Goal: Task Accomplishment & Management: Use online tool/utility

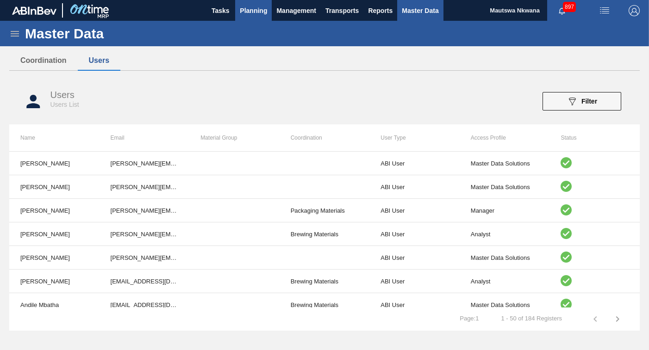
click at [252, 9] on span "Planning" at bounding box center [253, 10] width 27 height 11
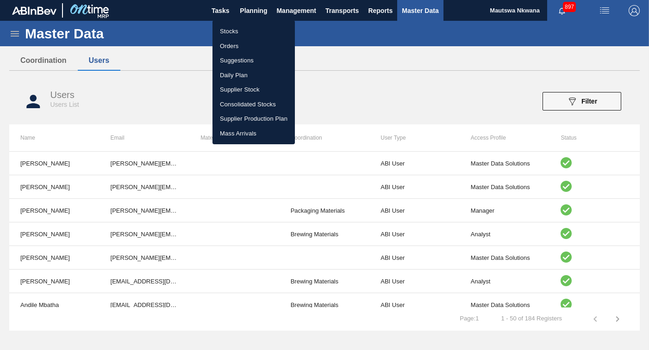
click at [227, 59] on li "Suggestions" at bounding box center [253, 60] width 82 height 15
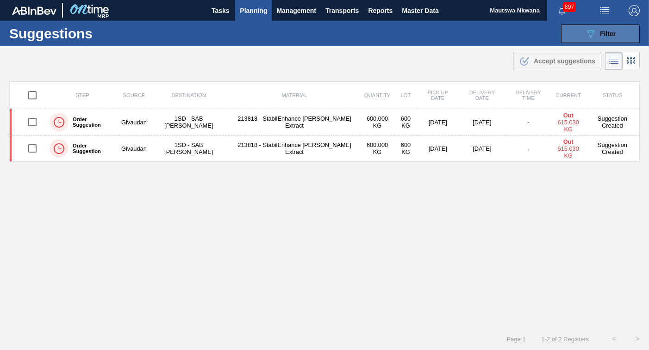
click at [602, 35] on span "Filter" at bounding box center [608, 33] width 16 height 7
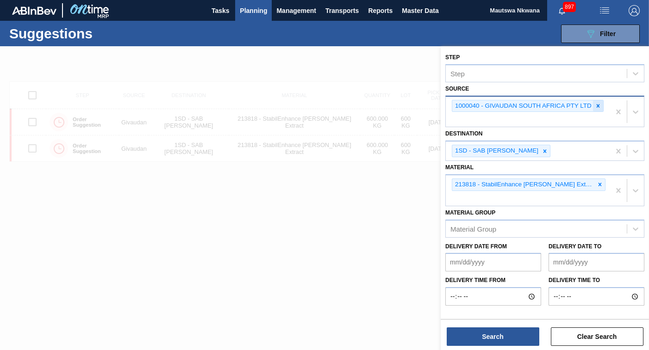
click at [598, 106] on icon at bounding box center [598, 105] width 3 height 3
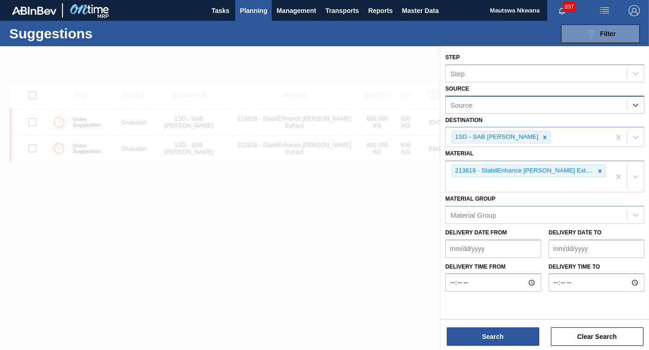
click at [535, 110] on div "Source" at bounding box center [536, 104] width 181 height 13
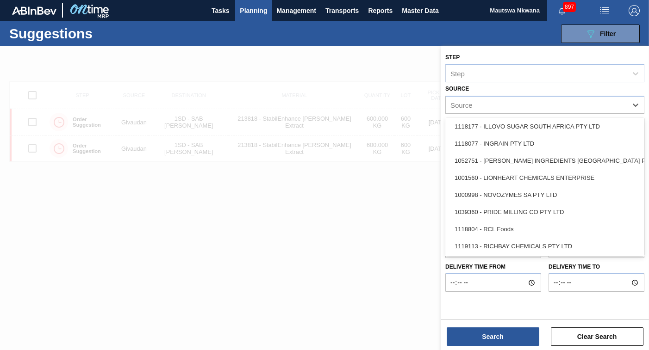
scroll to position [110, 0]
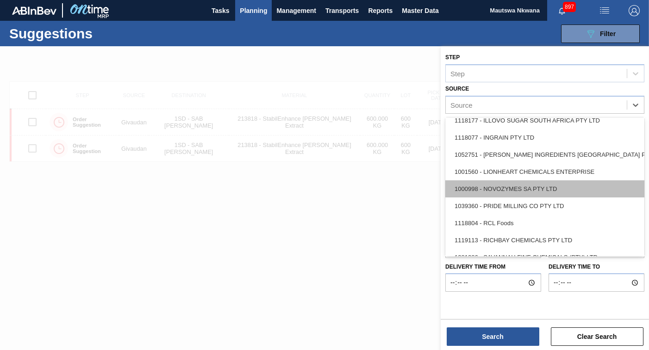
click at [513, 187] on div "1000998 - NOVOZYMES SA PTY LTD" at bounding box center [544, 189] width 199 height 17
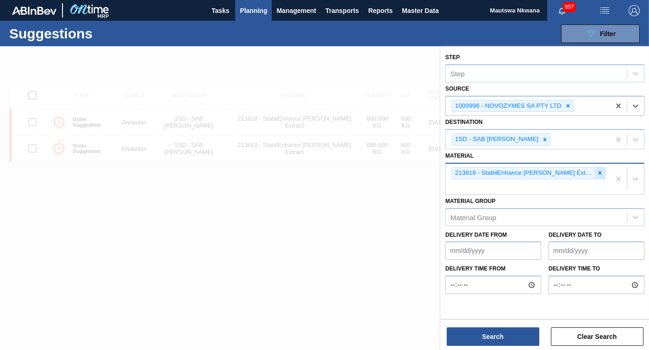
click at [598, 173] on icon at bounding box center [599, 173] width 3 height 3
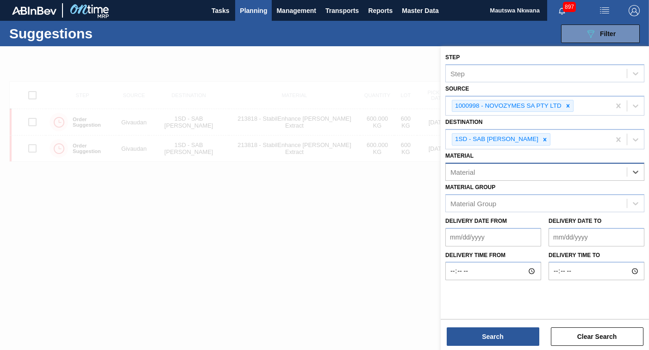
click at [480, 172] on div "Material" at bounding box center [536, 171] width 181 height 13
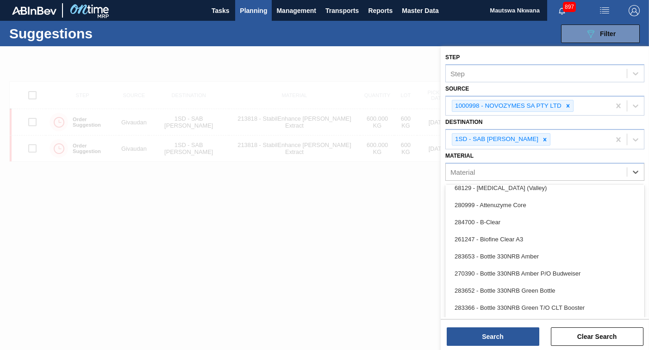
scroll to position [98, 0]
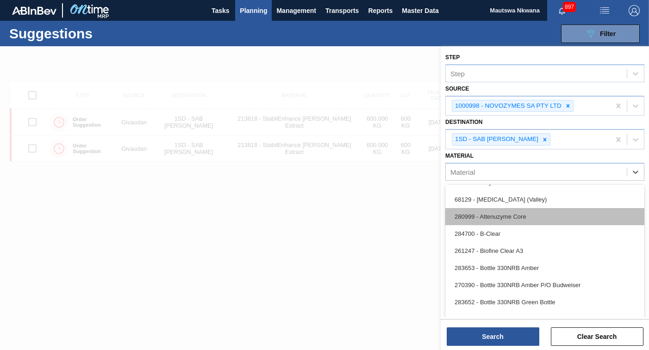
click at [498, 216] on div "280999 - Attenuzyme Core" at bounding box center [544, 216] width 199 height 17
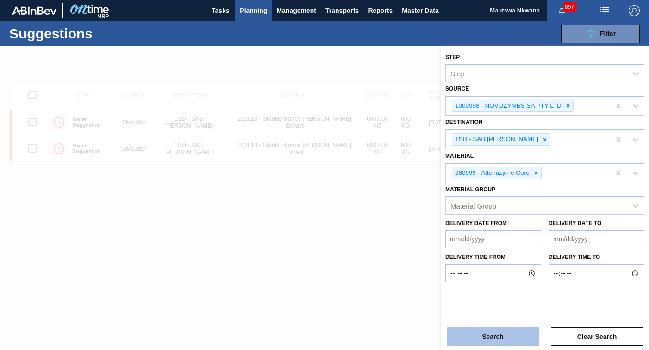
click at [495, 333] on button "Search" at bounding box center [493, 337] width 93 height 19
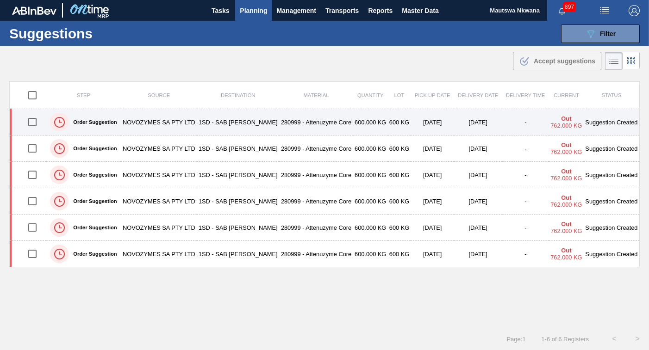
click at [30, 123] on input "checkbox" at bounding box center [32, 121] width 19 height 19
checkbox input "true"
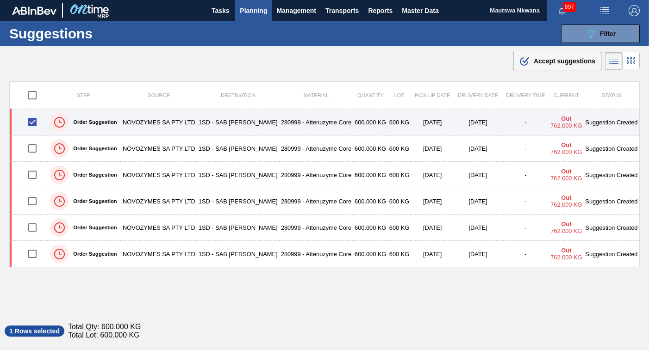
click at [270, 120] on td "1SD - SAB [PERSON_NAME]" at bounding box center [238, 122] width 82 height 26
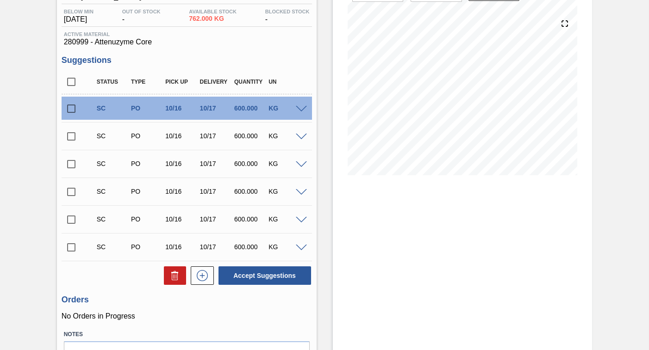
scroll to position [149, 0]
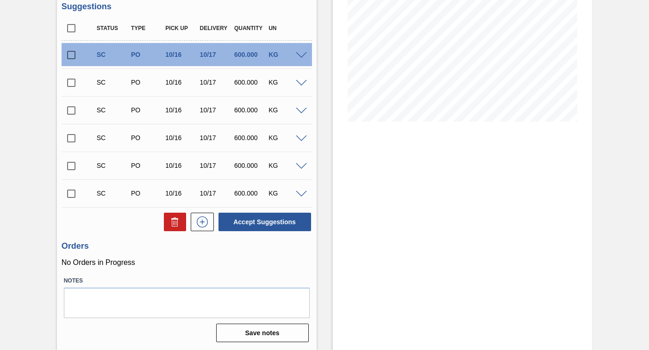
click at [71, 192] on input "checkbox" at bounding box center [71, 193] width 19 height 19
click at [301, 194] on span at bounding box center [301, 194] width 11 height 7
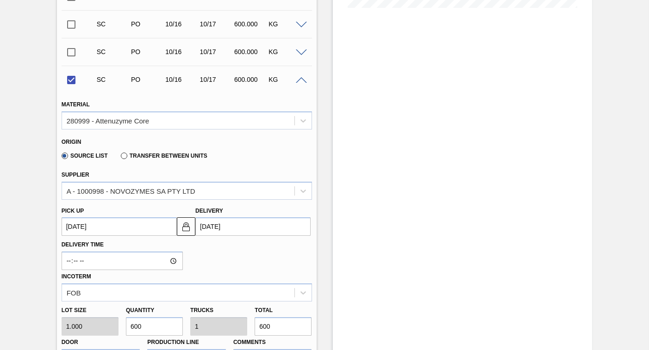
scroll to position [334, 0]
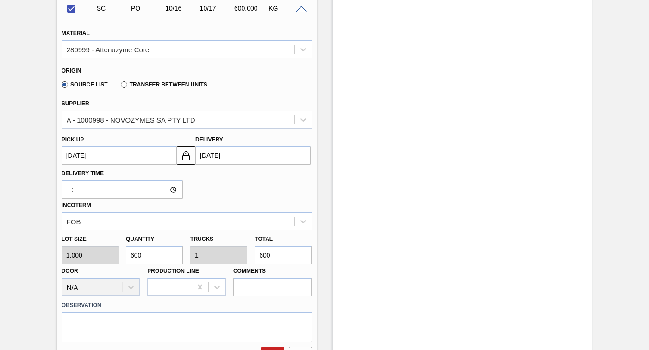
click at [141, 155] on up3277406219 "10/16/2025" at bounding box center [119, 155] width 115 height 19
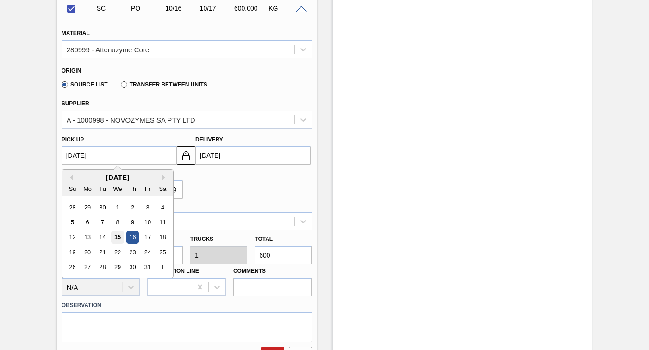
click at [115, 237] on div "15" at bounding box center [117, 237] width 12 height 12
checkbox input "false"
type up3277406219 "10/15/2025"
type input "10/16/2025"
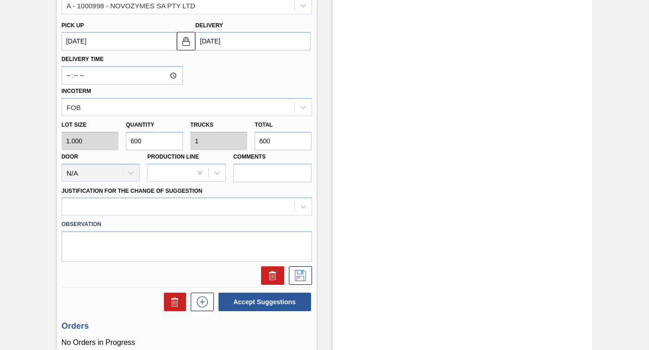
scroll to position [519, 0]
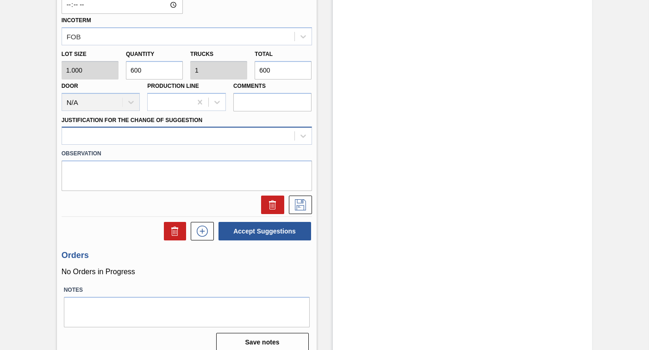
click at [122, 135] on div at bounding box center [178, 136] width 232 height 13
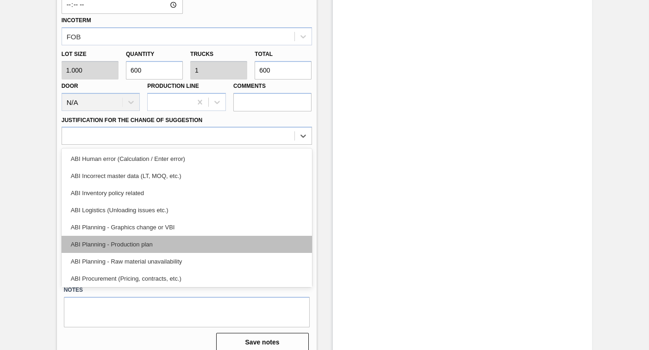
click at [114, 243] on div "ABI Planning - Production plan" at bounding box center [187, 244] width 250 height 17
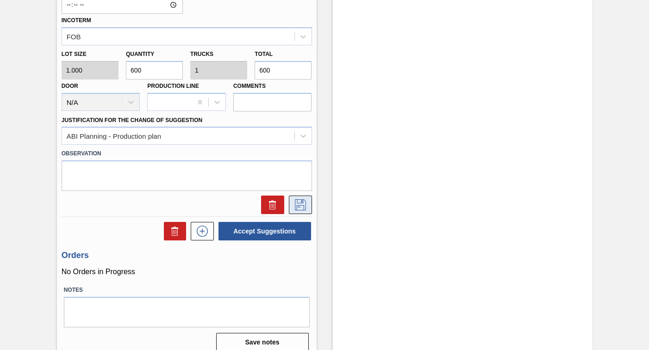
click at [299, 205] on icon at bounding box center [300, 204] width 15 height 11
checkbox input "true"
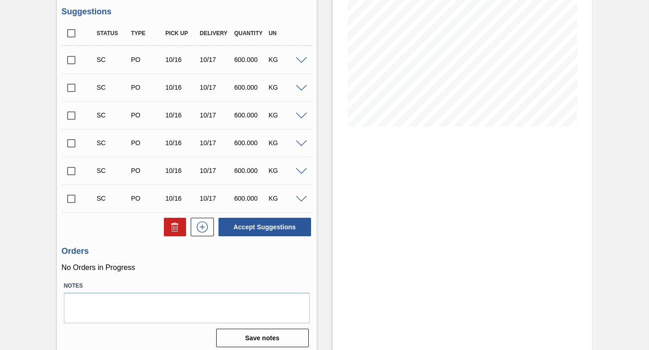
scroll to position [149, 0]
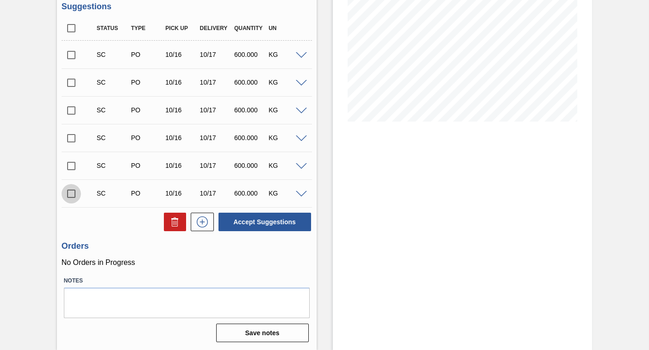
click at [70, 192] on input "checkbox" at bounding box center [71, 193] width 19 height 19
click at [299, 195] on span at bounding box center [301, 194] width 11 height 7
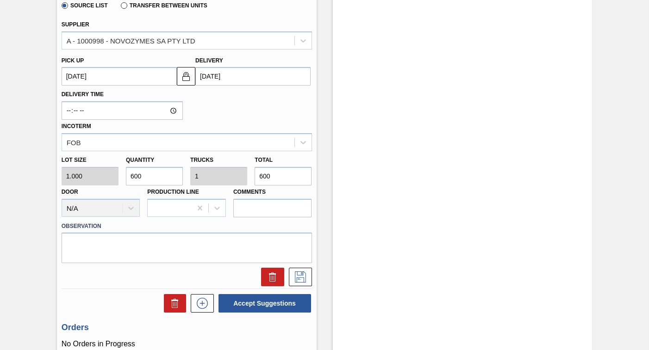
scroll to position [356, 0]
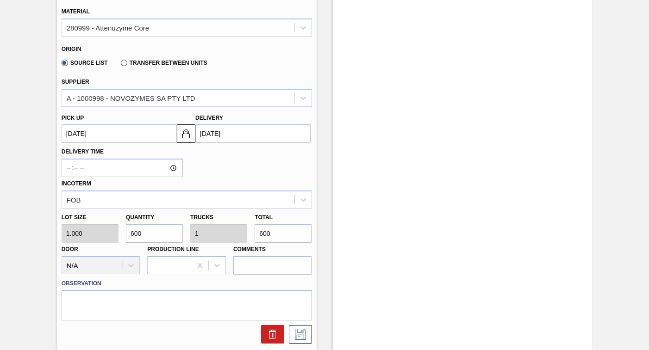
click at [127, 138] on up3277416040 "[DATE]" at bounding box center [119, 134] width 115 height 19
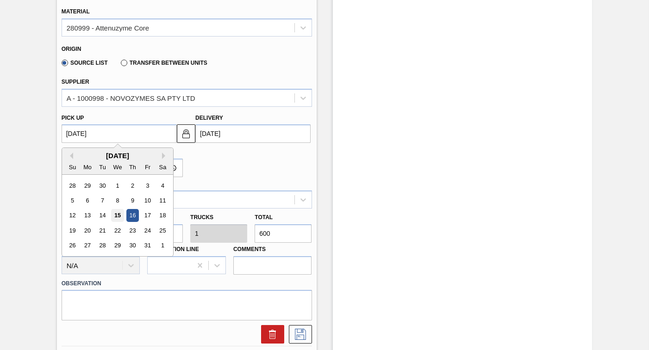
click at [115, 213] on div "15" at bounding box center [117, 216] width 12 height 12
checkbox input "false"
type up3277416040 "10/15/2025"
type input "[DATE]"
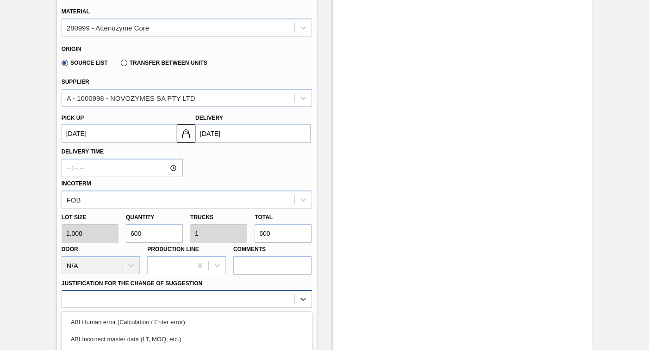
click at [153, 297] on div "option ABI Planning - Production plan focused, 6 of 18. 18 results available. U…" at bounding box center [187, 299] width 250 height 18
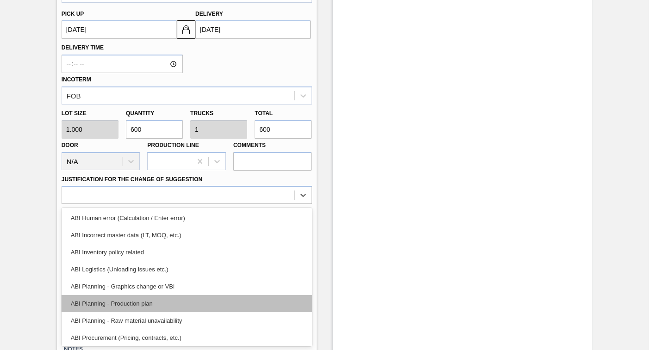
click at [114, 308] on div "ABI Planning - Production plan" at bounding box center [187, 303] width 250 height 17
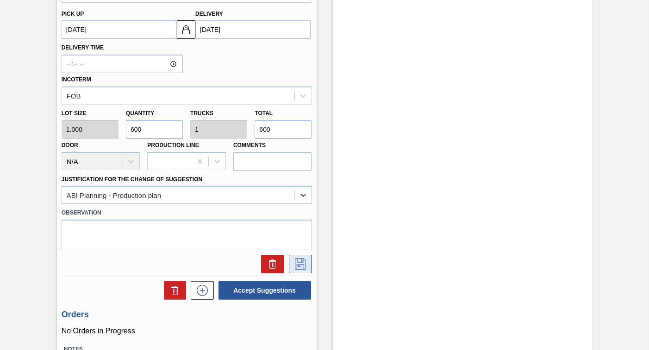
click at [297, 261] on icon at bounding box center [300, 264] width 15 height 11
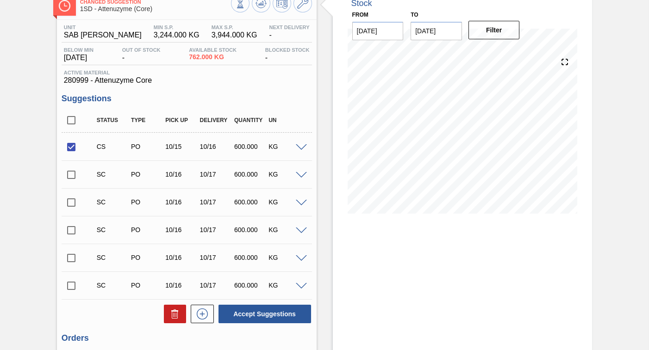
scroll to position [56, 0]
click at [264, 315] on button "Accept Suggestions" at bounding box center [264, 314] width 93 height 19
checkbox input "false"
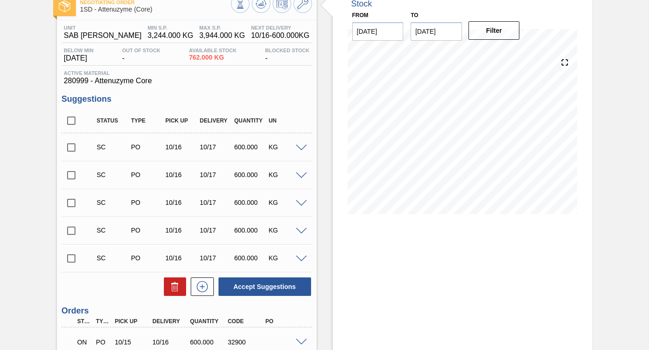
scroll to position [137, 0]
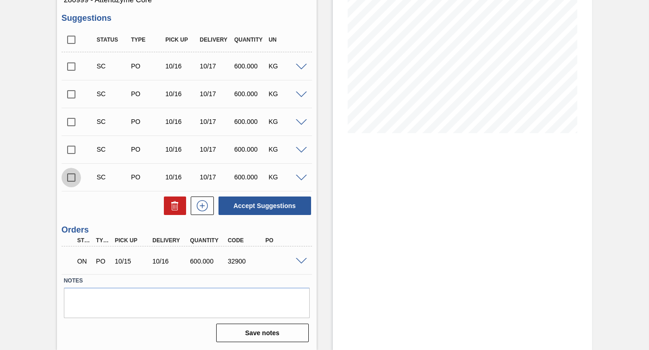
click at [70, 177] on input "checkbox" at bounding box center [71, 177] width 19 height 19
click at [300, 179] on span at bounding box center [301, 178] width 11 height 7
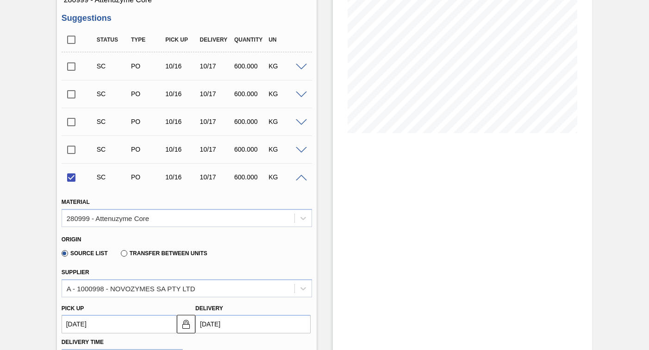
click at [106, 327] on up3277416039 "[DATE]" at bounding box center [119, 324] width 115 height 19
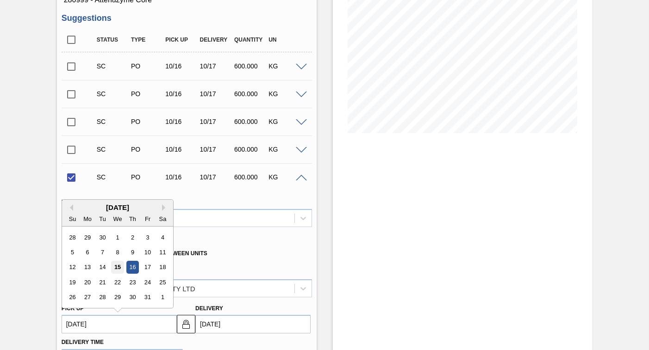
click at [118, 268] on div "15" at bounding box center [117, 268] width 12 height 12
checkbox input "false"
type up3277416039 "[DATE]"
type input "[DATE]"
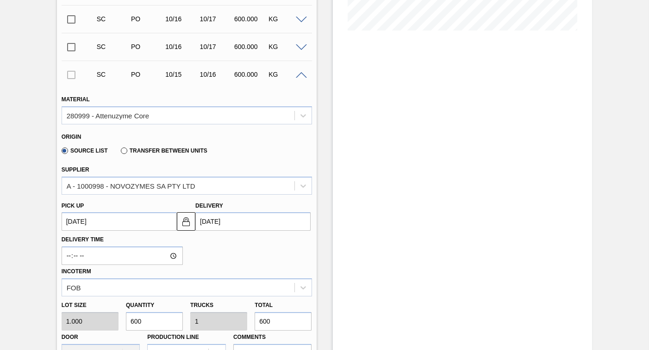
scroll to position [323, 0]
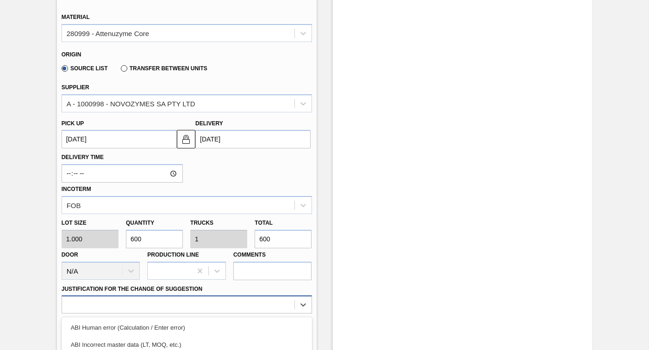
click at [149, 305] on div "option ABI Planning - Production plan focused, 6 of 18. 18 results available. U…" at bounding box center [187, 305] width 250 height 18
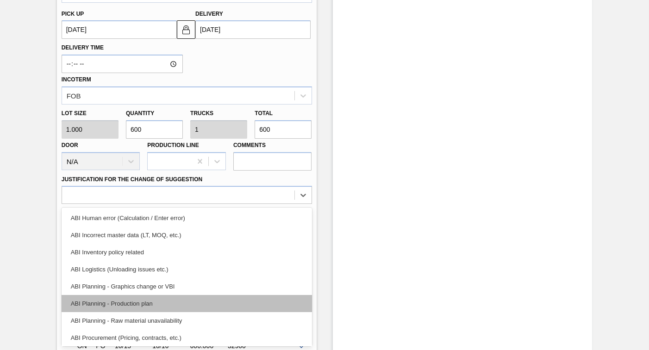
click at [118, 302] on div "ABI Planning - Production plan" at bounding box center [187, 303] width 250 height 17
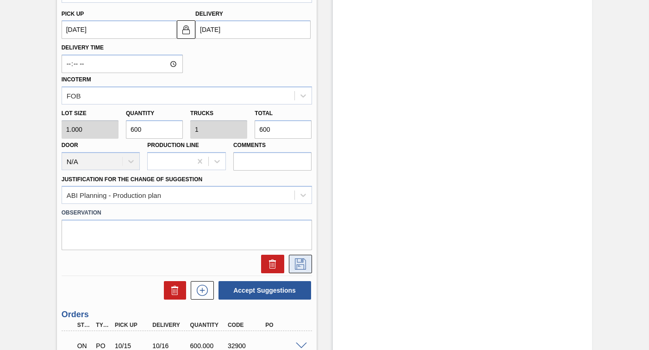
click at [300, 264] on icon at bounding box center [300, 264] width 15 height 11
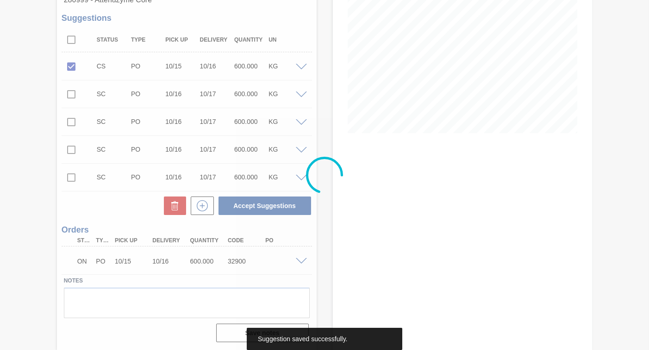
scroll to position [137, 0]
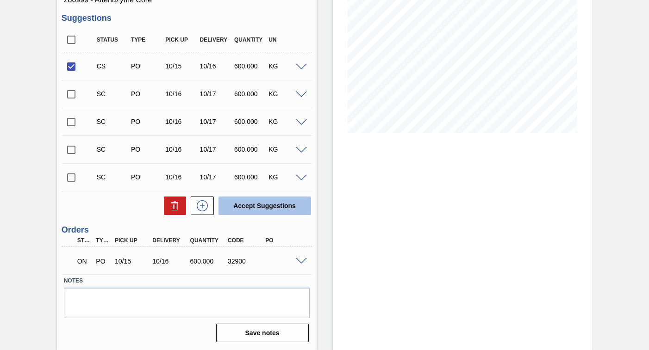
click at [267, 206] on button "Accept Suggestions" at bounding box center [264, 206] width 93 height 19
checkbox input "false"
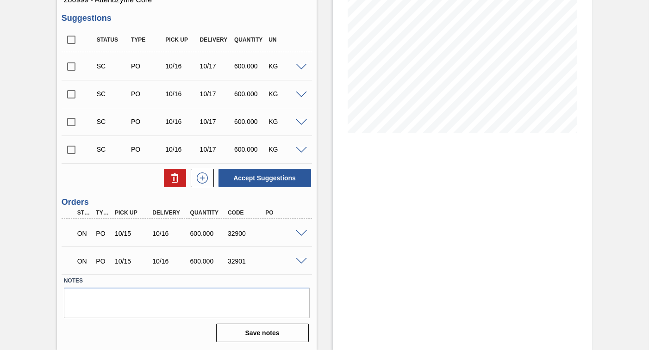
drag, startPoint x: 646, startPoint y: 172, endPoint x: 643, endPoint y: 99, distance: 73.6
click at [643, 99] on div "Negotiating Order 1SD - Attenuzyme (Core) Unit SAB Rosslyn Brewery MIN S.P. 3,2…" at bounding box center [324, 130] width 649 height 442
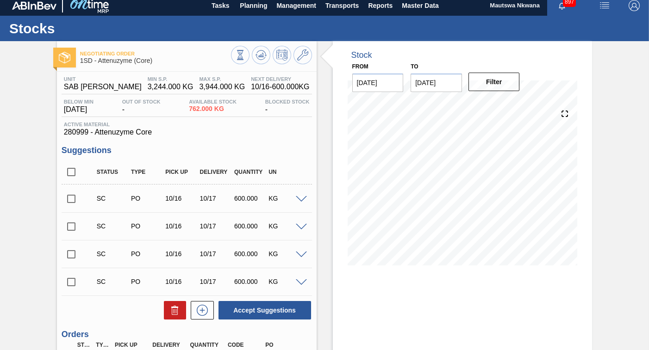
scroll to position [4, 0]
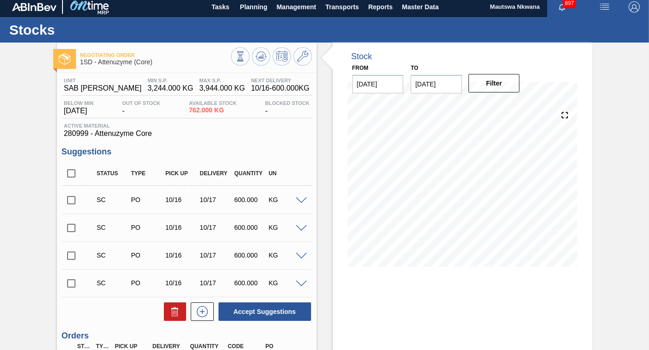
drag, startPoint x: 647, startPoint y: 136, endPoint x: 645, endPoint y: 178, distance: 42.2
click at [645, 182] on div "Negotiating Order 1SD - Attenuzyme (Core) Unit SAB Rosslyn Brewery MIN S.P. 3,2…" at bounding box center [324, 264] width 649 height 442
drag, startPoint x: 647, startPoint y: 168, endPoint x: 644, endPoint y: 237, distance: 68.1
click at [643, 241] on div "Negotiating Order 1SD - Attenuzyme (Core) Unit SAB Rosslyn Brewery MIN S.P. 3,2…" at bounding box center [324, 264] width 649 height 442
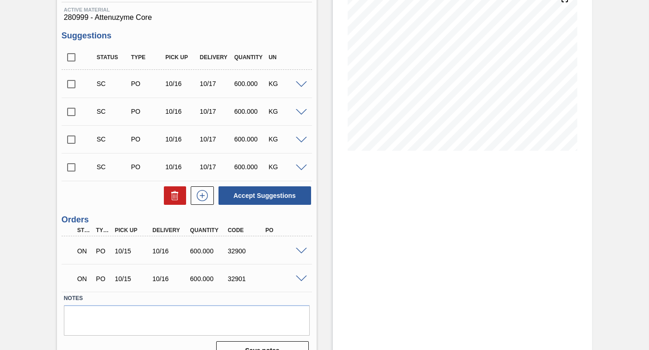
scroll to position [27, 0]
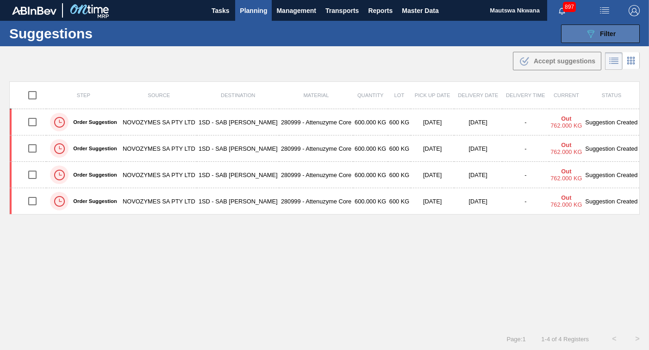
click at [609, 36] on span "Filter" at bounding box center [608, 33] width 16 height 7
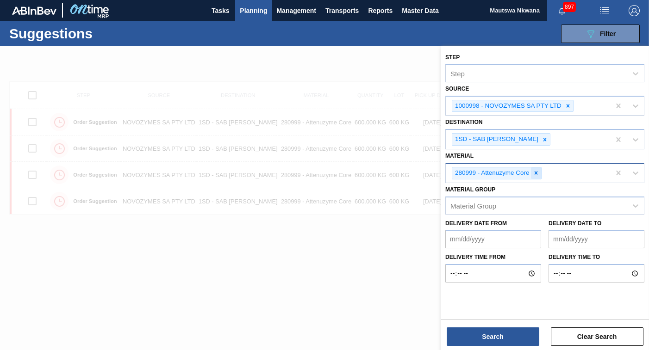
click at [536, 173] on icon at bounding box center [535, 173] width 3 height 3
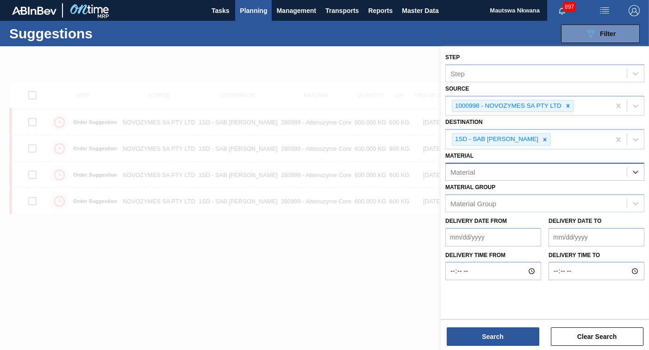
click at [504, 173] on div "Material" at bounding box center [536, 171] width 181 height 13
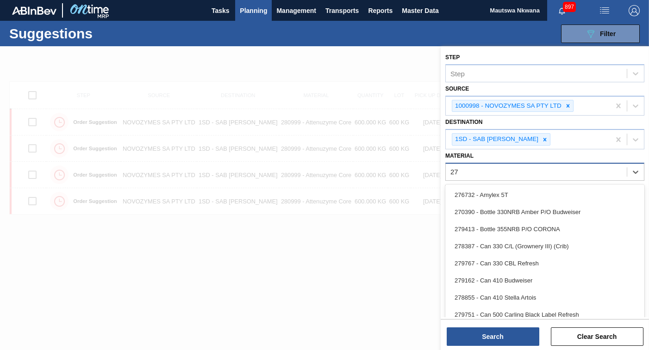
type input "279"
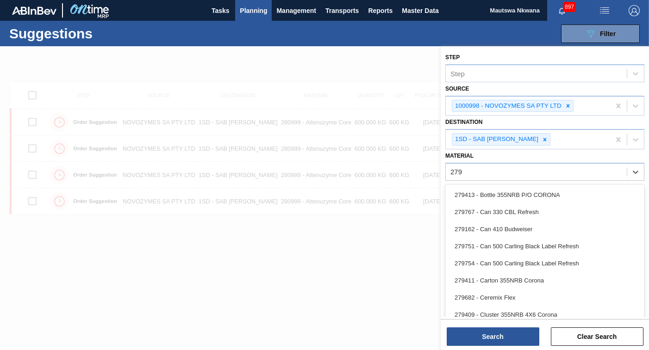
click at [484, 298] on div "279682 - Ceremix Flex" at bounding box center [544, 297] width 199 height 17
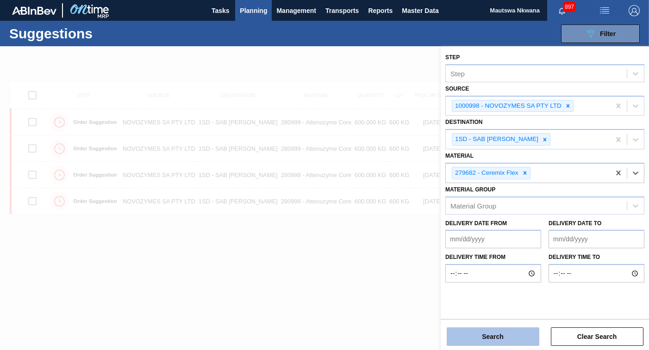
click at [496, 334] on button "Search" at bounding box center [493, 337] width 93 height 19
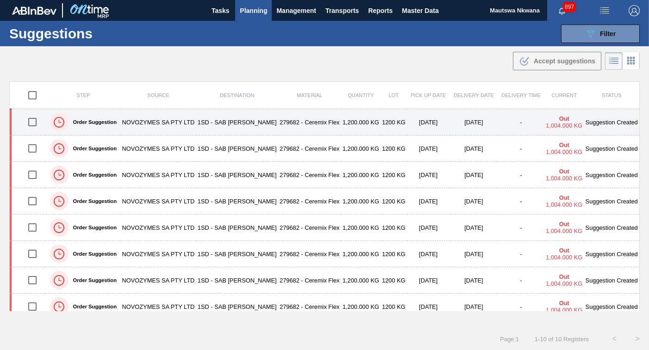
click at [35, 124] on input "checkbox" at bounding box center [32, 121] width 19 height 19
checkbox input "true"
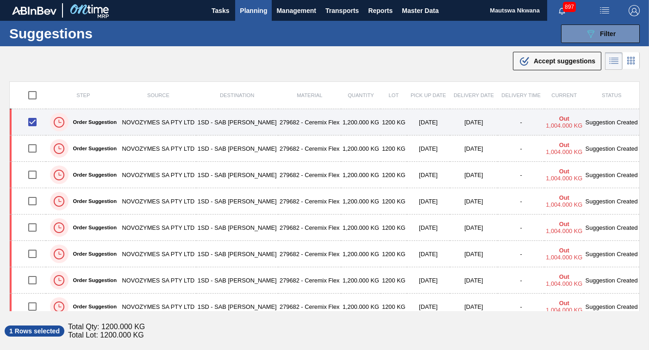
click at [249, 125] on td "1SD - SAB [PERSON_NAME]" at bounding box center [237, 122] width 82 height 26
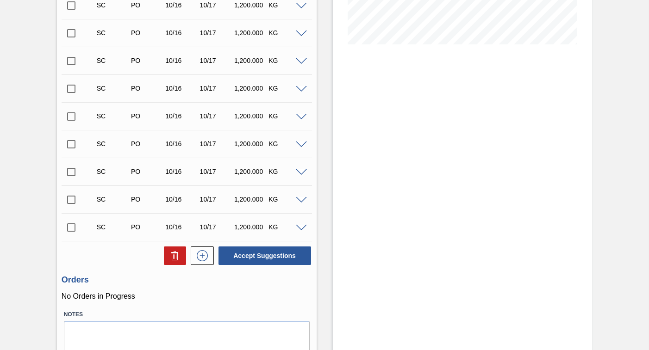
scroll to position [229, 0]
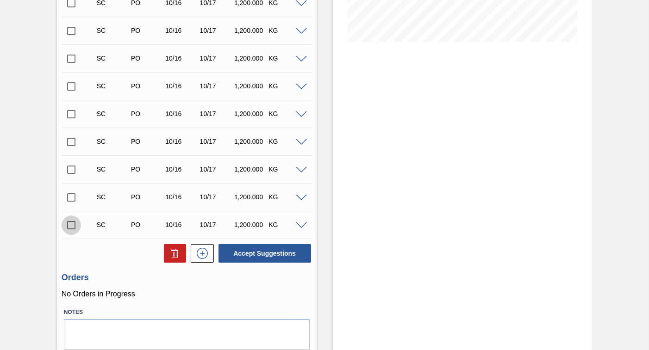
click at [72, 226] on input "checkbox" at bounding box center [71, 225] width 19 height 19
click at [301, 226] on span at bounding box center [301, 226] width 11 height 7
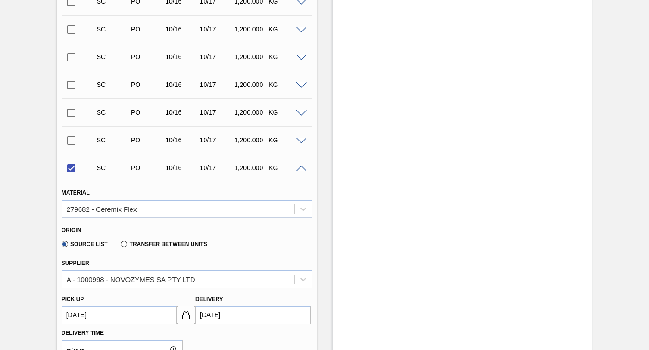
scroll to position [321, 0]
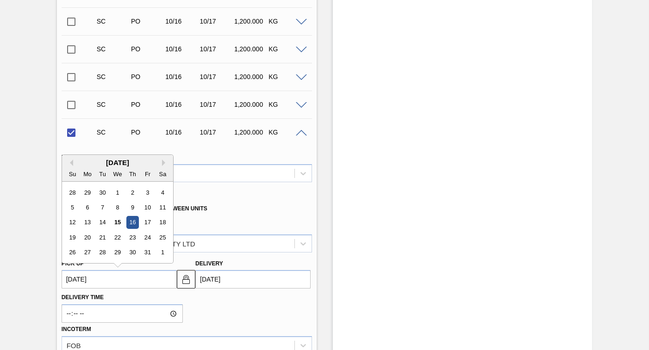
click at [116, 281] on up3277416056 "[DATE]" at bounding box center [119, 279] width 115 height 19
click at [118, 222] on div "15" at bounding box center [117, 223] width 12 height 12
checkbox input "false"
type up3277416056 "[DATE]"
type input "[DATE]"
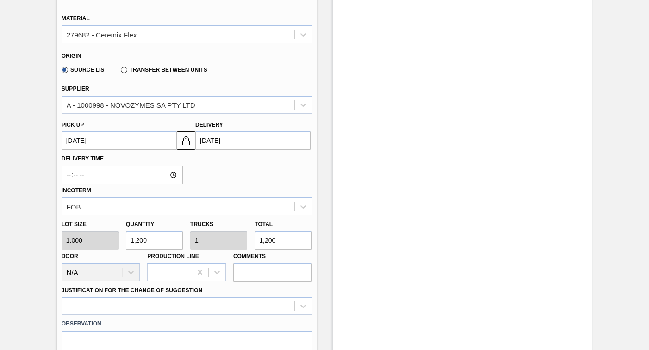
scroll to position [640, 0]
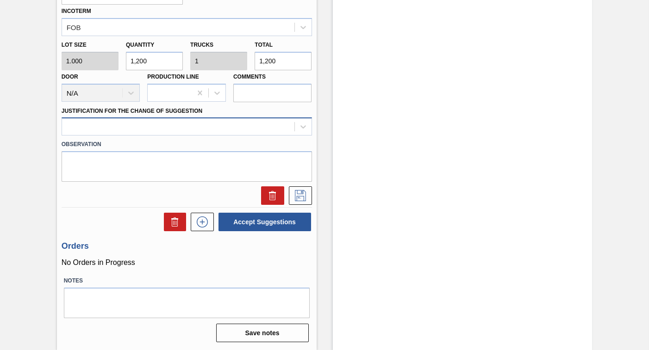
click at [142, 126] on div at bounding box center [178, 126] width 232 height 13
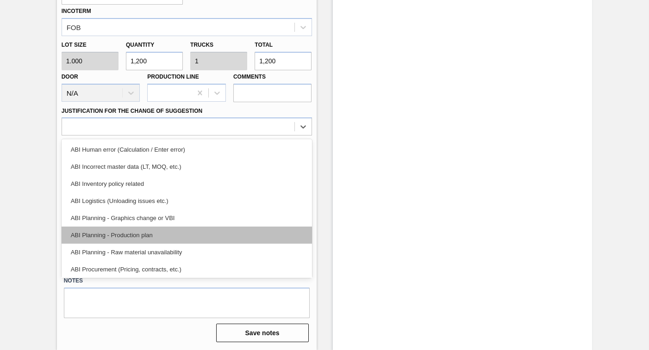
click at [109, 231] on div "ABI Planning - Production plan" at bounding box center [187, 235] width 250 height 17
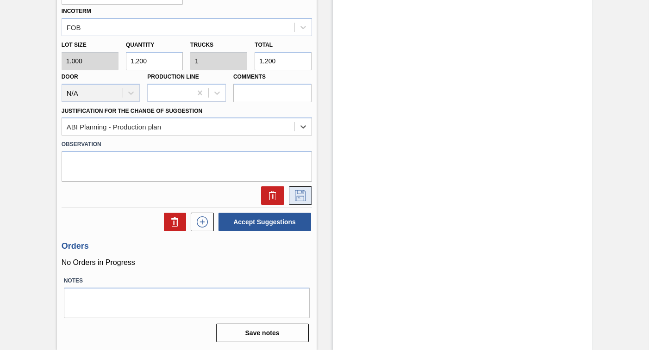
click at [298, 196] on icon at bounding box center [300, 195] width 15 height 11
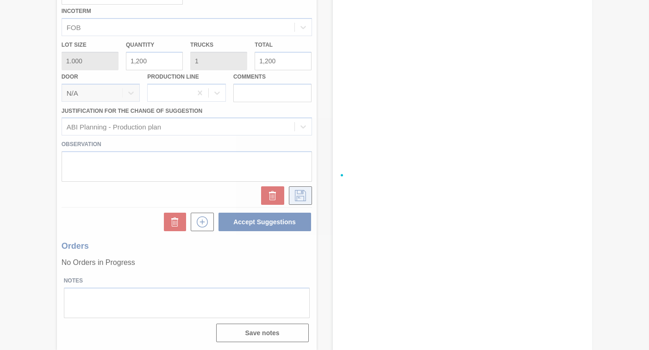
checkbox input "true"
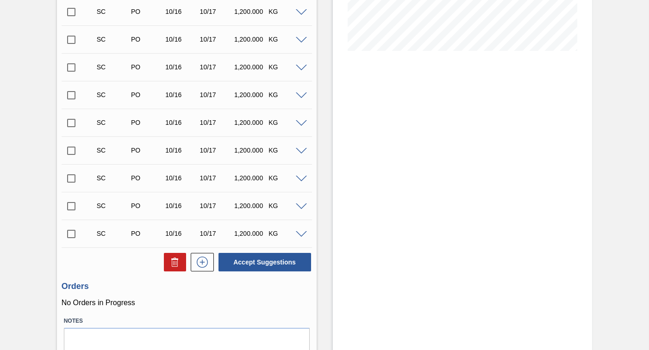
scroll to position [255, 0]
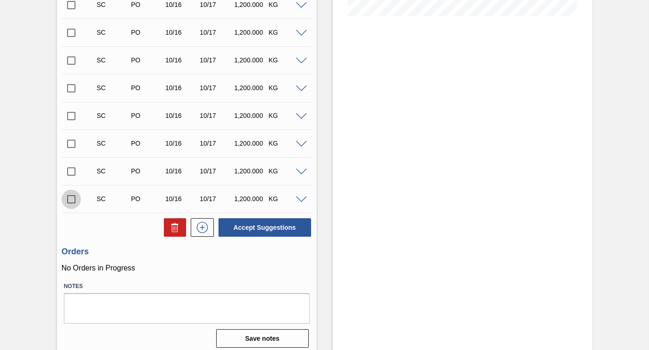
click at [70, 199] on input "checkbox" at bounding box center [71, 199] width 19 height 19
click at [299, 199] on span at bounding box center [301, 200] width 11 height 7
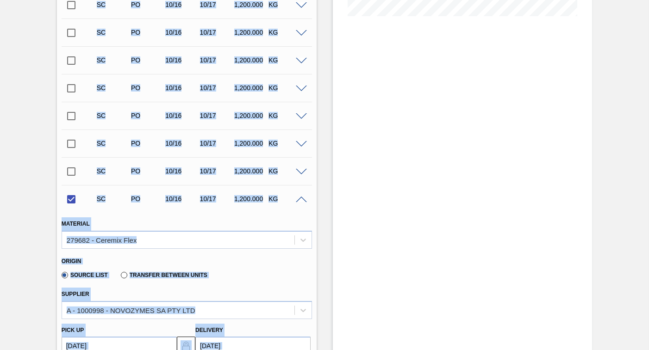
drag, startPoint x: 647, startPoint y: 162, endPoint x: 650, endPoint y: 197, distance: 35.7
click at [648, 0] on html "Tasks Planning Management Transports Reports Master Data Mautswa Nkwana 897 Mar…" at bounding box center [324, 0] width 649 height 0
drag, startPoint x: 650, startPoint y: 197, endPoint x: 561, endPoint y: 196, distance: 88.4
click at [561, 196] on div "Stock From 10/15/2025 to 10/29/2025 Filter 10/23 Stock Projection 12,993.4 SAP …" at bounding box center [463, 247] width 260 height 910
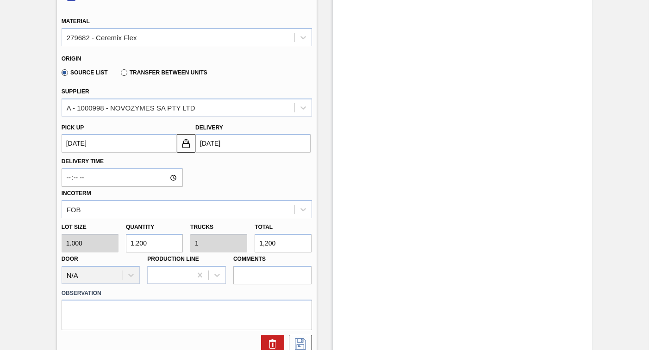
scroll to position [486, 0]
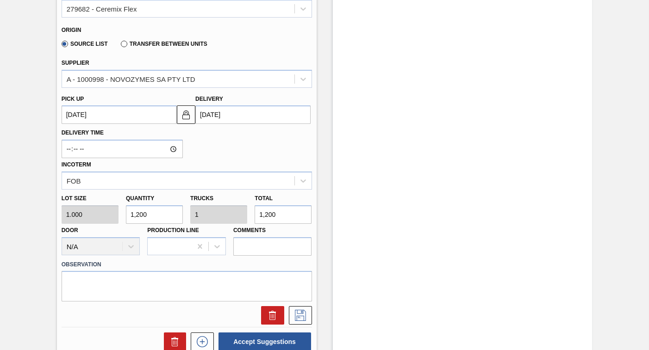
click at [106, 113] on up3277425416 "[DATE]" at bounding box center [119, 115] width 115 height 19
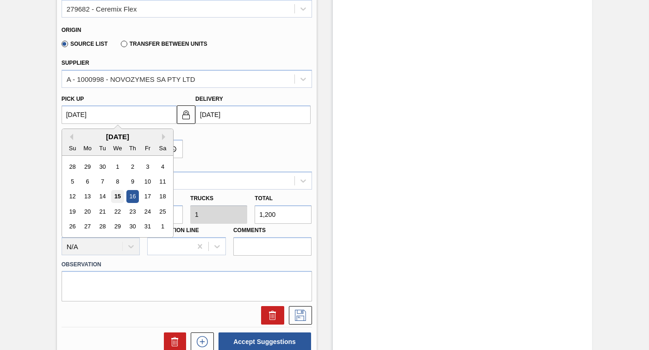
click at [118, 198] on div "15" at bounding box center [117, 197] width 12 height 12
checkbox input "false"
type up3277425416 "[DATE]"
type input "[DATE]"
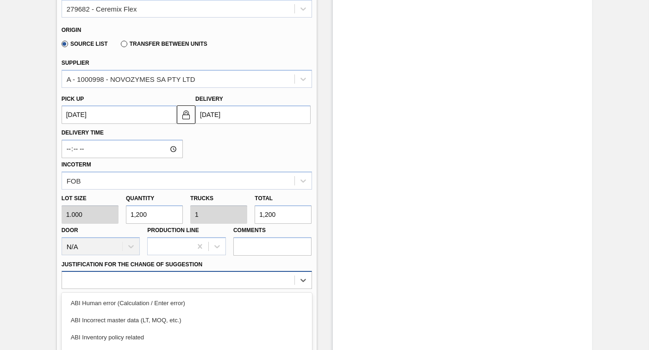
click at [116, 274] on div "option ABI Logistics (Unloading issues etc.) focused, 4 of 18. 18 results avail…" at bounding box center [187, 280] width 250 height 18
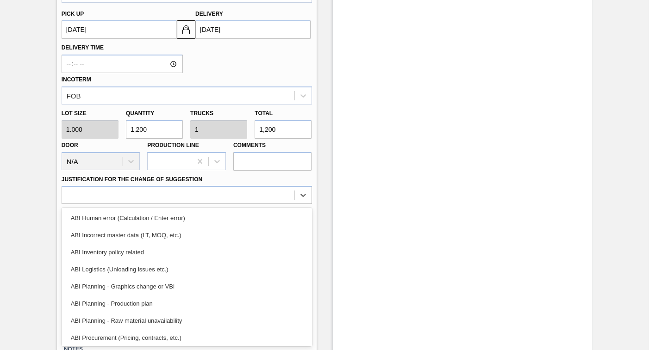
click at [115, 302] on div "ABI Planning - Production plan" at bounding box center [187, 303] width 250 height 17
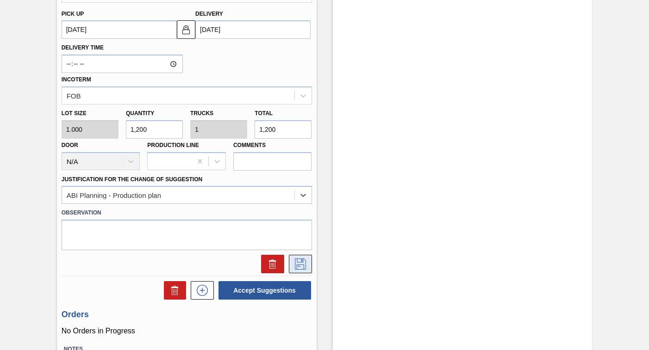
click at [297, 262] on icon at bounding box center [300, 264] width 15 height 11
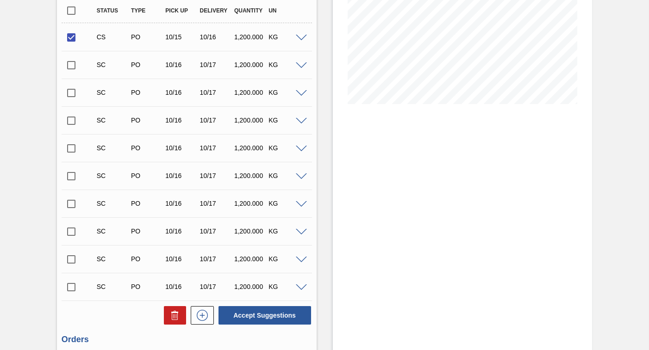
scroll to position [170, 0]
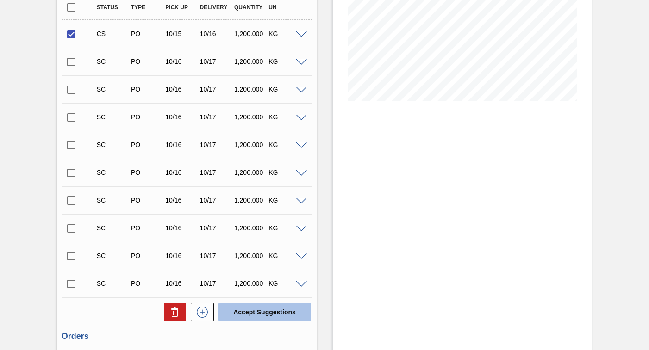
click at [261, 314] on button "Accept Suggestions" at bounding box center [264, 312] width 93 height 19
checkbox input "false"
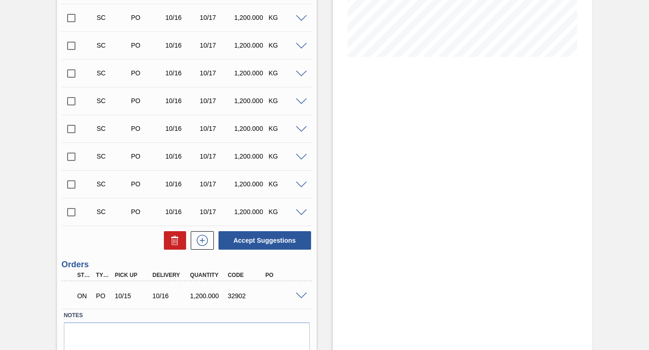
scroll to position [220, 0]
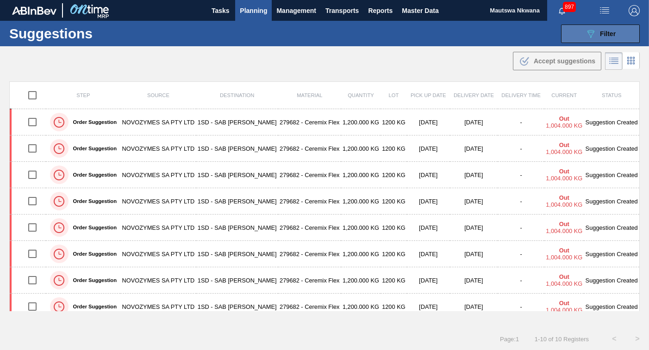
click at [605, 34] on span "Filter" at bounding box center [608, 33] width 16 height 7
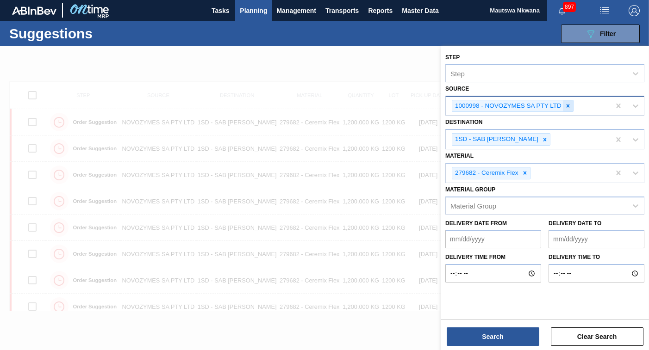
click at [567, 106] on icon at bounding box center [568, 105] width 3 height 3
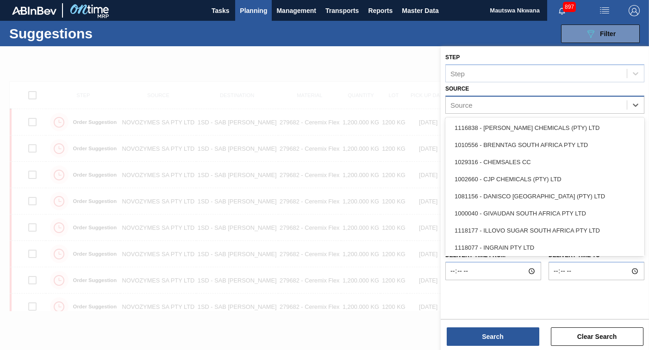
click at [589, 107] on div "Source" at bounding box center [536, 104] width 181 height 13
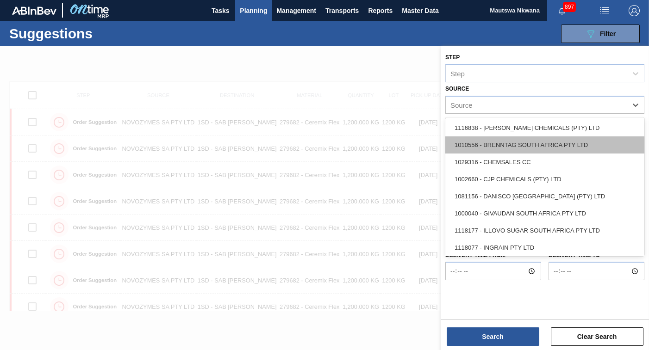
click at [494, 143] on div "1010556 - BRENNTAG SOUTH AFRICA PTY LTD" at bounding box center [544, 145] width 199 height 17
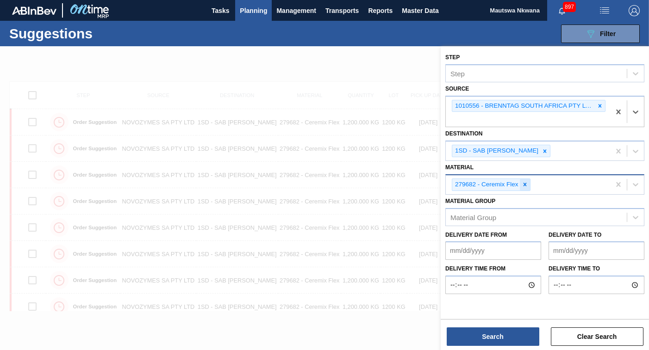
click at [524, 187] on icon at bounding box center [524, 184] width 3 height 3
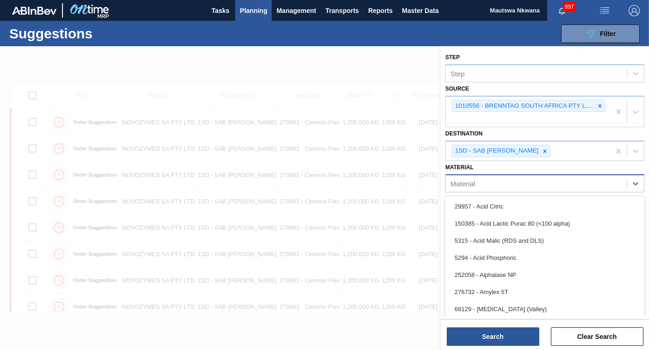
click at [518, 184] on div "Material" at bounding box center [536, 183] width 181 height 13
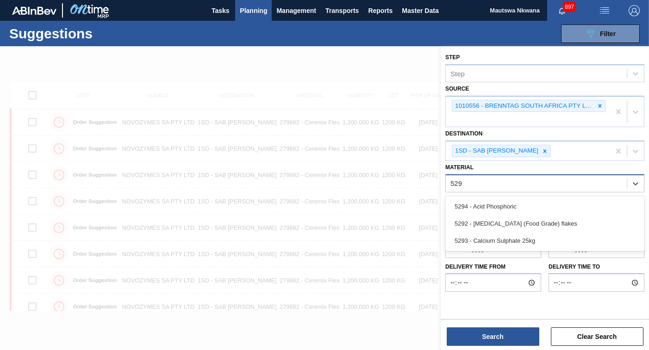
type input "5293"
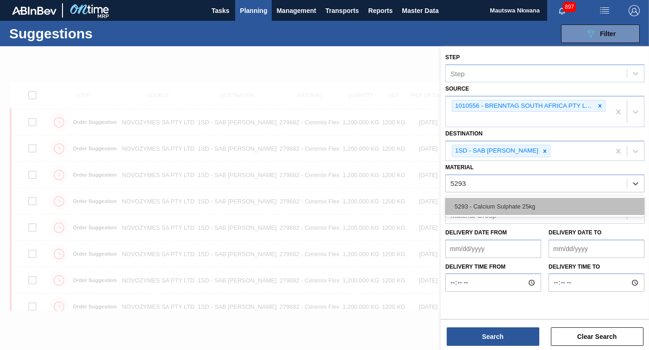
click at [503, 209] on div "5293 - Calcium Sulphate 25kg" at bounding box center [544, 206] width 199 height 17
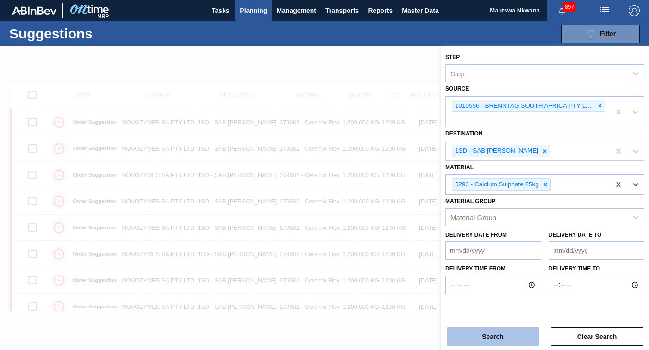
click at [497, 334] on button "Search" at bounding box center [493, 337] width 93 height 19
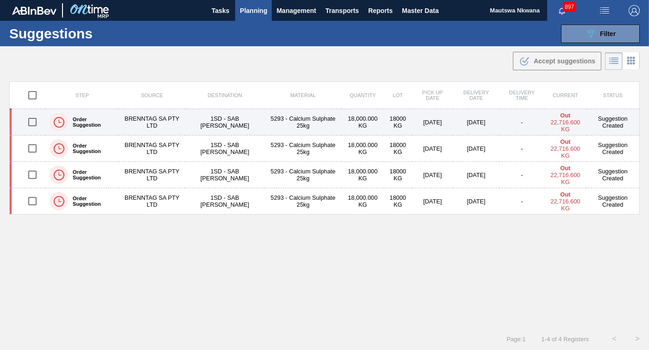
click at [31, 123] on input "checkbox" at bounding box center [32, 121] width 19 height 19
checkbox input "true"
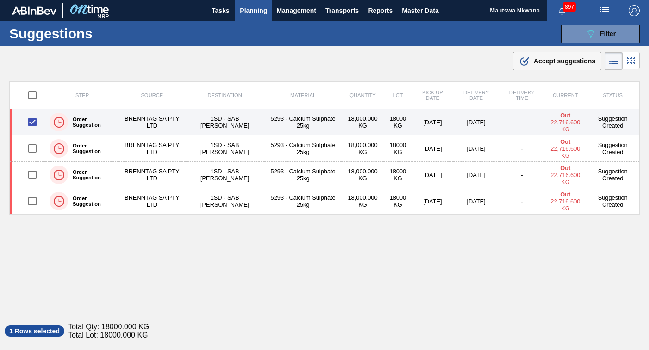
click at [221, 118] on td "1SD - SAB [PERSON_NAME]" at bounding box center [224, 122] width 79 height 26
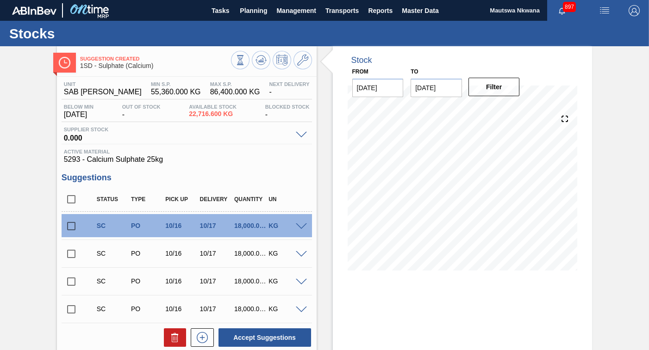
click at [71, 308] on input "checkbox" at bounding box center [71, 309] width 19 height 19
click at [302, 310] on span at bounding box center [301, 310] width 11 height 7
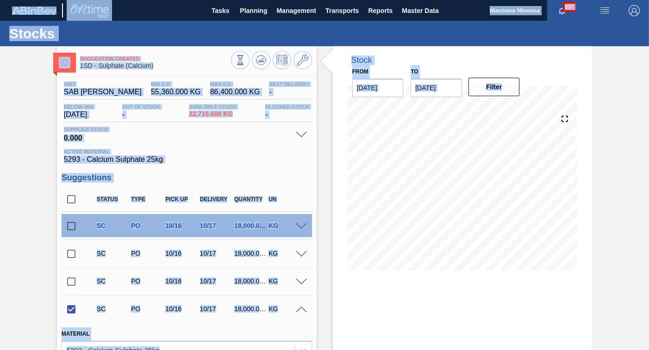
drag, startPoint x: 647, startPoint y: 124, endPoint x: 652, endPoint y: 157, distance: 33.2
click at [648, 0] on html "Tasks Planning Management Transports Reports Master Data Mautswa Nkwana 897 Mar…" at bounding box center [324, 0] width 649 height 0
drag, startPoint x: 652, startPoint y: 157, endPoint x: 621, endPoint y: 149, distance: 32.1
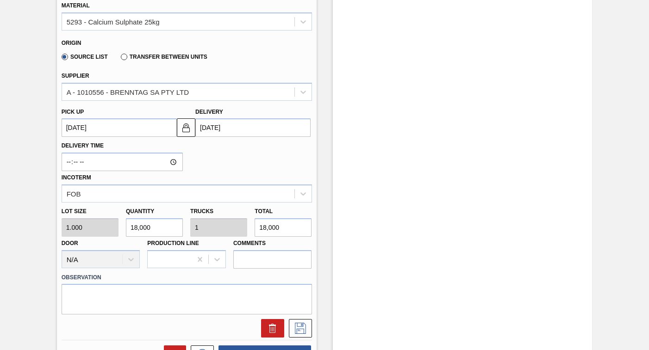
scroll to position [336, 0]
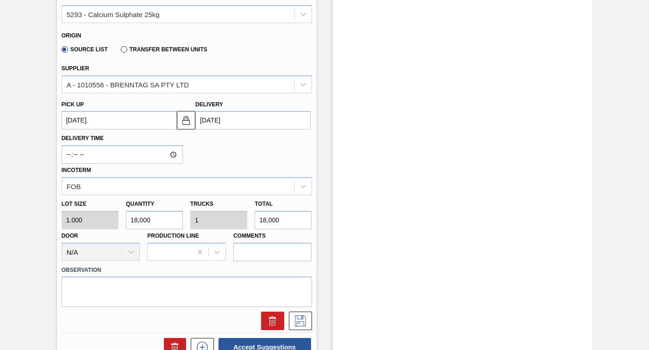
click at [111, 119] on up3277432730 "[DATE]" at bounding box center [119, 120] width 115 height 19
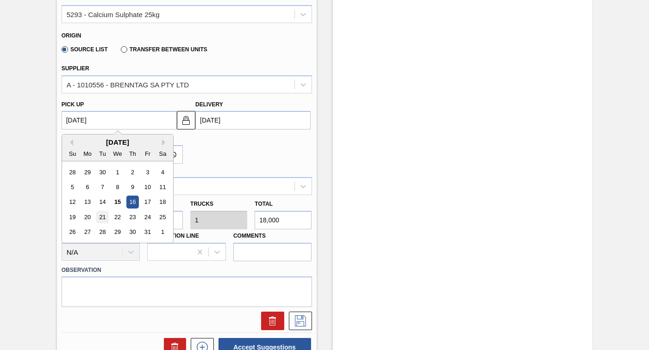
click at [102, 218] on div "21" at bounding box center [102, 217] width 12 height 12
checkbox input "false"
type up3277432730 "[DATE]"
type input "10/22/2025"
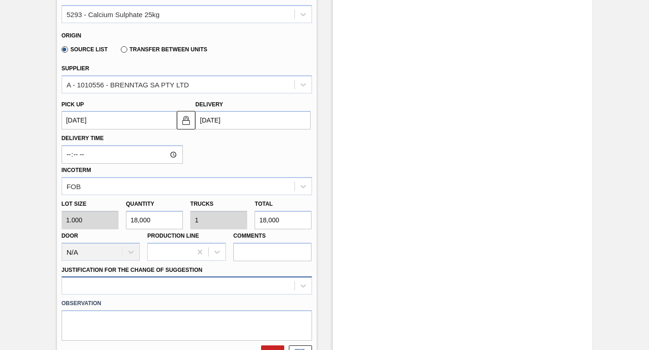
click at [146, 285] on div at bounding box center [187, 286] width 250 height 18
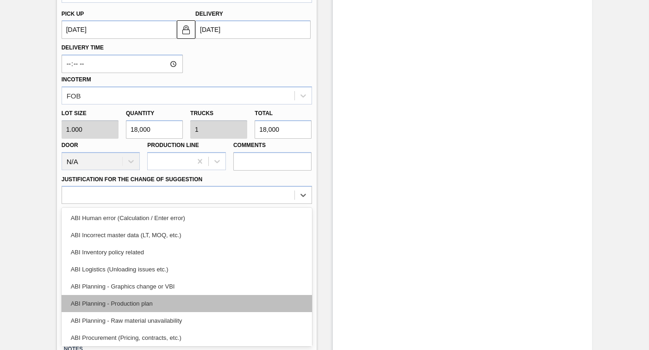
click at [108, 304] on div "ABI Planning - Production plan" at bounding box center [187, 303] width 250 height 17
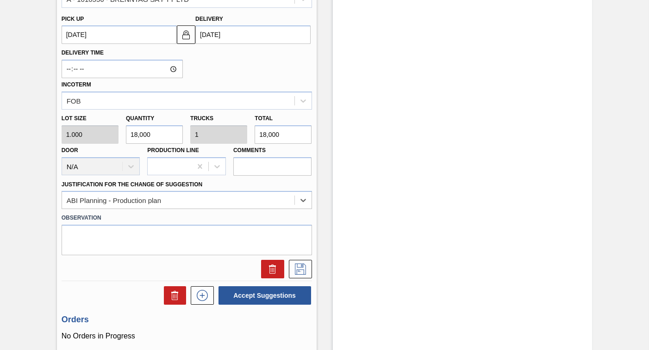
scroll to position [425, 0]
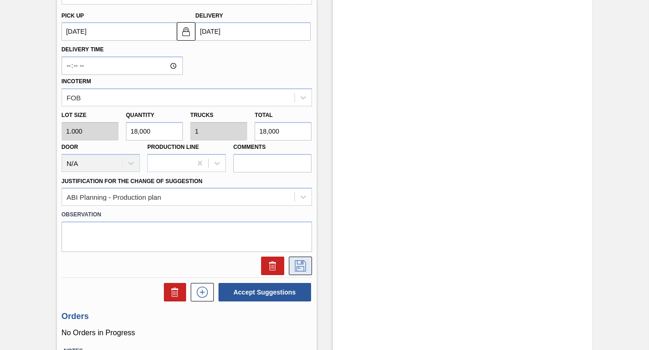
click at [299, 266] on icon at bounding box center [300, 266] width 15 height 11
checkbox input "true"
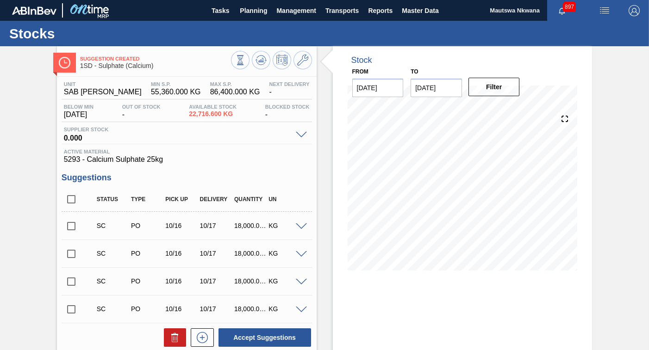
scroll to position [93, 0]
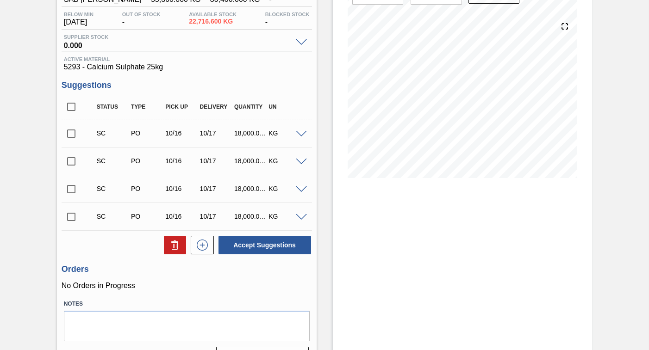
click at [69, 216] on input "checkbox" at bounding box center [71, 216] width 19 height 19
click at [298, 217] on span at bounding box center [301, 217] width 11 height 7
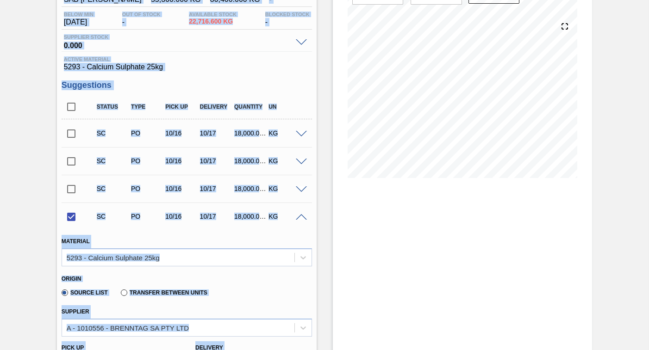
drag, startPoint x: 647, startPoint y: 123, endPoint x: 653, endPoint y: 189, distance: 66.5
click at [648, 0] on html "Tasks Planning Management Transports Reports Master Data Mautswa Nkwana 897 Mar…" at bounding box center [324, 0] width 649 height 0
drag, startPoint x: 653, startPoint y: 189, endPoint x: 627, endPoint y: 183, distance: 26.6
click at [627, 183] on div "Suggestion Created 1SD - Sulphate (Calcium) Unit SAB Rosslyn Brewery MIN S.P. 5…" at bounding box center [324, 337] width 649 height 766
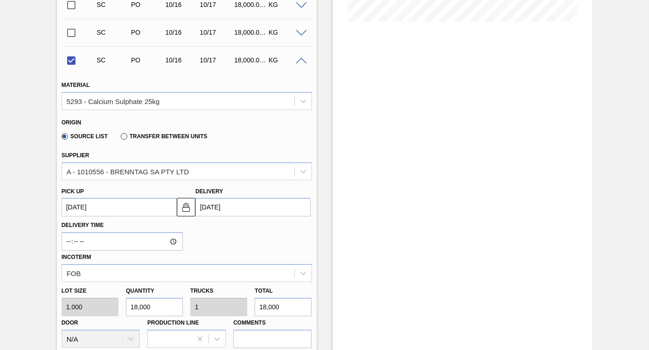
scroll to position [251, 0]
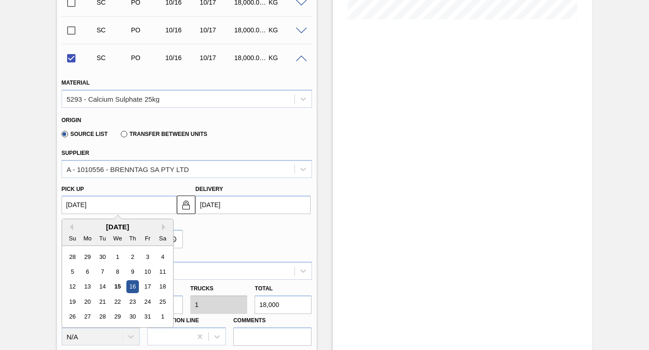
click at [107, 205] on up3277442142 "[DATE]" at bounding box center [119, 205] width 115 height 19
click at [103, 302] on div "21" at bounding box center [102, 302] width 12 height 12
checkbox input "false"
type up3277442142 "[DATE]"
type input "10/22/2025"
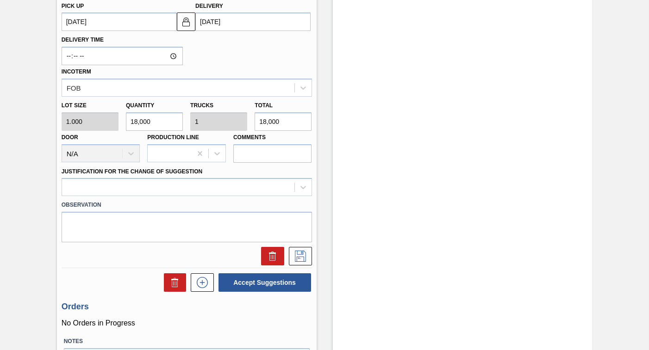
scroll to position [446, 0]
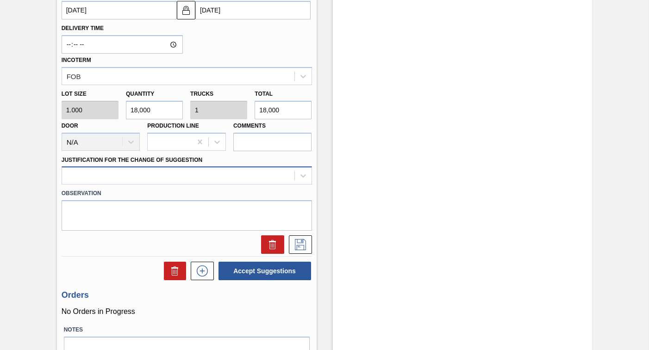
click at [129, 175] on div at bounding box center [178, 175] width 232 height 13
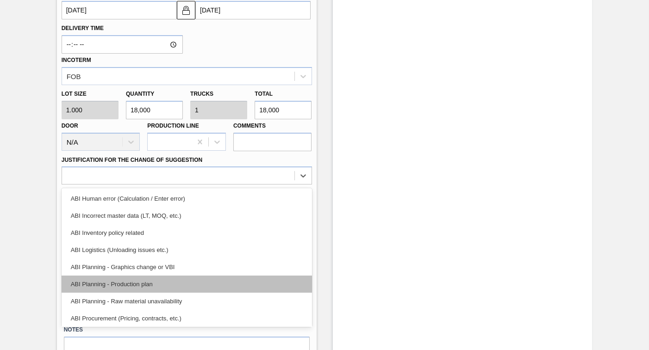
click at [109, 284] on div "ABI Planning - Production plan" at bounding box center [187, 284] width 250 height 17
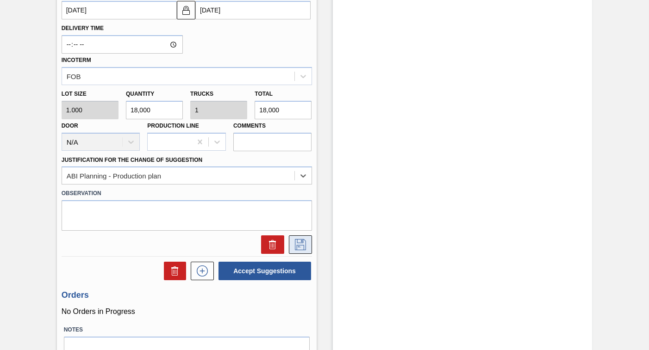
click at [295, 244] on icon at bounding box center [300, 244] width 15 height 11
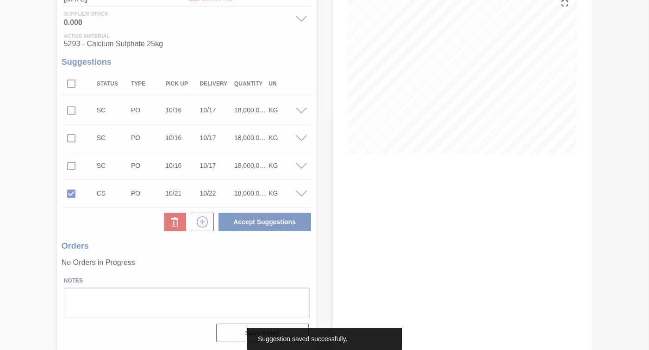
scroll to position [116, 0]
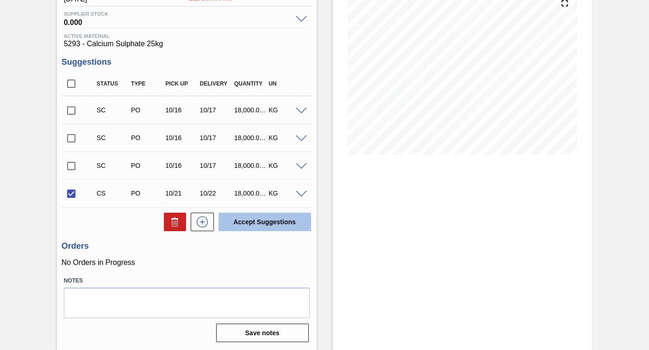
click at [259, 220] on button "Accept Suggestions" at bounding box center [264, 222] width 93 height 19
checkbox input "false"
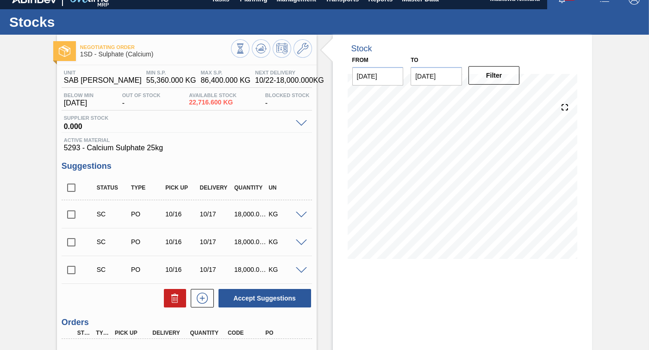
scroll to position [0, 0]
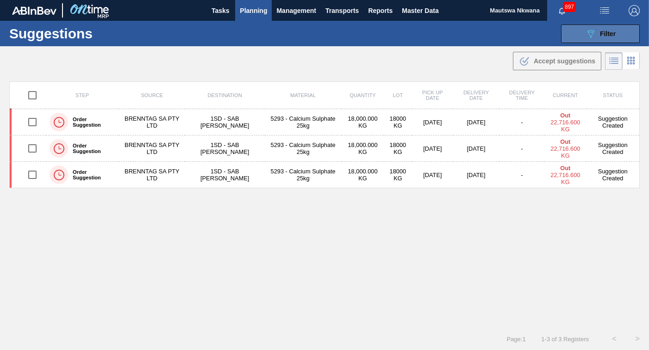
click at [605, 34] on span "Filter" at bounding box center [608, 33] width 16 height 7
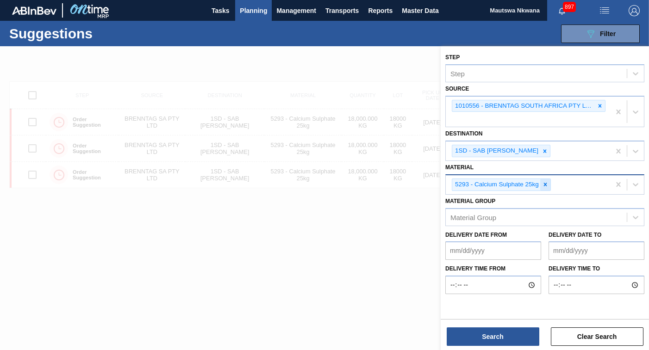
click at [545, 183] on icon at bounding box center [545, 184] width 6 height 6
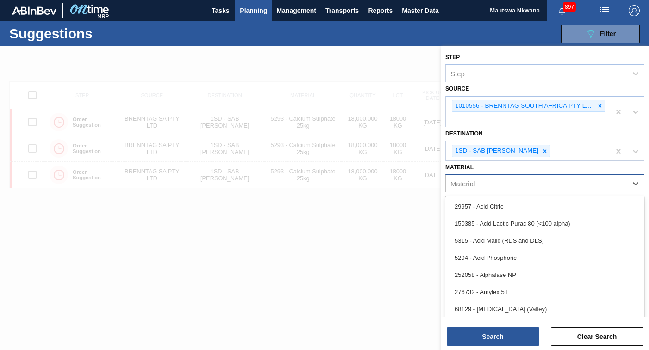
click at [489, 184] on div "Material" at bounding box center [536, 183] width 181 height 13
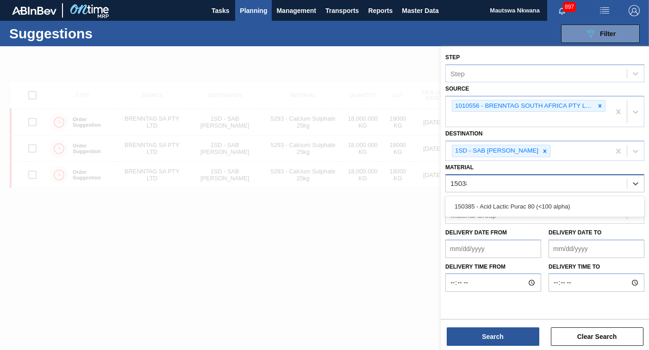
type input "150385"
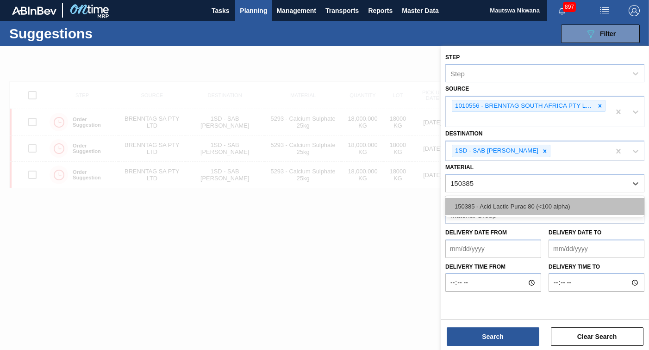
click at [496, 205] on div "150385 - Acid Lactic Purac 80 (<100 alpha)" at bounding box center [544, 206] width 199 height 17
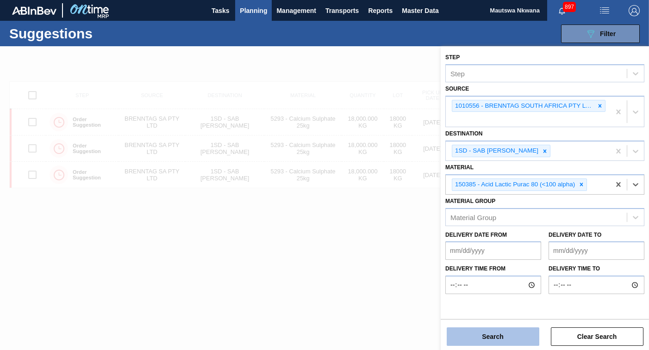
click at [490, 337] on button "Search" at bounding box center [493, 337] width 93 height 19
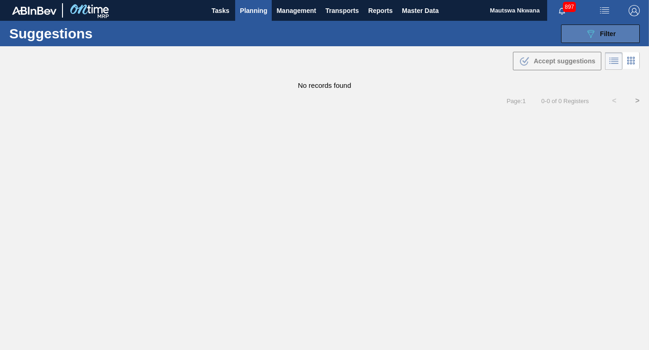
click at [592, 29] on icon "089F7B8B-B2A5-4AFE-B5C0-19BA573D28AC" at bounding box center [590, 33] width 11 height 11
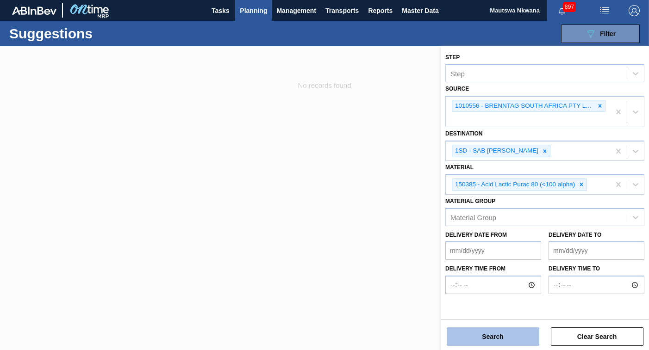
click at [487, 334] on button "Search" at bounding box center [493, 337] width 93 height 19
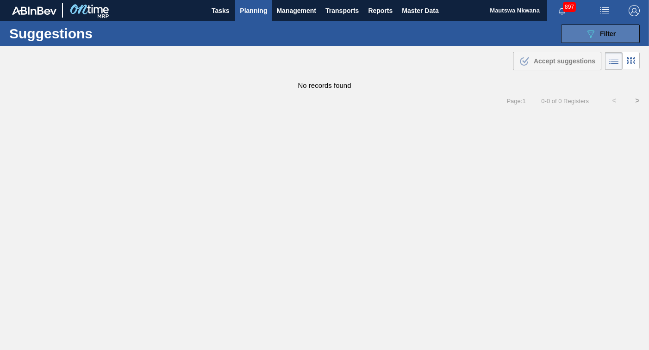
click at [600, 31] on span "Filter" at bounding box center [608, 33] width 16 height 7
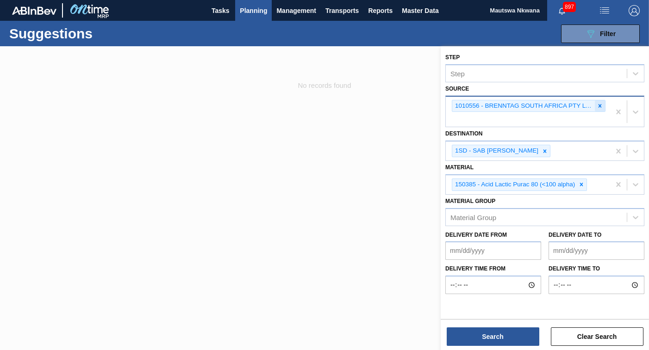
click at [596, 103] on div at bounding box center [600, 106] width 10 height 12
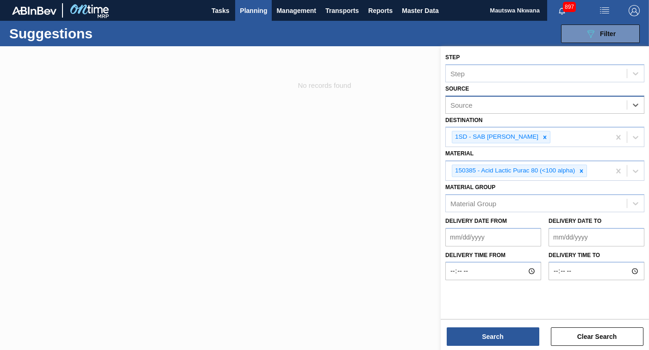
click at [498, 105] on div "Source" at bounding box center [536, 104] width 181 height 13
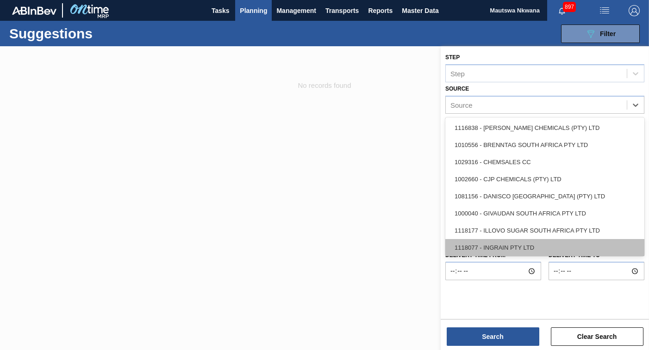
click at [522, 244] on div "1118077 - INGRAIN PTY LTD" at bounding box center [544, 247] width 199 height 17
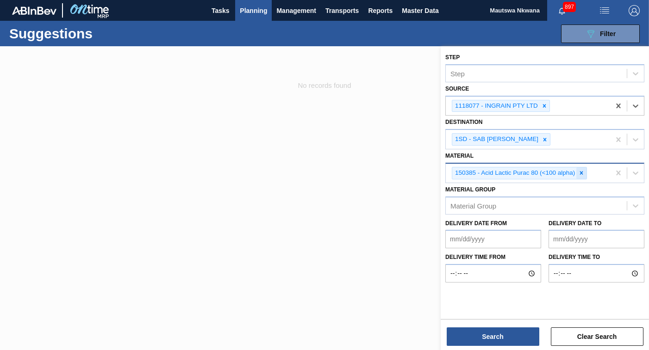
click at [581, 174] on icon at bounding box center [581, 173] width 3 height 3
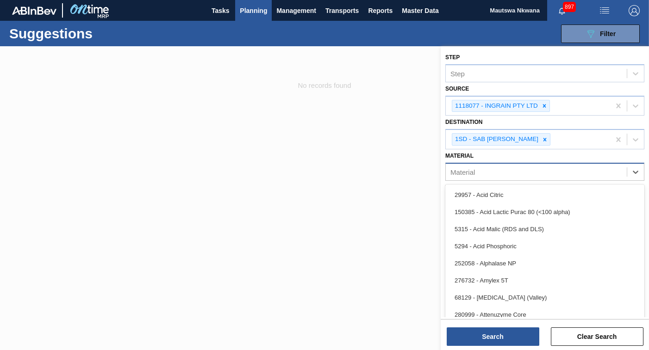
click at [475, 172] on div "Material" at bounding box center [536, 171] width 181 height 13
type input "528"
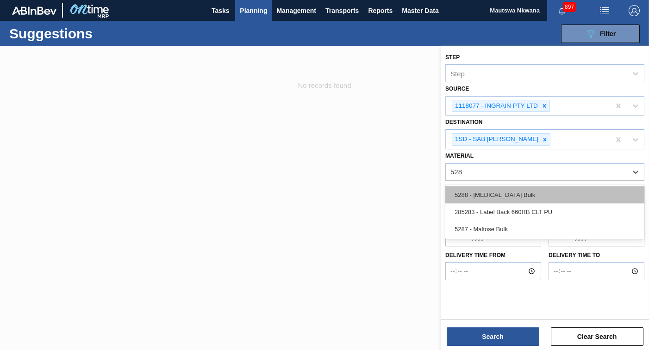
click at [484, 195] on div "5288 - [MEDICAL_DATA] Bulk" at bounding box center [544, 195] width 199 height 17
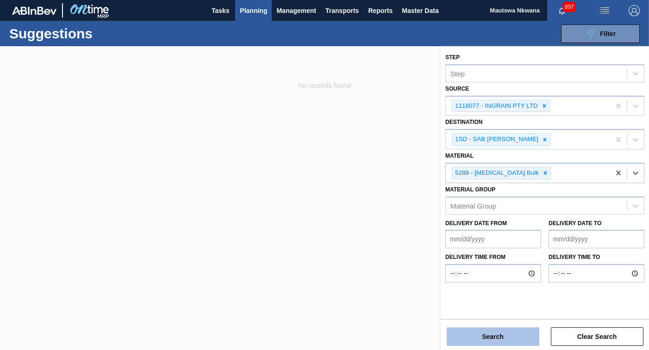
click at [500, 333] on button "Search" at bounding box center [493, 337] width 93 height 19
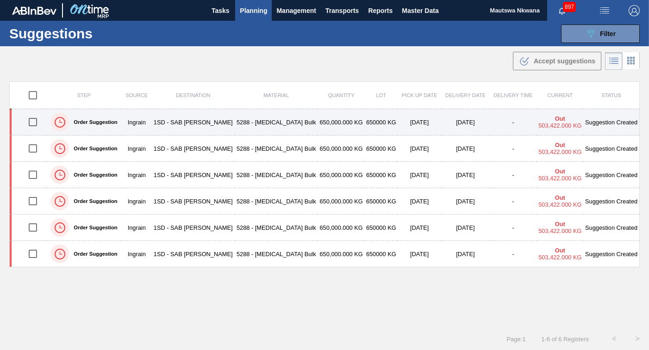
click at [32, 122] on input "checkbox" at bounding box center [32, 121] width 19 height 19
checkbox input "true"
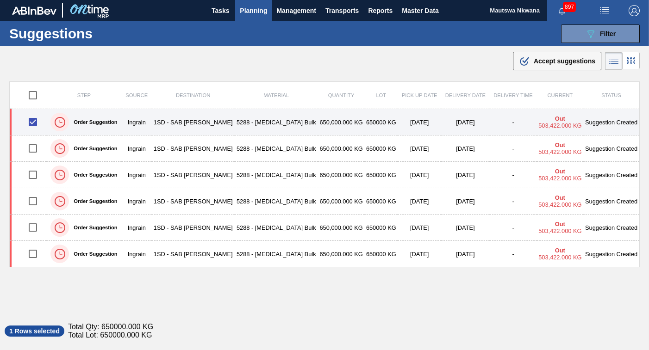
click at [188, 121] on td "1SD - SAB [PERSON_NAME]" at bounding box center [193, 122] width 83 height 26
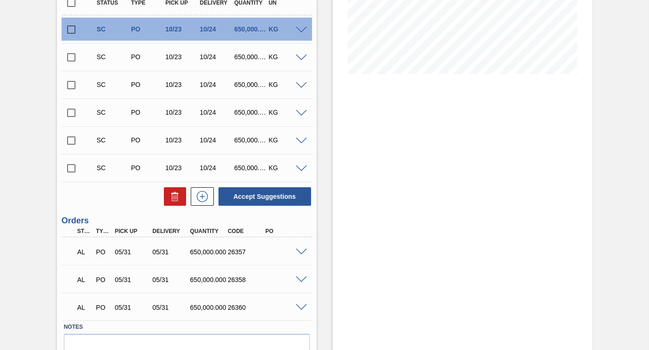
scroll to position [198, 0]
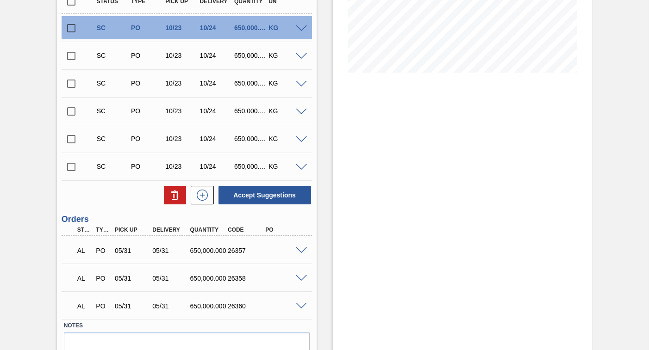
click at [72, 168] on input "checkbox" at bounding box center [71, 166] width 19 height 19
click at [300, 167] on span at bounding box center [301, 167] width 11 height 7
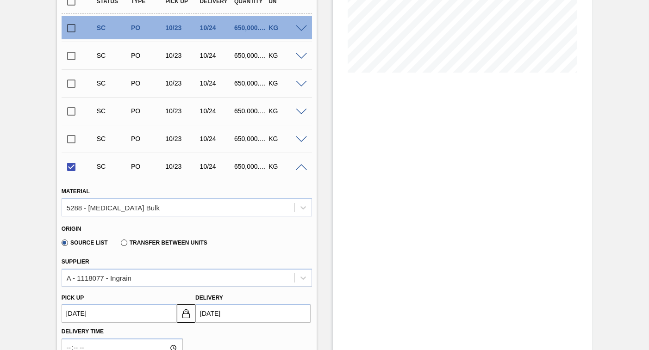
click at [131, 319] on up3277453823 "10/23/2025" at bounding box center [119, 314] width 115 height 19
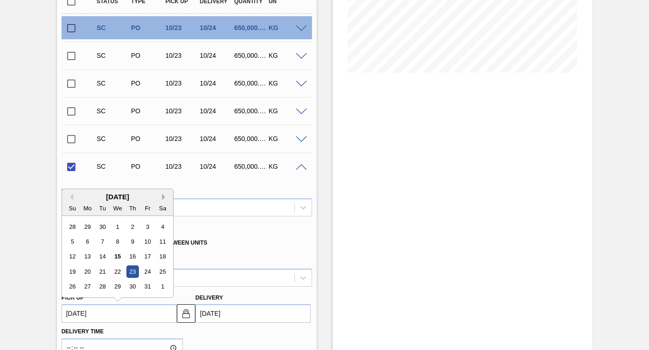
click at [163, 196] on button "Next Month" at bounding box center [165, 197] width 6 height 6
click at [87, 302] on div "1" at bounding box center [87, 302] width 12 height 12
checkbox input "false"
type up3277453823 "12/01/2025"
type input "12/02/2025"
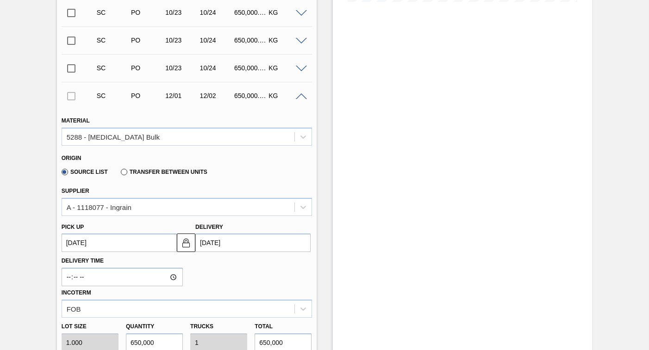
scroll to position [270, 0]
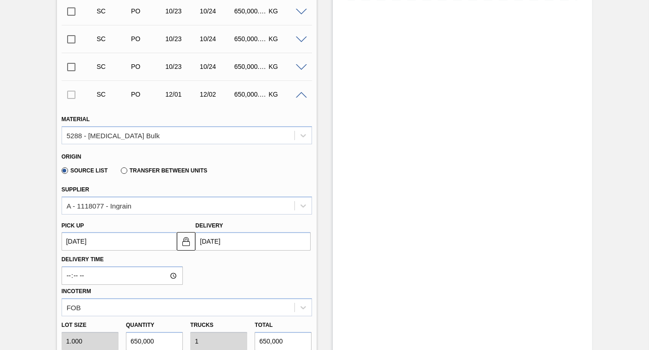
click at [107, 242] on up3277453823 "12/01/2025" at bounding box center [119, 241] width 115 height 19
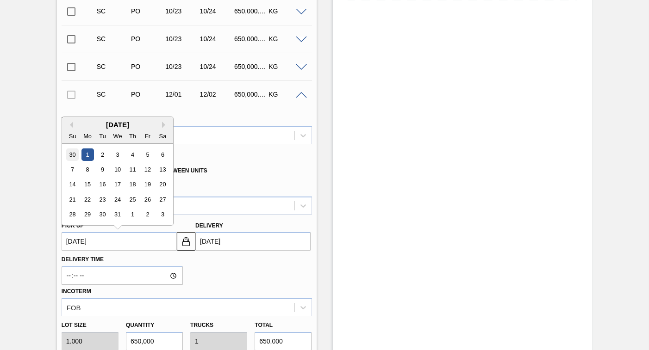
click at [70, 152] on div "30" at bounding box center [72, 155] width 12 height 12
type up3277453823 "11/30/2025"
type input "12/01/2025"
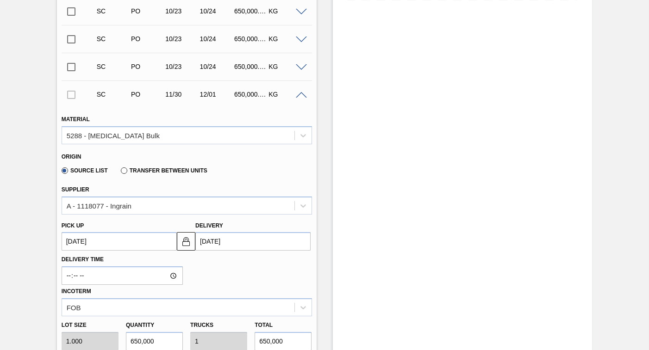
click at [110, 244] on up3277453823 "11/30/2025" at bounding box center [119, 241] width 115 height 19
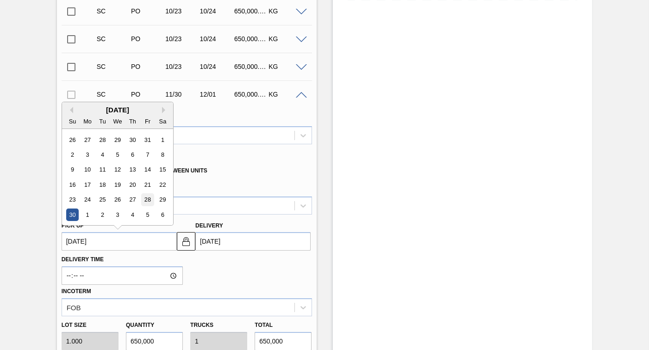
click at [148, 199] on div "28" at bounding box center [147, 200] width 12 height 12
type up3277453823 "11/28/2025"
type input "11/29/2025"
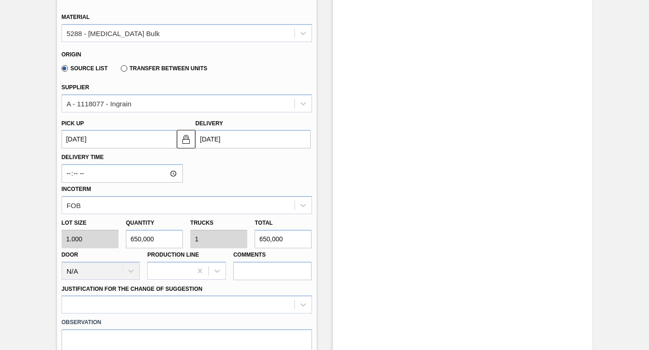
scroll to position [377, 0]
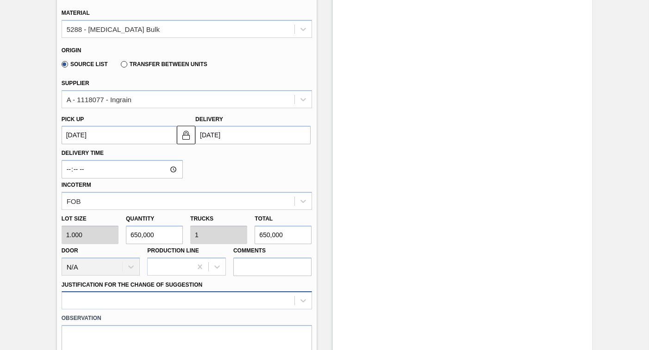
click at [117, 295] on div at bounding box center [187, 301] width 250 height 18
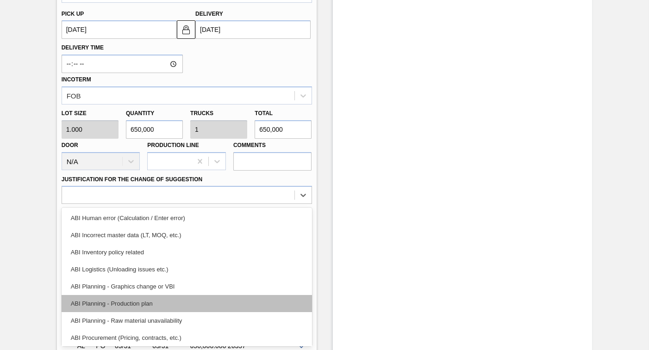
click at [128, 302] on div "ABI Planning - Production plan" at bounding box center [187, 303] width 250 height 17
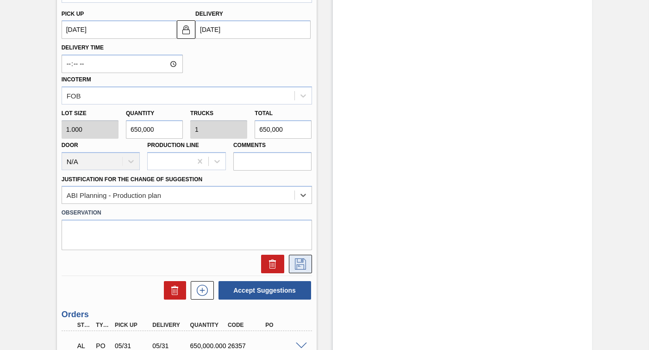
click at [298, 262] on icon at bounding box center [300, 264] width 15 height 11
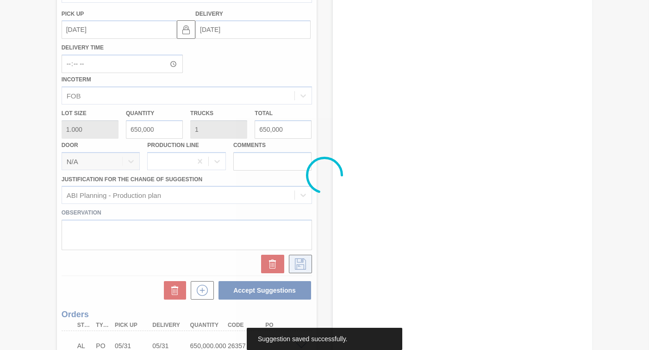
scroll to position [243, 0]
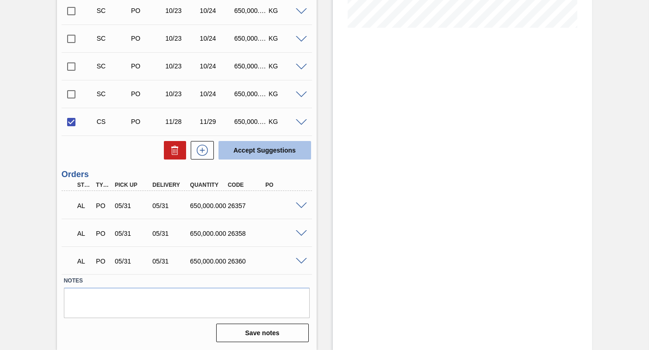
click at [264, 147] on button "Accept Suggestions" at bounding box center [264, 150] width 93 height 19
checkbox input "false"
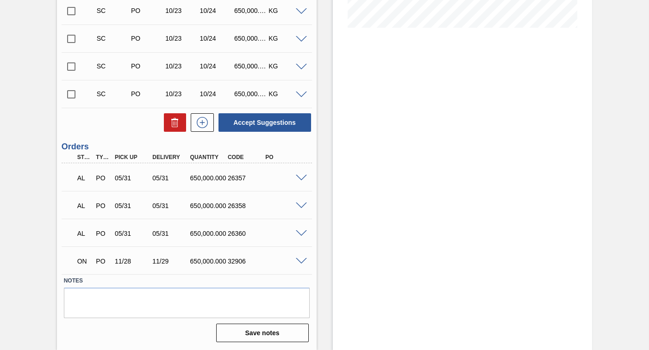
click at [70, 94] on input "checkbox" at bounding box center [71, 94] width 19 height 19
click at [300, 94] on span at bounding box center [301, 95] width 11 height 7
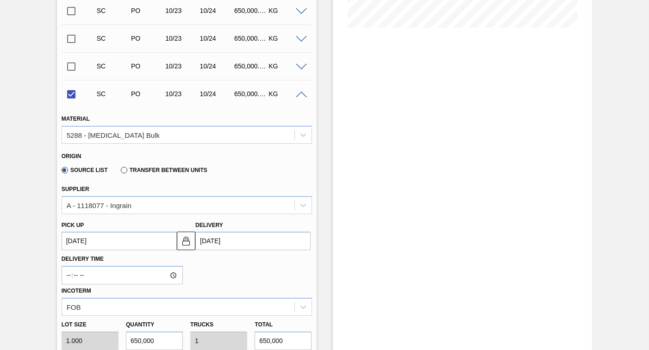
click at [100, 243] on up3277453822 "10/23/2025" at bounding box center [119, 241] width 115 height 19
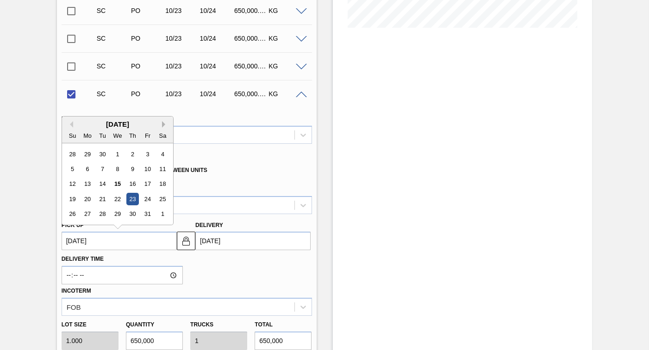
click at [162, 125] on button "Next Month" at bounding box center [165, 124] width 6 height 6
click at [147, 213] on div "28" at bounding box center [147, 214] width 12 height 12
checkbox input "false"
type up3277453822 "11/28/2025"
type input "11/29/2025"
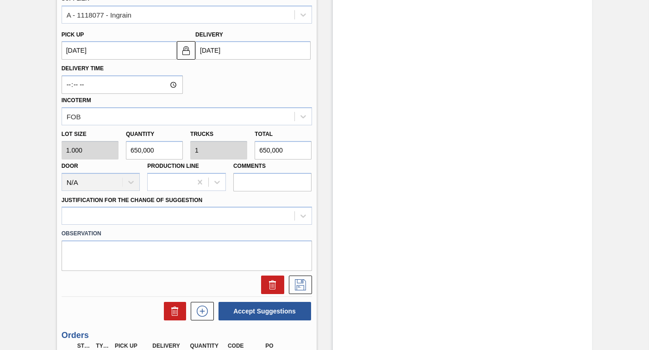
scroll to position [451, 0]
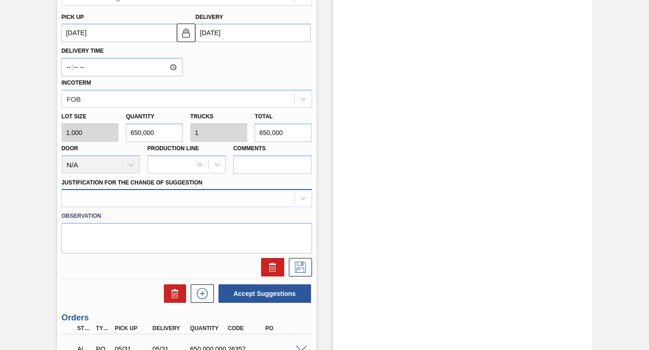
click at [157, 198] on div at bounding box center [178, 198] width 232 height 13
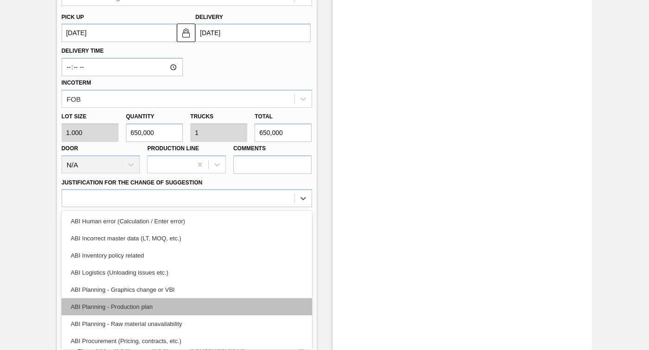
click at [94, 305] on div "ABI Planning - Production plan" at bounding box center [187, 307] width 250 height 17
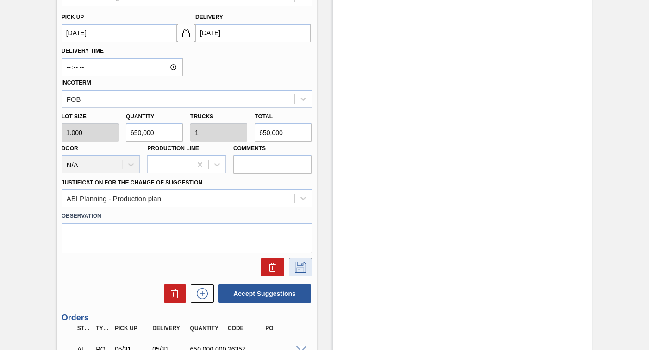
click at [299, 265] on icon at bounding box center [300, 267] width 15 height 11
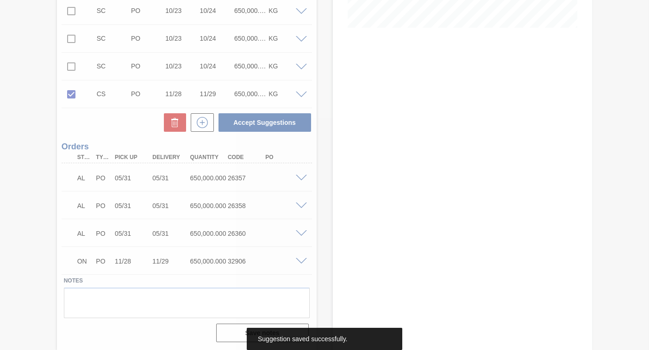
scroll to position [243, 0]
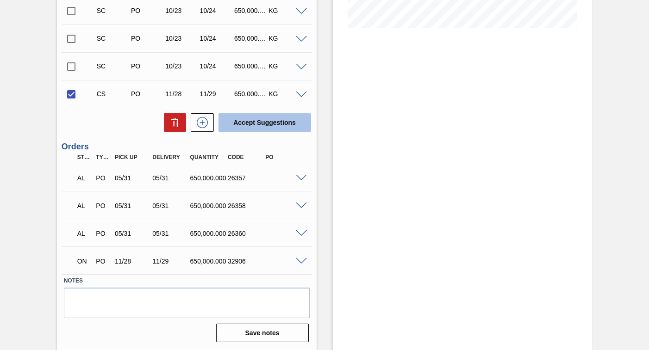
click at [266, 124] on button "Accept Suggestions" at bounding box center [264, 122] width 93 height 19
checkbox input "false"
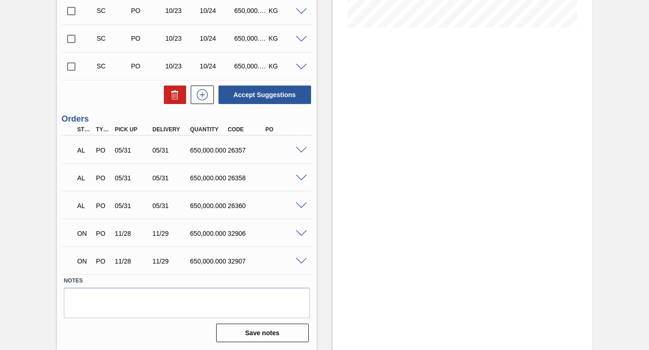
click at [70, 67] on input "checkbox" at bounding box center [71, 66] width 19 height 19
click at [300, 69] on span at bounding box center [301, 67] width 11 height 7
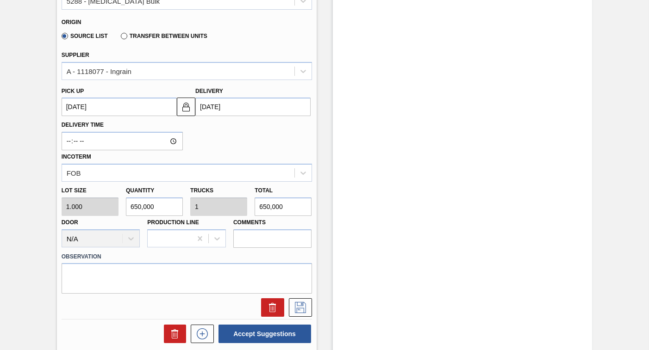
scroll to position [347, 0]
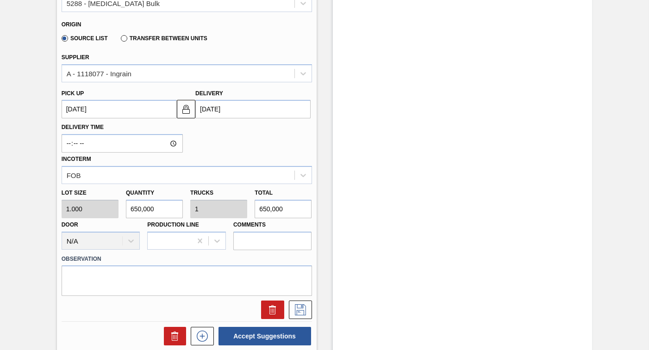
click at [105, 112] on up3277453821 "10/23/2025" at bounding box center [119, 109] width 115 height 19
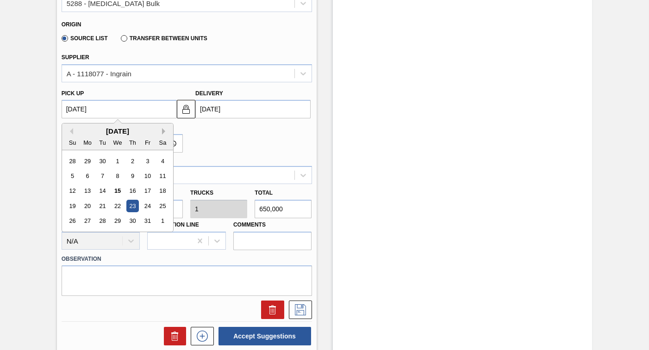
click at [162, 131] on button "Next Month" at bounding box center [165, 131] width 6 height 6
click at [147, 220] on div "28" at bounding box center [147, 221] width 12 height 12
checkbox input "false"
type up3277453821 "11/28/2025"
type input "11/29/2025"
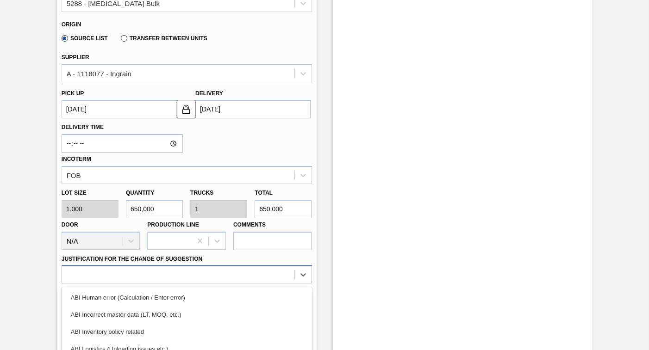
click at [93, 270] on div "option ABI Logistics (Unloading issues etc.) focused, 4 of 18. 18 results avail…" at bounding box center [187, 275] width 250 height 18
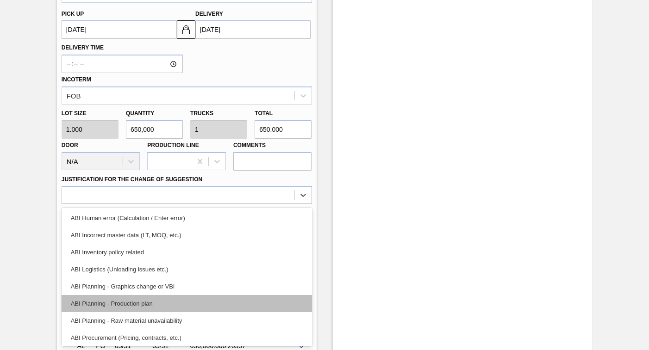
click at [118, 304] on div "ABI Planning - Production plan" at bounding box center [187, 303] width 250 height 17
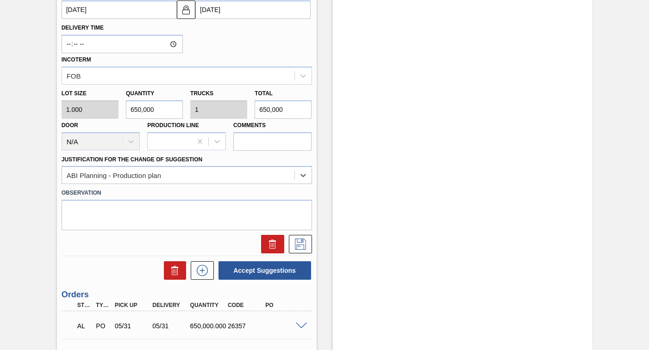
scroll to position [454, 0]
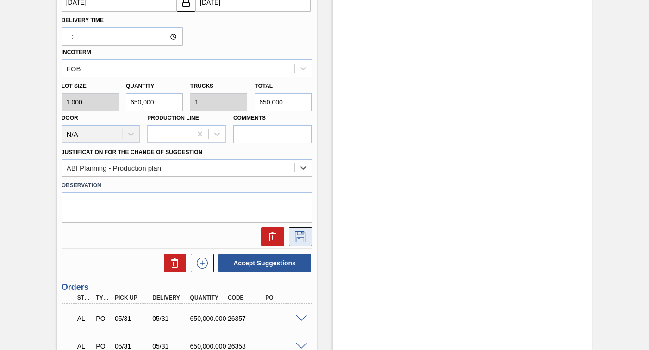
click at [300, 237] on icon at bounding box center [300, 236] width 15 height 11
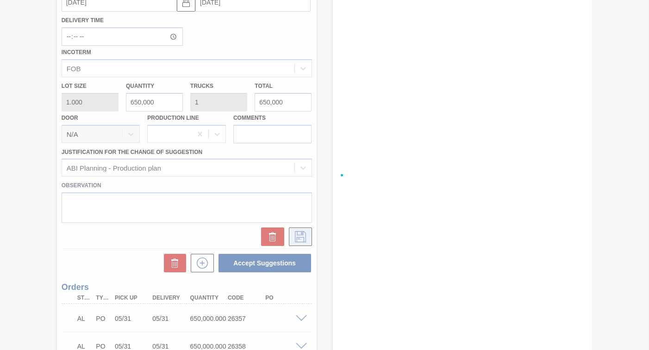
checkbox input "true"
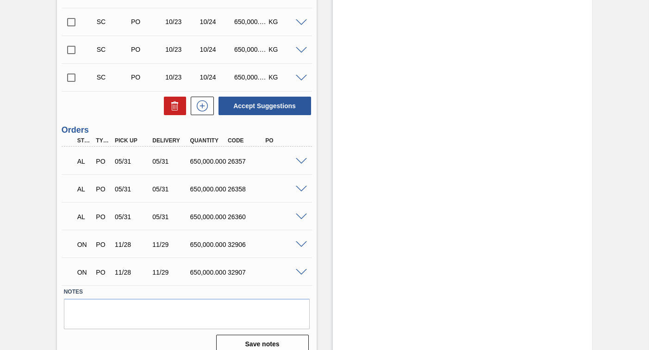
scroll to position [265, 0]
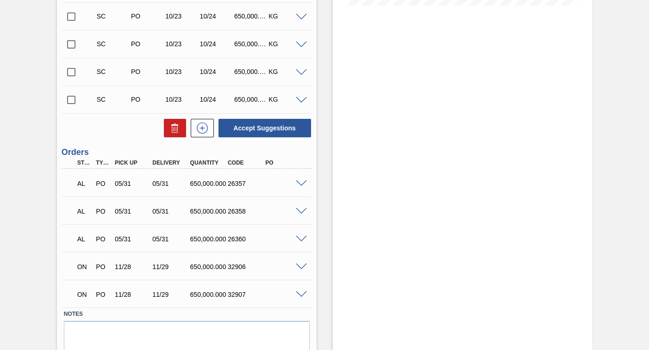
click at [70, 101] on input "checkbox" at bounding box center [71, 99] width 19 height 19
click at [301, 101] on span at bounding box center [301, 100] width 11 height 7
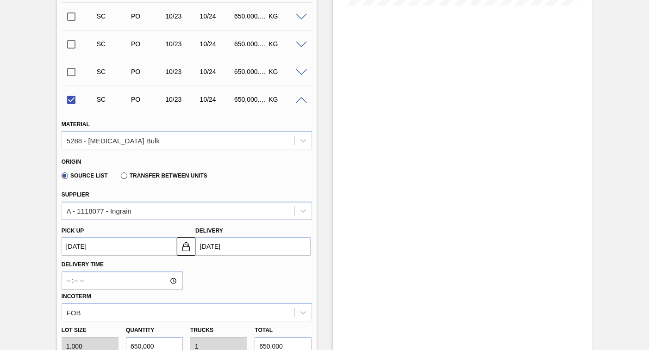
click at [145, 248] on up3277463757 "10/23/2025" at bounding box center [119, 246] width 115 height 19
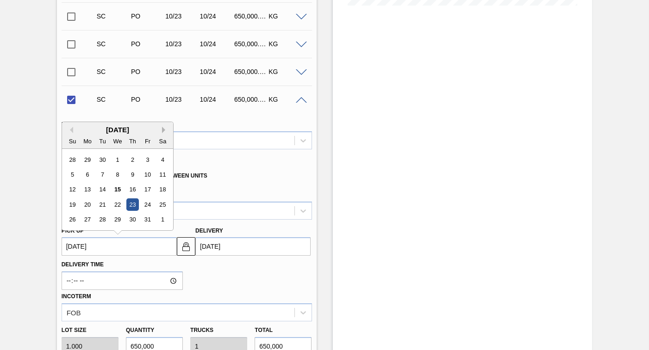
click at [162, 131] on div "Previous Month Next Month October 2025 Su Mo Tu We Th Fr Sa 28 29 30 1 2 3 4 5 …" at bounding box center [118, 176] width 112 height 109
click at [162, 130] on button "Next Month" at bounding box center [165, 130] width 6 height 6
click at [148, 218] on div "28" at bounding box center [147, 220] width 12 height 12
checkbox input "false"
type up3277463757 "11/28/2025"
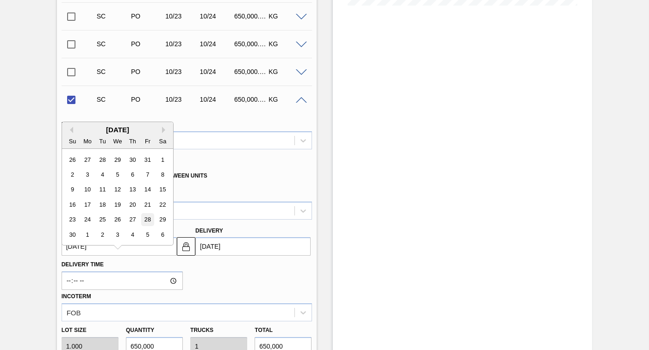
type input "11/29/2025"
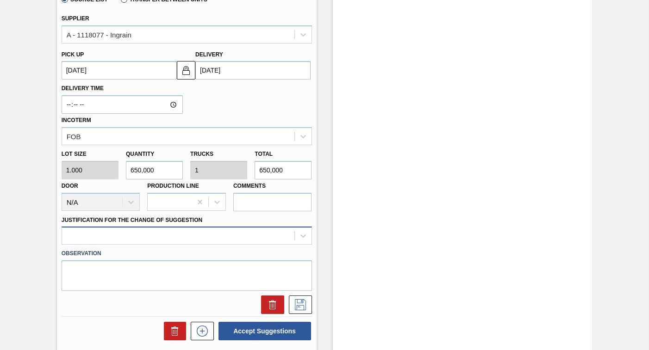
scroll to position [482, 0]
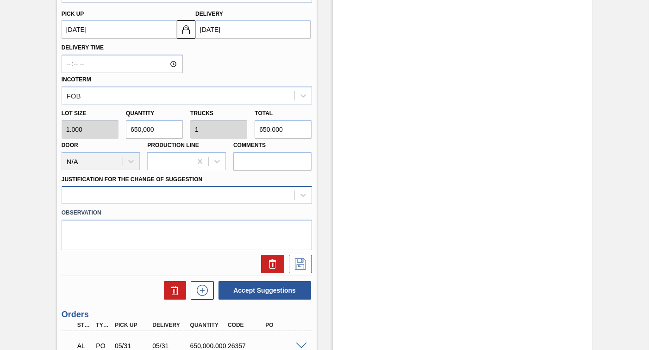
click at [94, 204] on div at bounding box center [187, 195] width 250 height 18
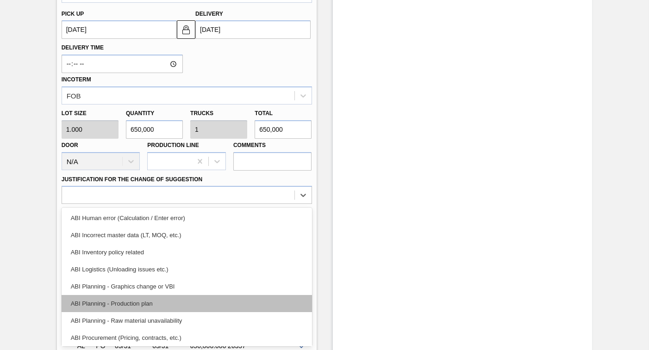
click at [125, 301] on div "ABI Planning - Production plan" at bounding box center [187, 303] width 250 height 17
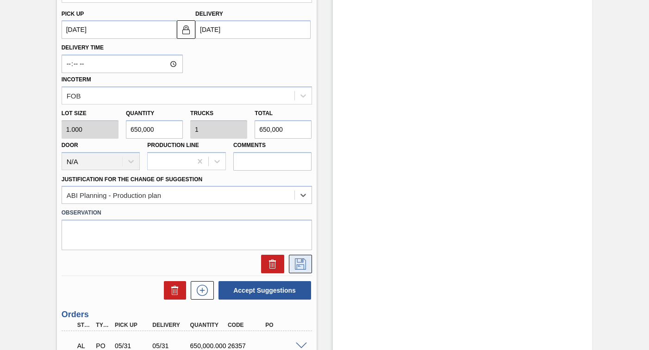
click at [298, 263] on icon at bounding box center [300, 264] width 15 height 11
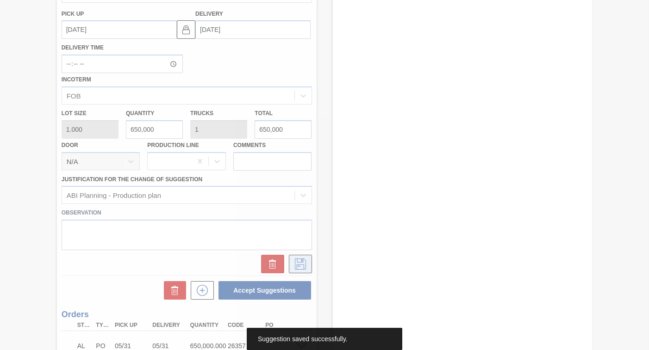
scroll to position [299, 0]
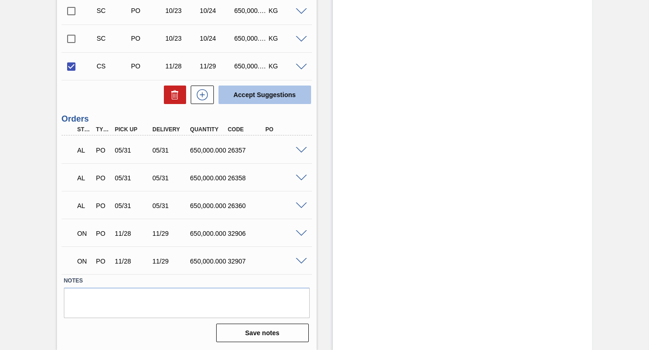
click at [265, 94] on button "Accept Suggestions" at bounding box center [264, 95] width 93 height 19
checkbox input "false"
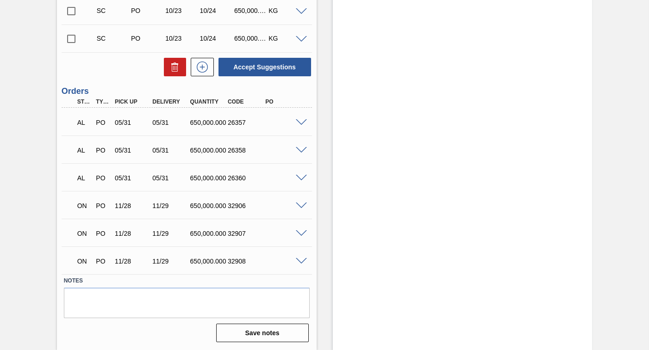
click at [69, 38] on input "checkbox" at bounding box center [71, 38] width 19 height 19
click at [300, 39] on span at bounding box center [301, 39] width 11 height 7
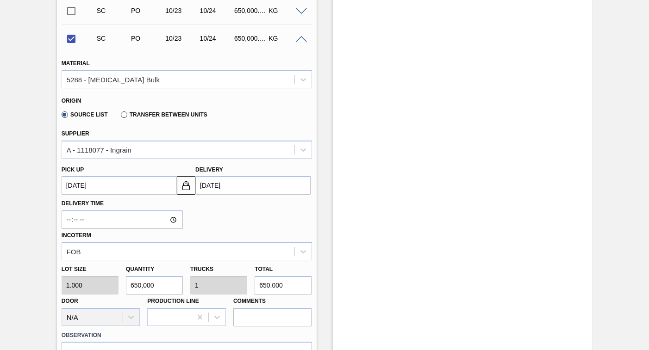
click at [102, 188] on up3277463756 "10/23/2025" at bounding box center [119, 185] width 115 height 19
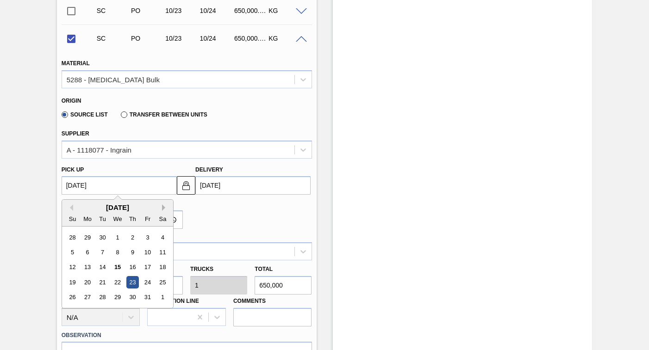
click at [163, 208] on button "Next Month" at bounding box center [165, 208] width 6 height 6
click at [147, 299] on div "28" at bounding box center [147, 298] width 12 height 12
checkbox input "false"
type up3277463756 "11/28/2025"
type input "11/29/2025"
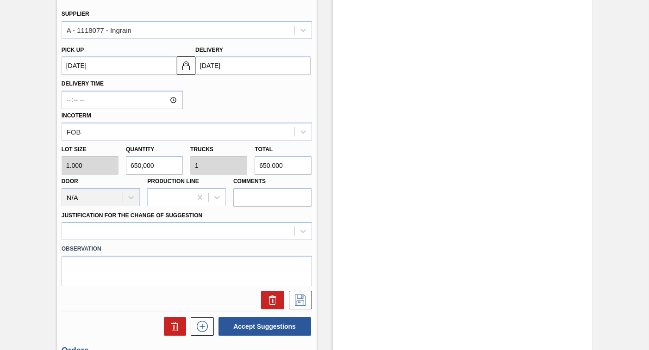
scroll to position [437, 0]
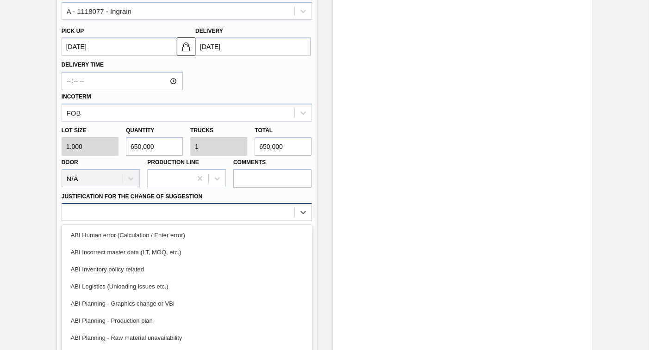
click at [137, 212] on div "option ABI Human error (Calculation / Enter error) focused, 1 of 18. 18 results…" at bounding box center [187, 212] width 250 height 18
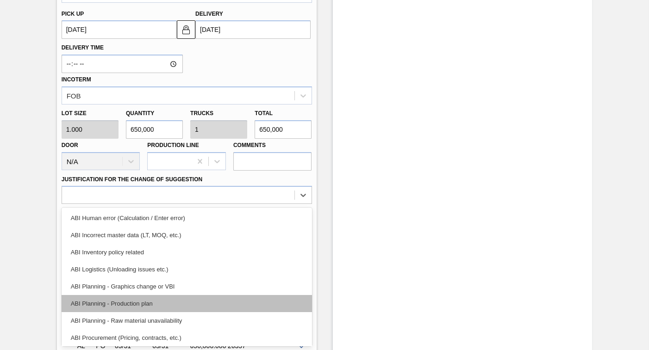
click at [131, 303] on div "ABI Planning - Production plan" at bounding box center [187, 303] width 250 height 17
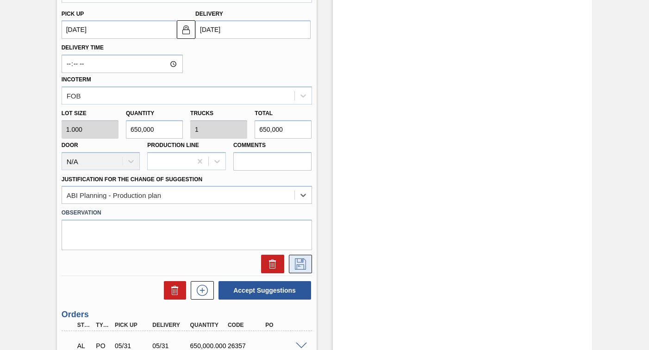
click at [296, 263] on icon at bounding box center [300, 264] width 15 height 11
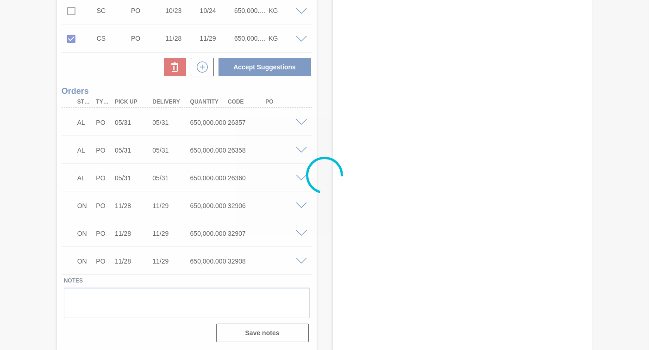
scroll to position [299, 0]
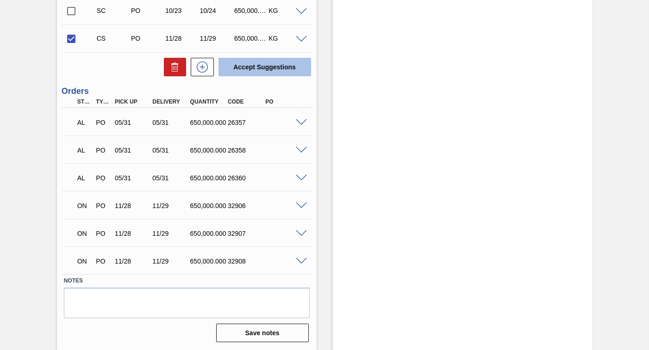
click at [259, 67] on button "Accept Suggestions" at bounding box center [264, 67] width 93 height 19
checkbox input "false"
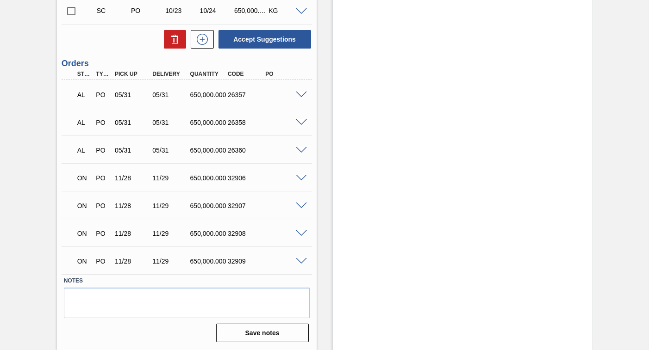
click at [512, 263] on div "Stock From 10/15/2025 to 10/29/2025 Filter" at bounding box center [463, 49] width 260 height 603
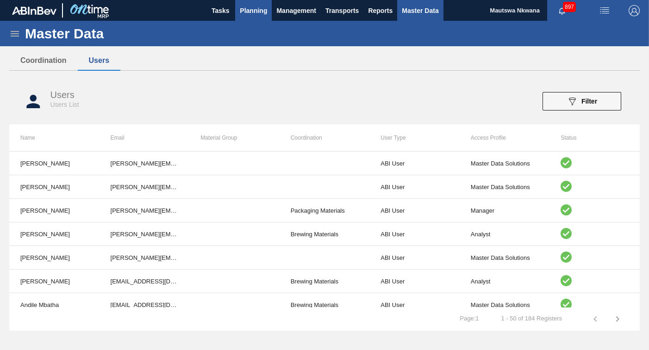
click at [256, 9] on span "Planning" at bounding box center [253, 10] width 27 height 11
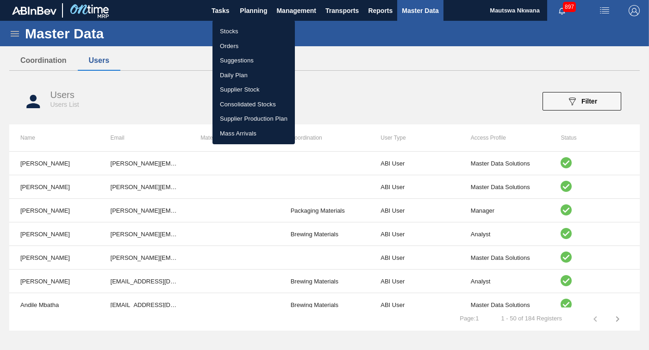
click at [231, 59] on li "Suggestions" at bounding box center [253, 60] width 82 height 15
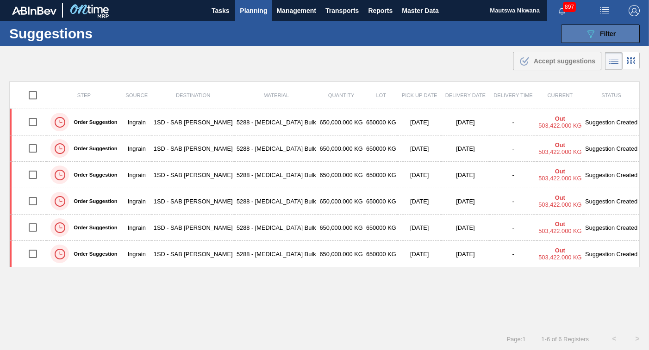
click at [600, 32] on span "Filter" at bounding box center [608, 33] width 16 height 7
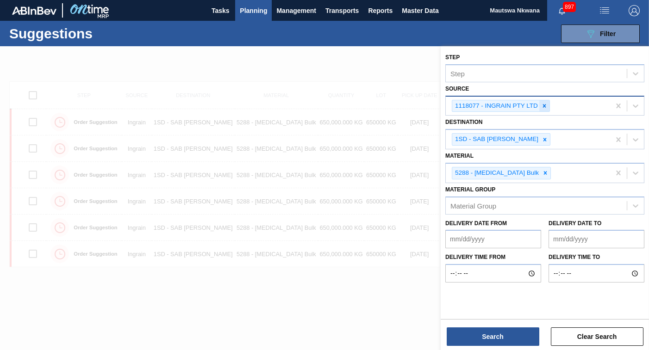
click at [543, 106] on icon at bounding box center [544, 105] width 3 height 3
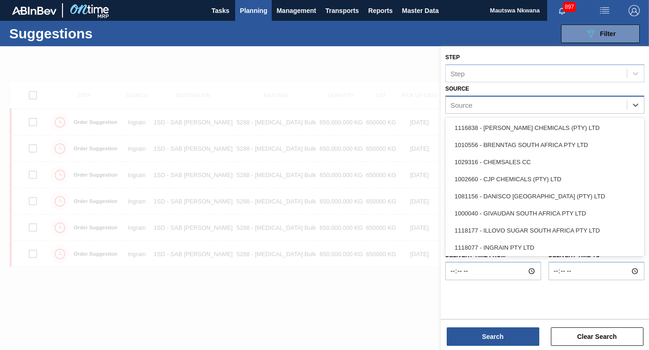
click at [542, 106] on div "Source" at bounding box center [536, 104] width 181 height 13
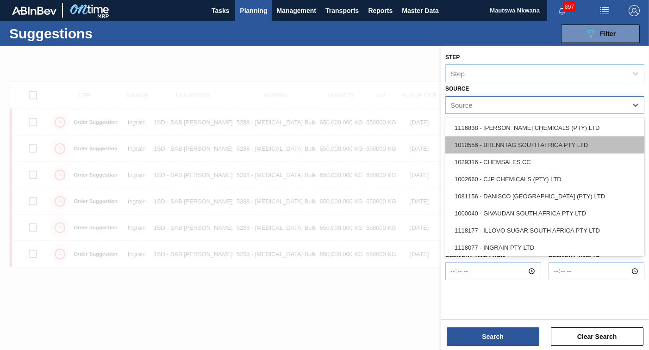
click at [522, 146] on div "1010556 - BRENNTAG SOUTH AFRICA PTY LTD" at bounding box center [544, 145] width 199 height 17
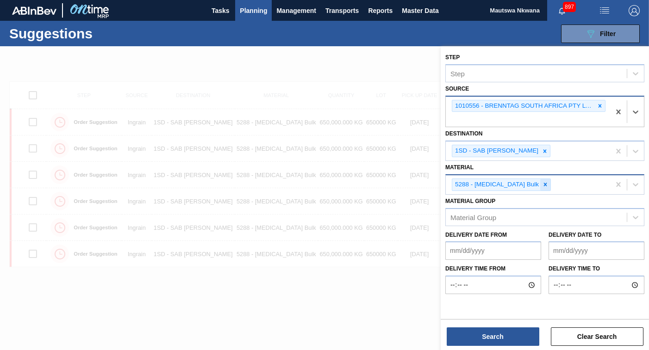
click at [542, 184] on icon at bounding box center [545, 184] width 6 height 6
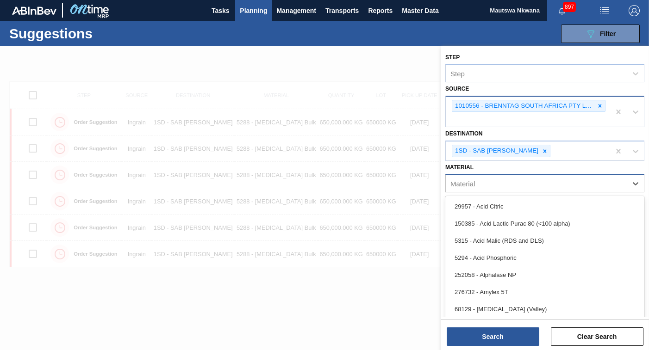
click at [558, 185] on div "Material" at bounding box center [536, 183] width 181 height 13
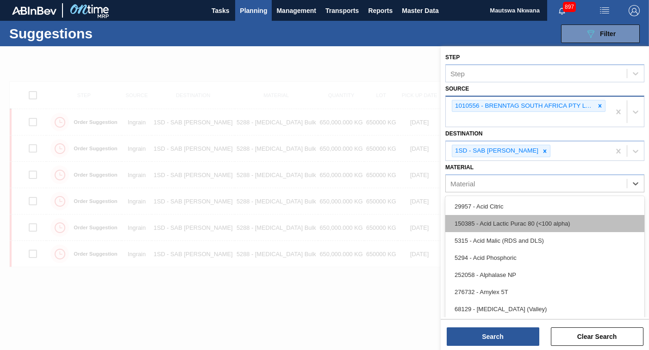
click at [505, 224] on div "150385 - Acid Lactic Purac 80 (<100 alpha)" at bounding box center [544, 223] width 199 height 17
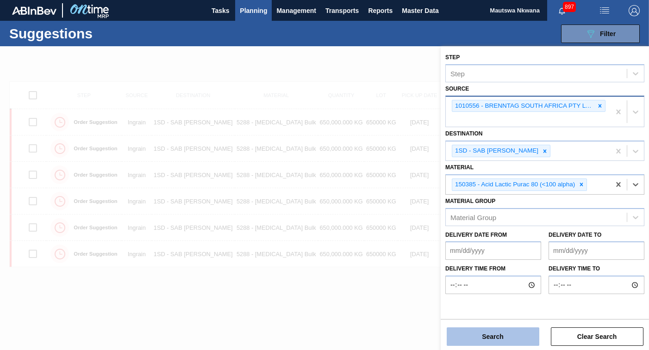
click at [499, 330] on button "Search" at bounding box center [493, 337] width 93 height 19
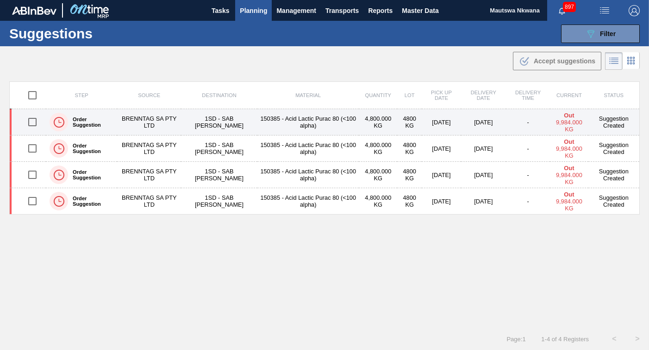
click at [30, 120] on input "checkbox" at bounding box center [32, 121] width 19 height 19
checkbox input "true"
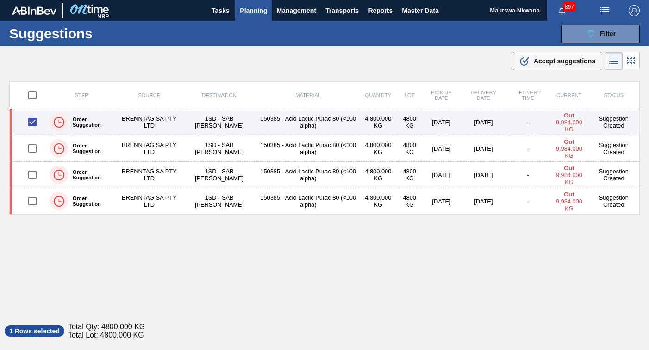
click at [227, 118] on td "1SD - SAB [PERSON_NAME]" at bounding box center [219, 122] width 76 height 26
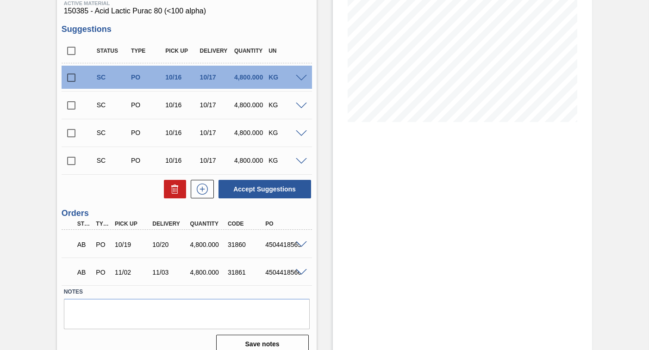
scroll to position [154, 0]
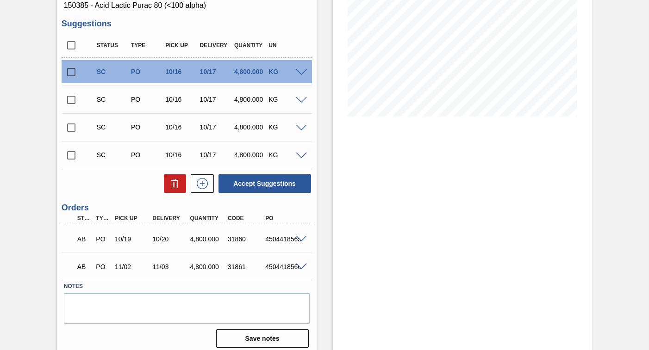
click at [69, 154] on input "checkbox" at bounding box center [71, 155] width 19 height 19
click at [299, 157] on span at bounding box center [301, 156] width 11 height 7
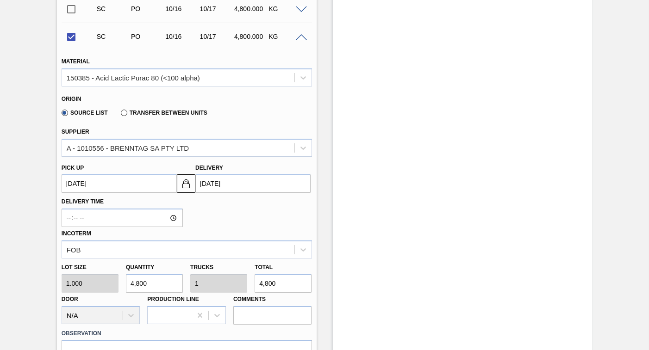
scroll to position [386, 0]
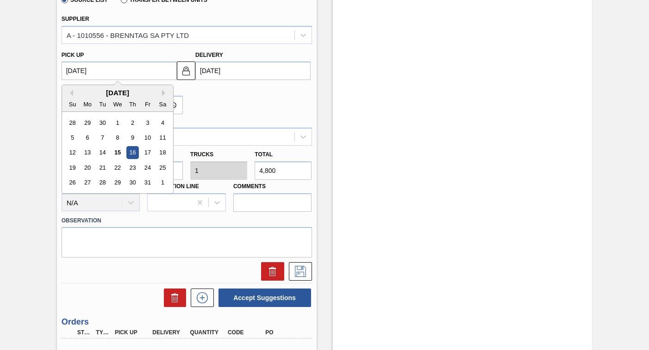
click at [103, 71] on up3277474808 "[DATE]" at bounding box center [119, 71] width 115 height 19
click at [88, 182] on div "27" at bounding box center [87, 183] width 12 height 12
checkbox input "false"
type up3277474808 "10/27/2025"
type input "10/28/2025"
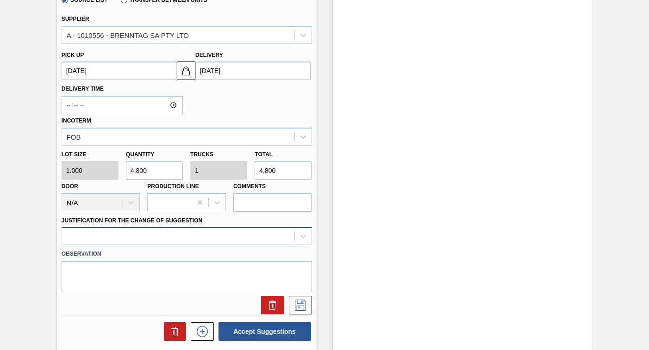
click at [175, 237] on div at bounding box center [187, 236] width 250 height 18
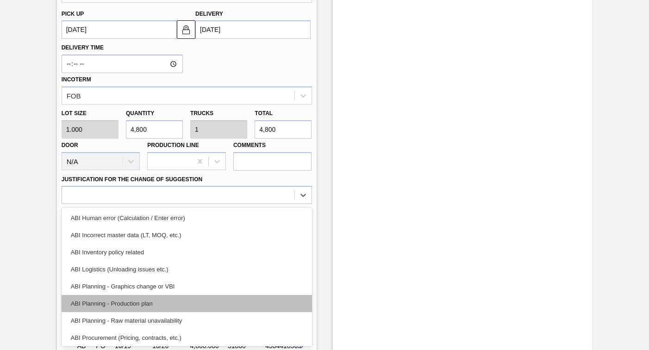
click at [126, 305] on div "ABI Planning - Production plan" at bounding box center [187, 303] width 250 height 17
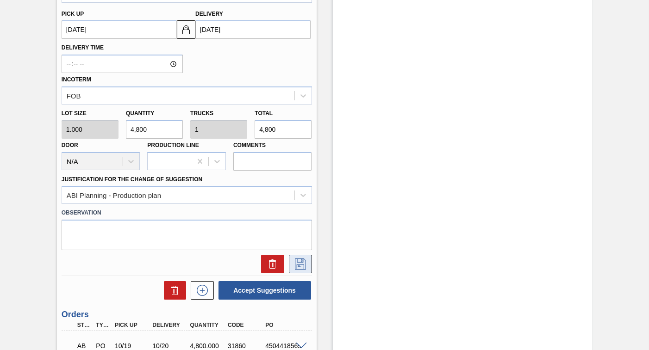
click at [299, 262] on icon at bounding box center [300, 264] width 15 height 11
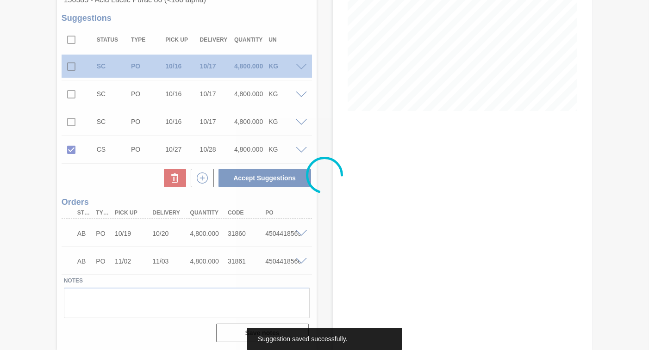
scroll to position [160, 0]
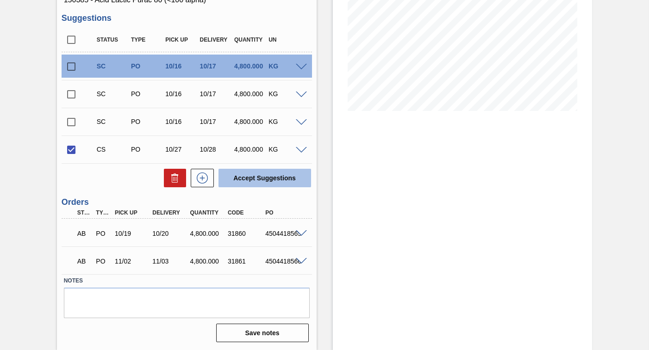
click at [258, 180] on button "Accept Suggestions" at bounding box center [264, 178] width 93 height 19
checkbox input "false"
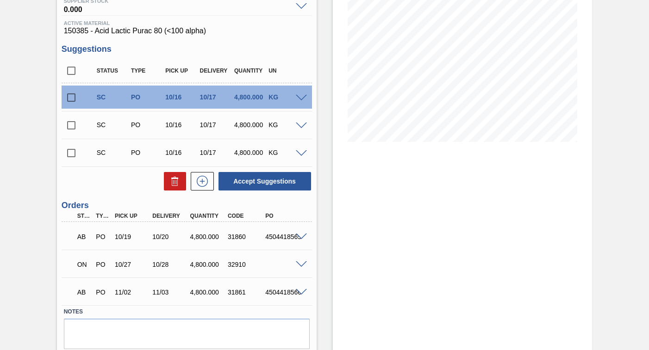
scroll to position [113, 0]
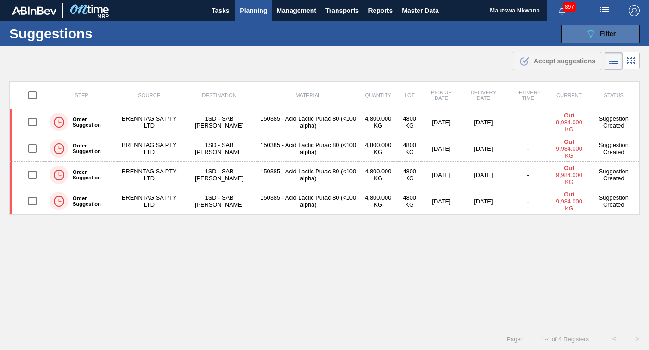
click at [600, 30] on span "Filter" at bounding box center [608, 33] width 16 height 7
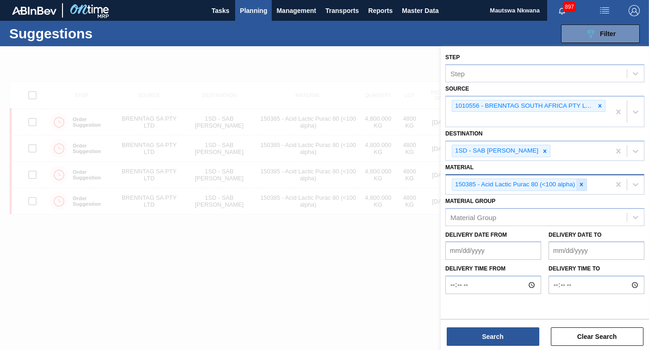
click at [581, 184] on icon at bounding box center [581, 184] width 6 height 6
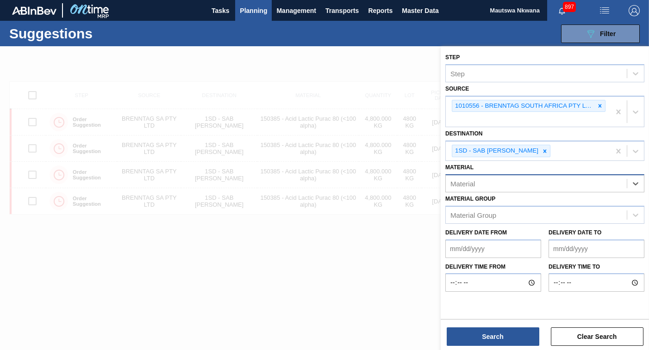
click at [488, 186] on div "Material" at bounding box center [536, 183] width 181 height 13
type input "68289"
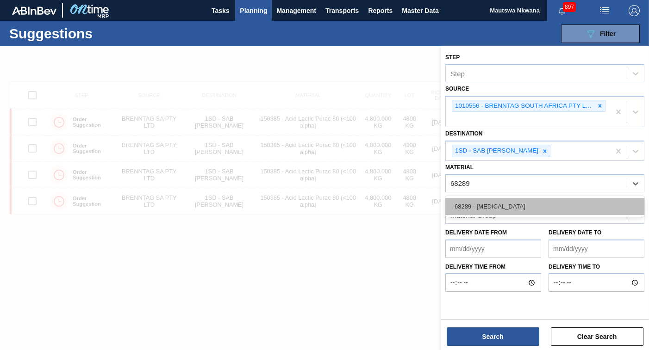
click at [496, 205] on div "68289 - [MEDICAL_DATA]" at bounding box center [544, 206] width 199 height 17
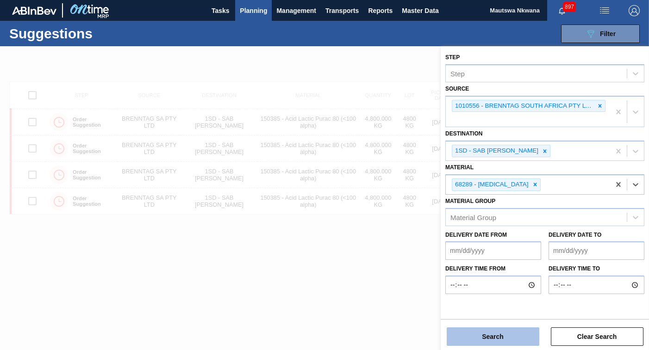
click at [503, 338] on button "Search" at bounding box center [493, 337] width 93 height 19
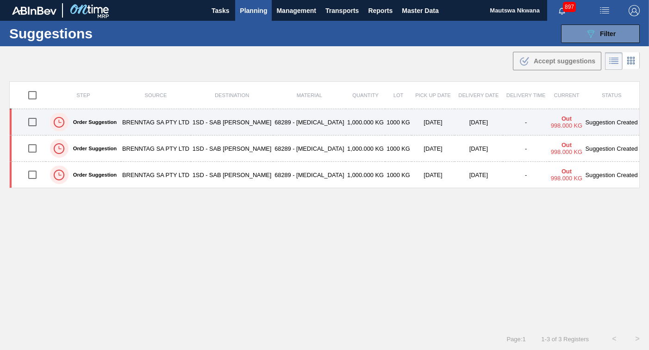
click at [32, 124] on input "checkbox" at bounding box center [32, 121] width 19 height 19
checkbox input "true"
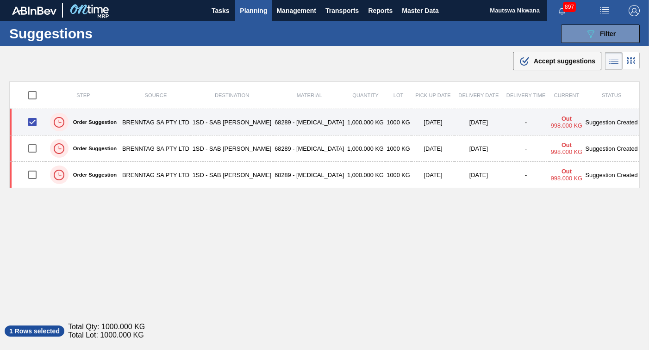
click at [252, 121] on td "1SD - SAB [PERSON_NAME]" at bounding box center [232, 122] width 82 height 26
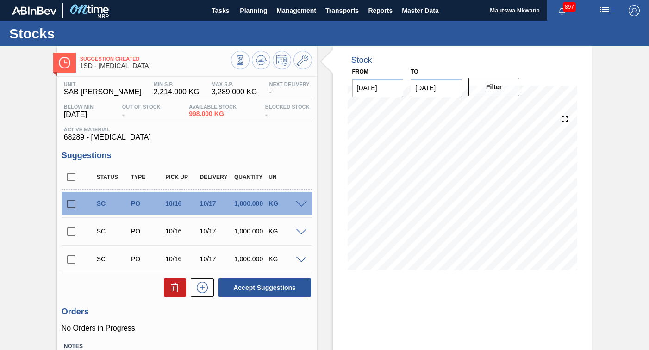
click at [74, 257] on input "checkbox" at bounding box center [71, 259] width 19 height 19
click at [302, 258] on span at bounding box center [301, 260] width 11 height 7
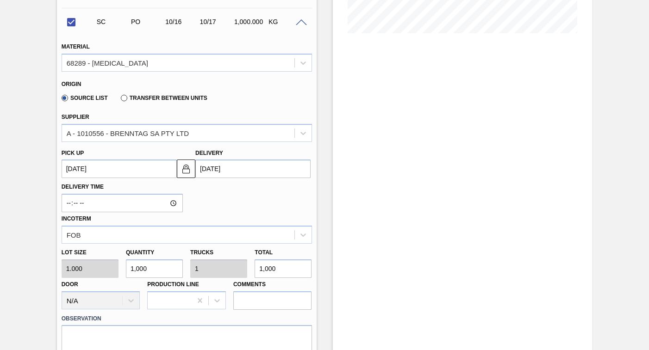
scroll to position [238, 0]
click at [100, 167] on up3277484053 "[DATE]" at bounding box center [119, 168] width 115 height 19
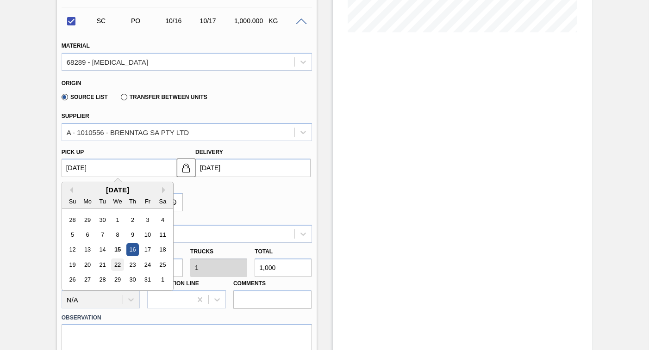
click at [117, 264] on div "22" at bounding box center [117, 265] width 12 height 12
checkbox input "false"
type up3277484053 "10/22/2025"
type input "10/23/2025"
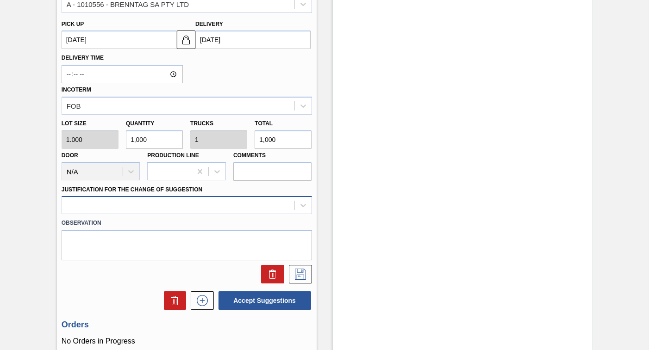
click at [118, 205] on div "Material 68289 - Magnesium Oxide Origin Source List Transfer between Units Supp…" at bounding box center [187, 94] width 250 height 380
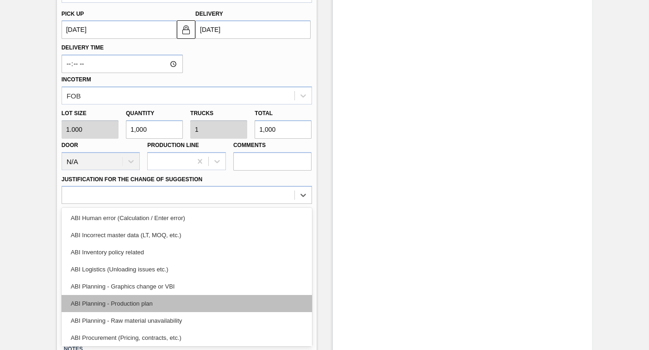
click at [125, 304] on div "ABI Planning - Production plan" at bounding box center [187, 303] width 250 height 17
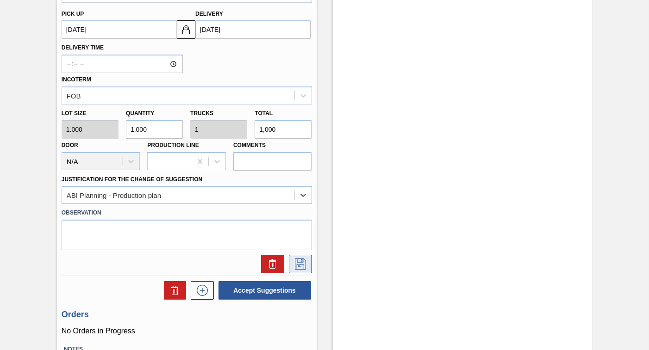
click at [299, 266] on icon at bounding box center [300, 264] width 15 height 11
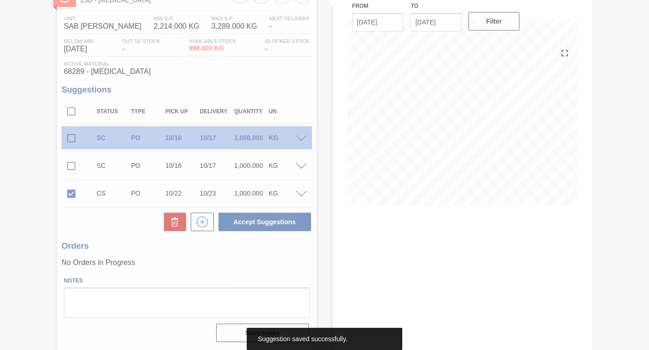
scroll to position [66, 0]
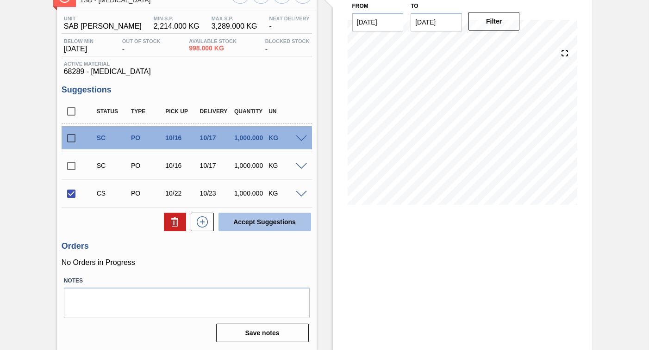
click at [266, 224] on button "Accept Suggestions" at bounding box center [264, 222] width 93 height 19
checkbox input "false"
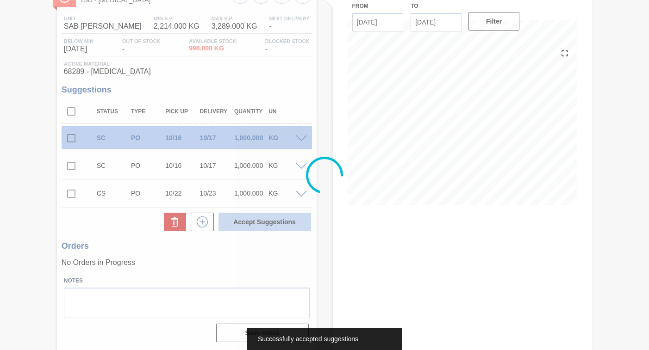
scroll to position [54, 0]
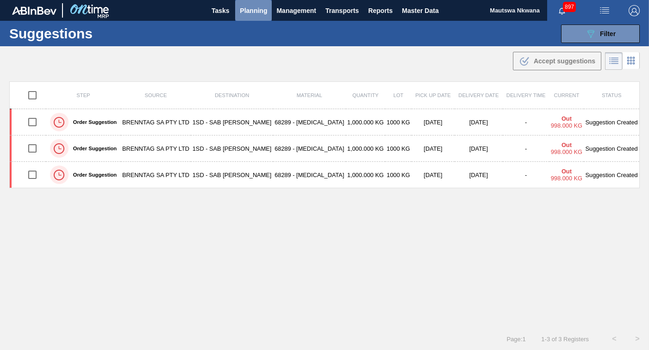
click at [249, 8] on span "Planning" at bounding box center [253, 10] width 27 height 11
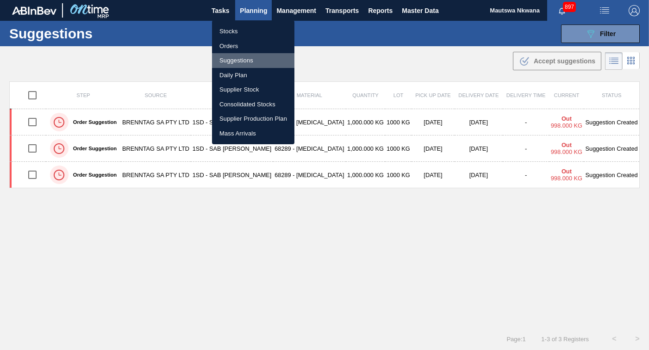
click at [233, 61] on li "Suggestions" at bounding box center [253, 60] width 82 height 15
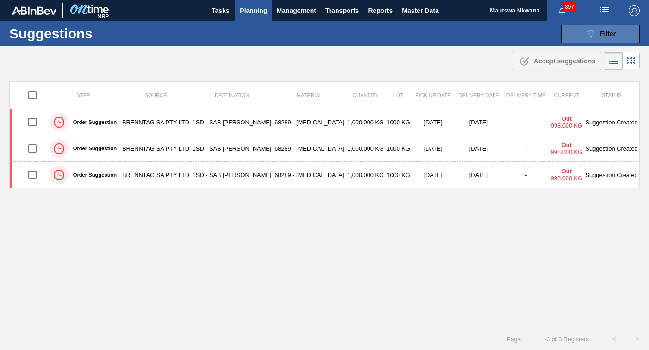
click at [603, 31] on span "Filter" at bounding box center [608, 33] width 16 height 7
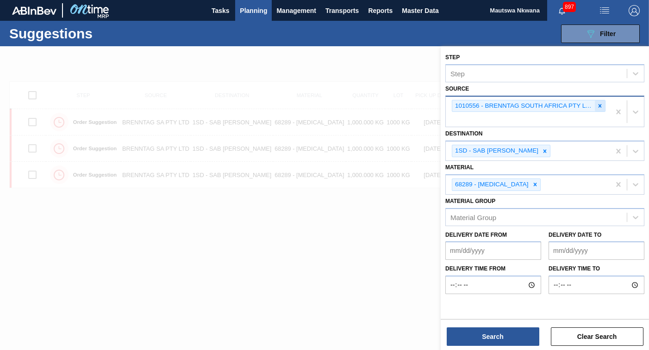
click at [600, 106] on icon at bounding box center [599, 105] width 3 height 3
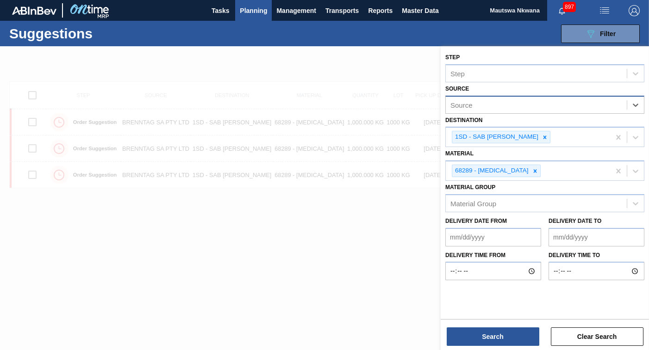
click at [602, 108] on div "Source" at bounding box center [536, 104] width 181 height 13
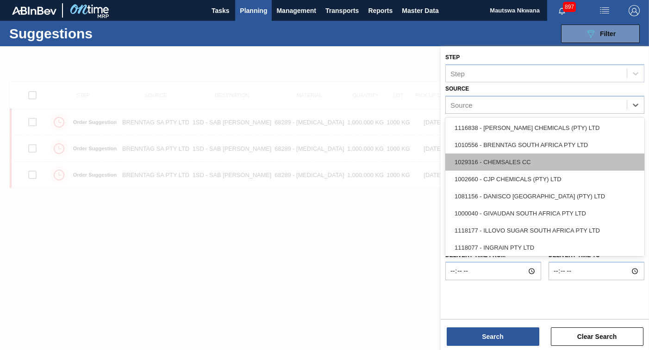
click at [517, 164] on div "1029316 - CHEMSALES CC" at bounding box center [544, 162] width 199 height 17
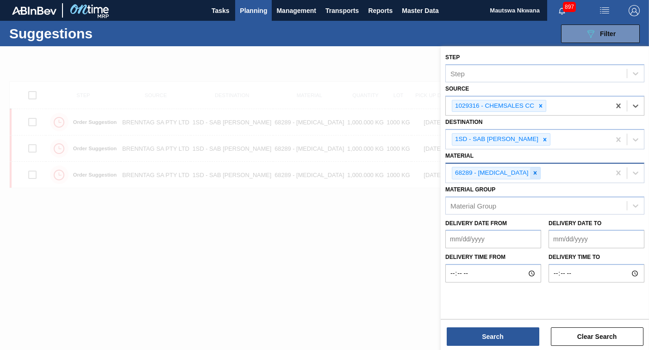
click at [536, 173] on icon at bounding box center [535, 173] width 6 height 6
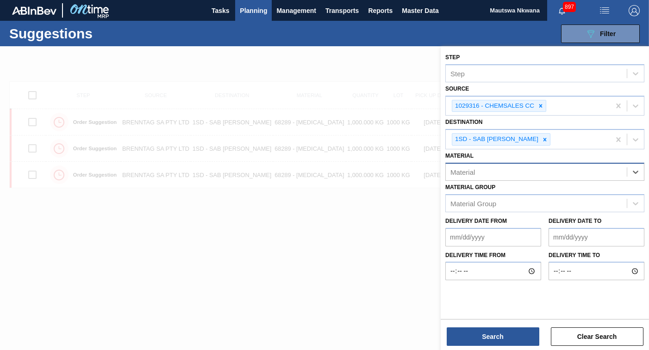
click at [513, 174] on div "Material" at bounding box center [536, 171] width 181 height 13
type input "141326"
click at [492, 193] on div "141326 - Fab Boost FAB's HG" at bounding box center [544, 195] width 199 height 17
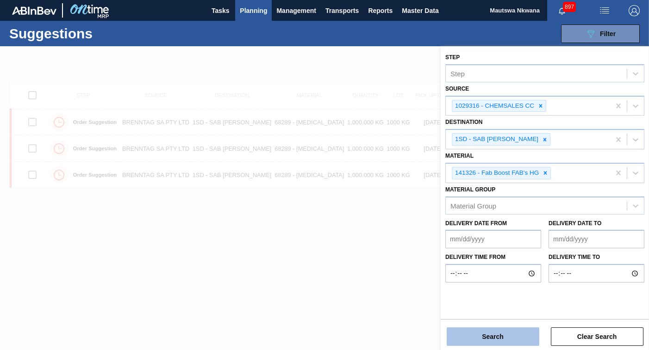
click at [487, 336] on button "Search" at bounding box center [493, 337] width 93 height 19
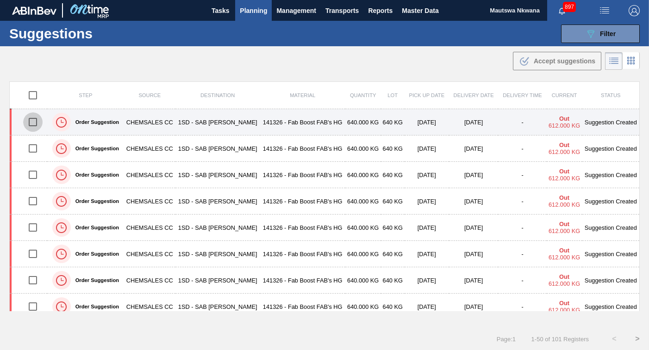
click at [30, 120] on input "checkbox" at bounding box center [32, 121] width 19 height 19
checkbox input "true"
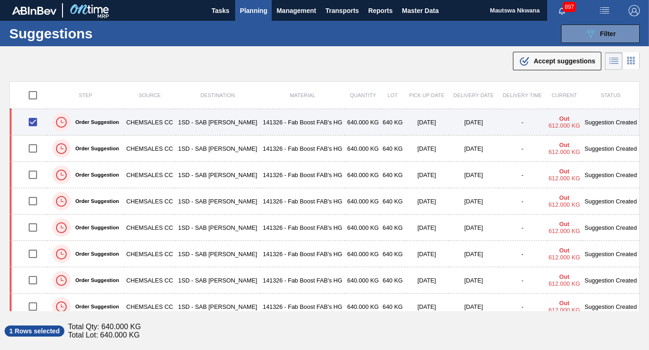
click at [237, 122] on td "1SD - SAB [PERSON_NAME]" at bounding box center [217, 122] width 85 height 26
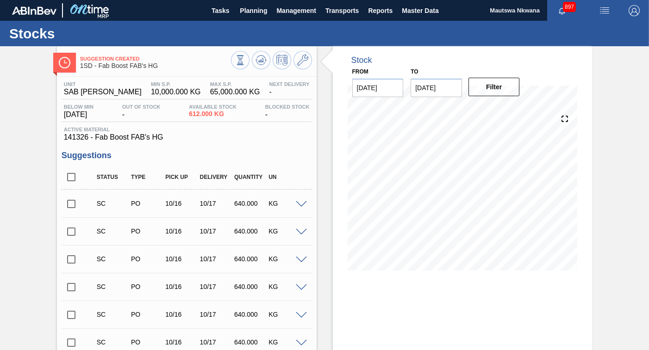
drag, startPoint x: 632, startPoint y: 176, endPoint x: 634, endPoint y: 188, distance: 11.7
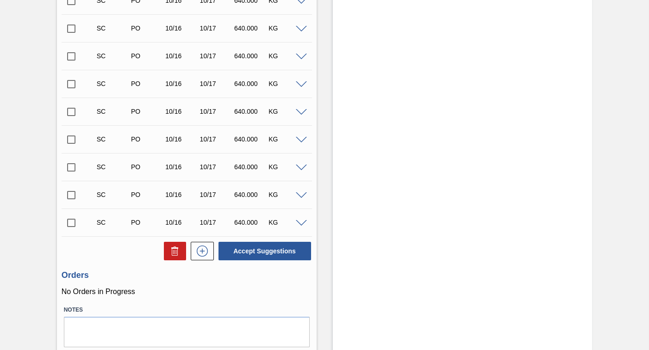
scroll to position [2779, 0]
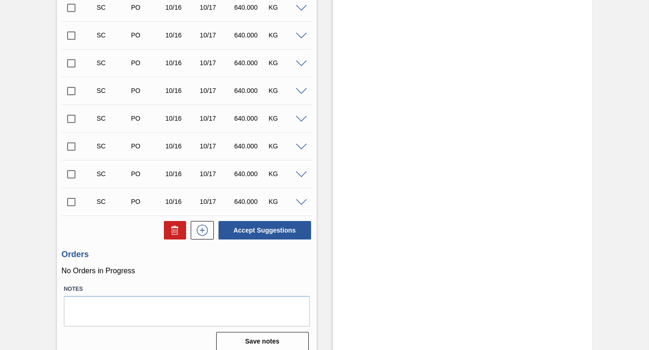
click at [68, 201] on input "checkbox" at bounding box center [71, 202] width 19 height 19
click at [301, 204] on span at bounding box center [301, 202] width 11 height 7
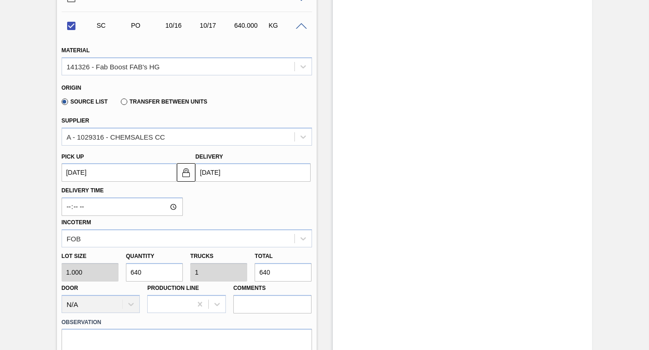
scroll to position [3011, 0]
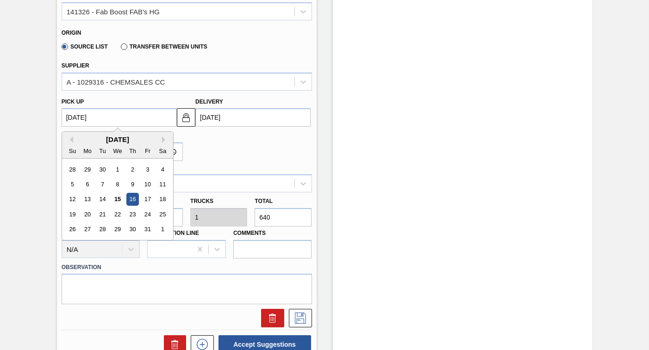
click at [112, 119] on up3277503290 "[DATE]" at bounding box center [119, 117] width 115 height 19
click at [116, 215] on div "22" at bounding box center [117, 214] width 12 height 12
checkbox input "false"
type up3277503290 "10/22/2025"
type input "10/23/2025"
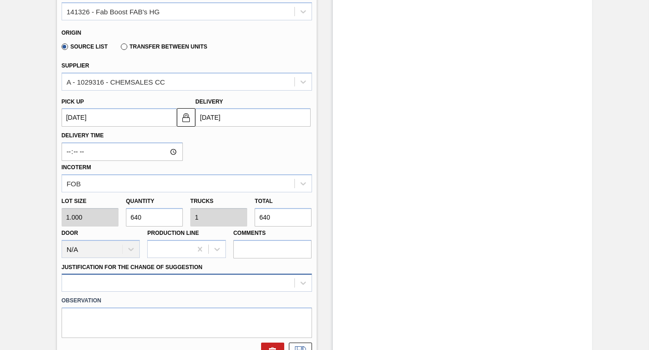
click at [177, 282] on div at bounding box center [187, 283] width 250 height 18
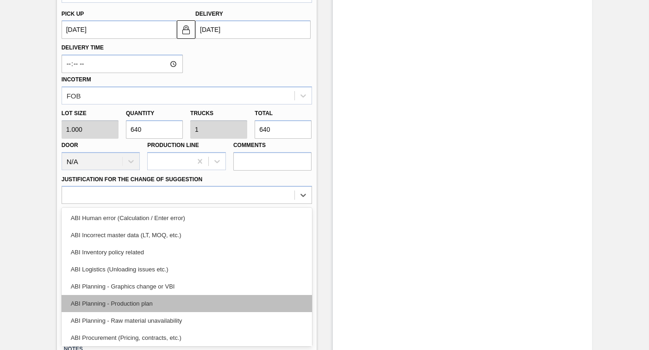
click at [119, 307] on div "ABI Planning - Production plan" at bounding box center [187, 303] width 250 height 17
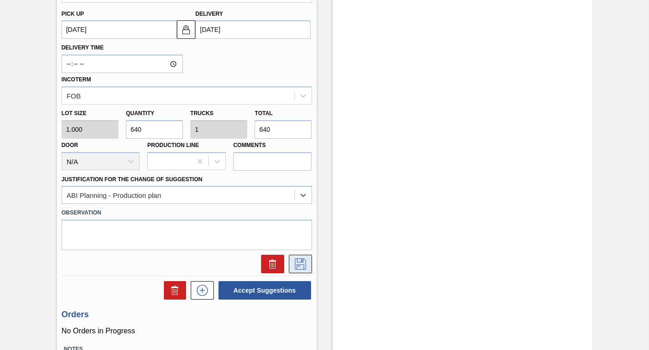
click at [299, 264] on icon at bounding box center [300, 264] width 15 height 11
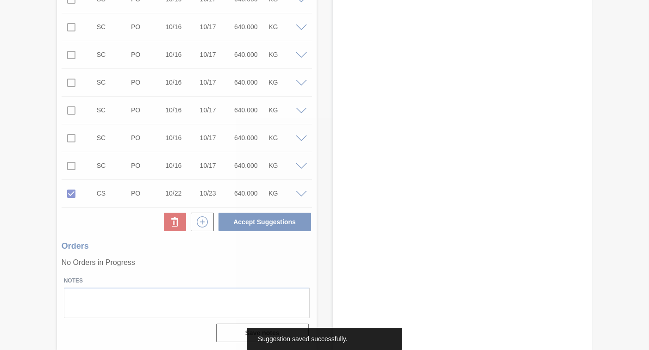
scroll to position [2787, 0]
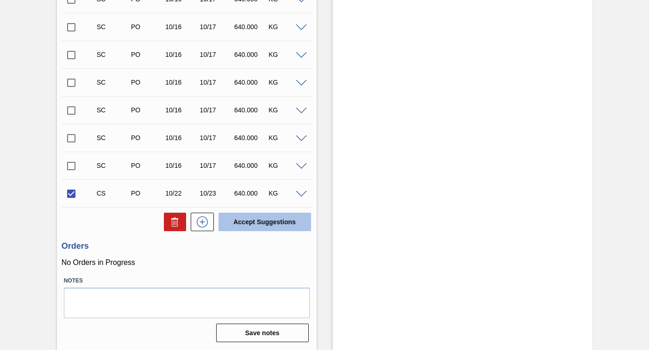
click at [264, 221] on button "Accept Suggestions" at bounding box center [264, 222] width 93 height 19
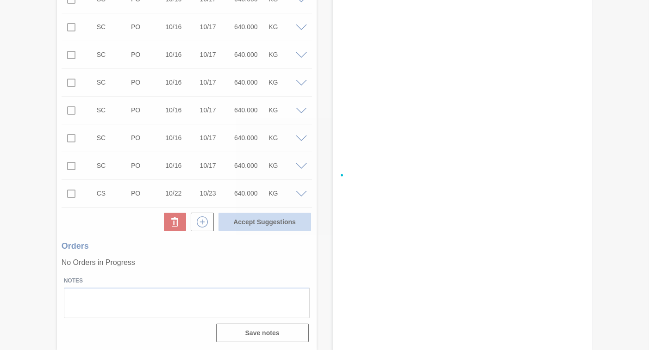
checkbox input "false"
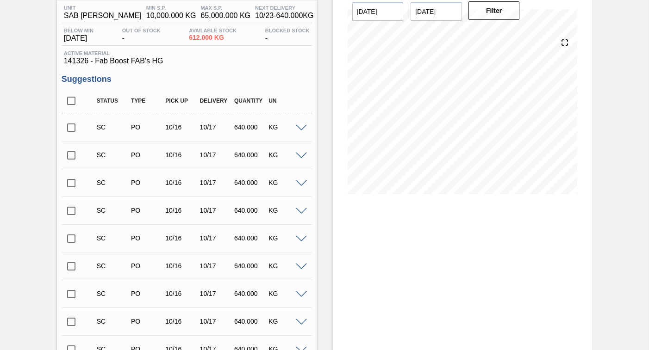
scroll to position [0, 0]
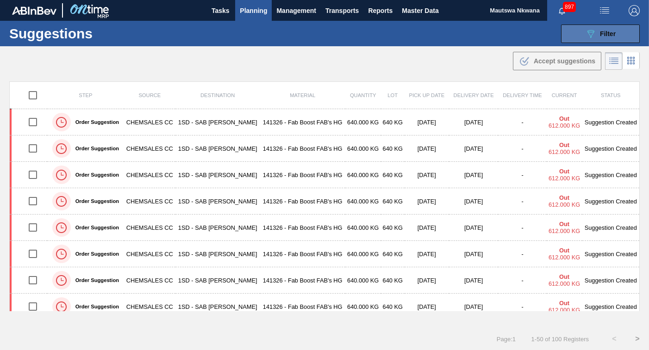
click at [611, 31] on span "Filter" at bounding box center [608, 33] width 16 height 7
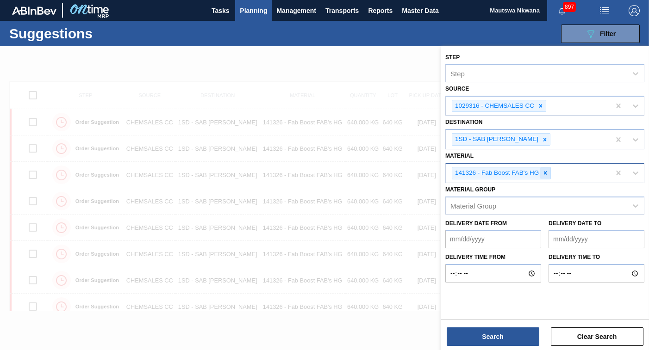
click at [544, 172] on icon at bounding box center [545, 173] width 3 height 3
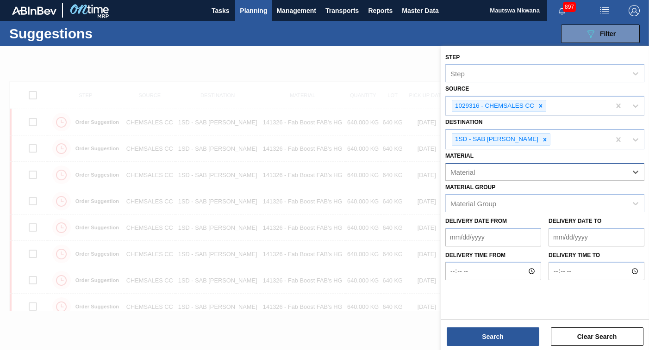
click at [561, 169] on div "Material" at bounding box center [536, 171] width 181 height 13
type input "63207"
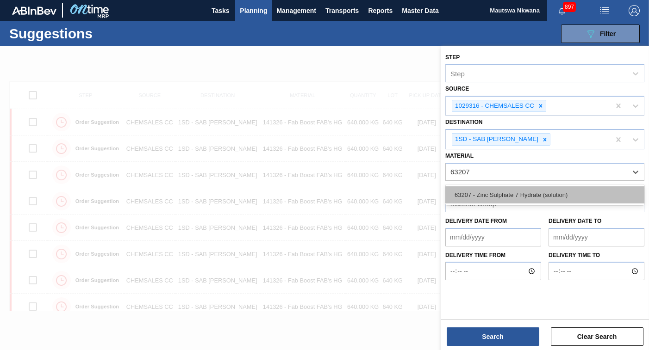
click at [499, 194] on div "63207 - Zinc Sulphate 7 Hydrate (solution)" at bounding box center [544, 195] width 199 height 17
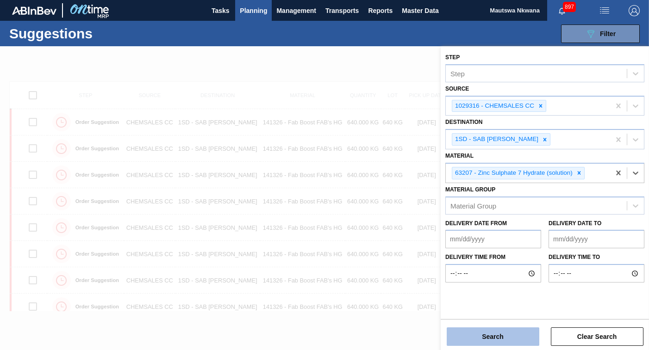
click at [489, 337] on button "Search" at bounding box center [493, 337] width 93 height 19
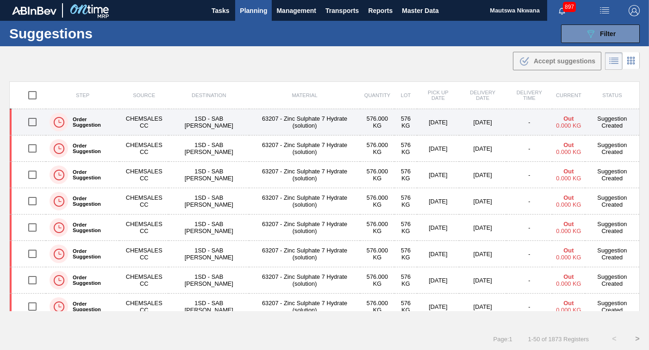
click at [31, 120] on input "checkbox" at bounding box center [32, 121] width 19 height 19
checkbox input "true"
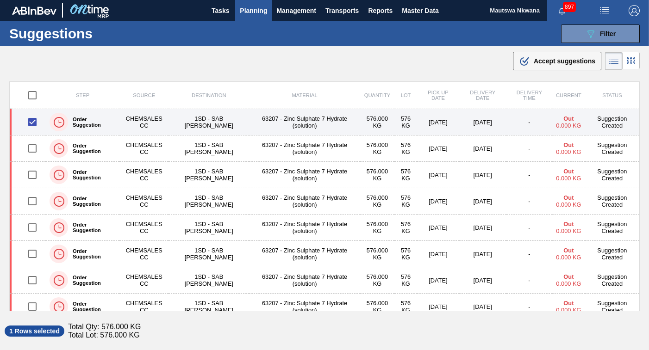
click at [293, 118] on td "63207 - Zinc Sulphate 7 Hydrate (solution)" at bounding box center [304, 122] width 111 height 26
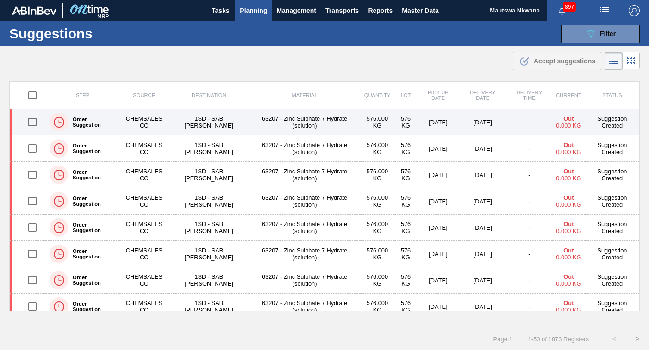
click at [32, 121] on input "checkbox" at bounding box center [32, 121] width 19 height 19
checkbox input "true"
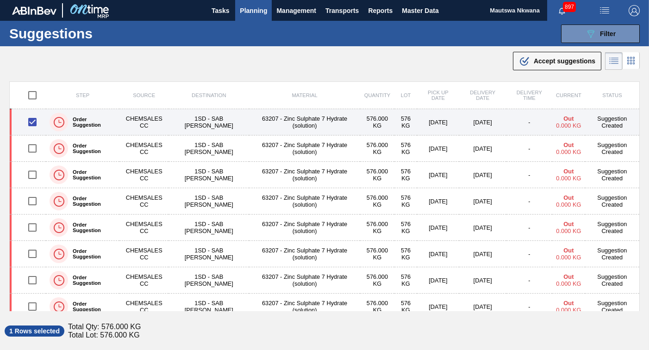
click at [288, 118] on td "63207 - Zinc Sulphate 7 Hydrate (solution)" at bounding box center [304, 122] width 111 height 26
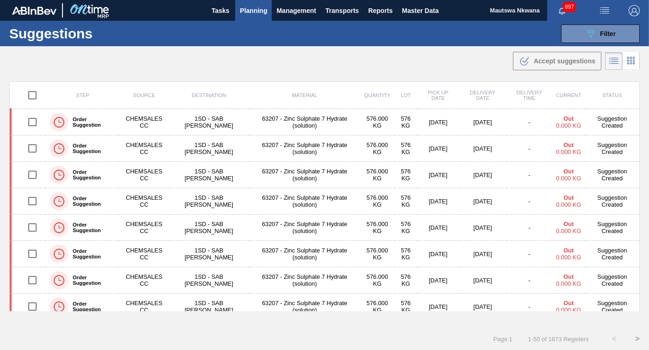
drag, startPoint x: 636, startPoint y: 94, endPoint x: 636, endPoint y: 103, distance: 9.7
click at [636, 103] on th "Status" at bounding box center [612, 95] width 55 height 27
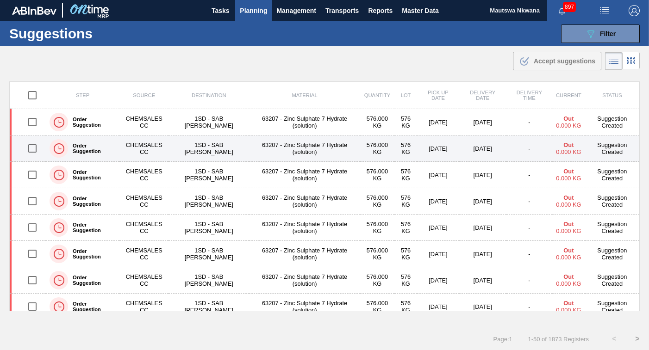
click at [29, 148] on input "checkbox" at bounding box center [32, 148] width 19 height 19
checkbox input "true"
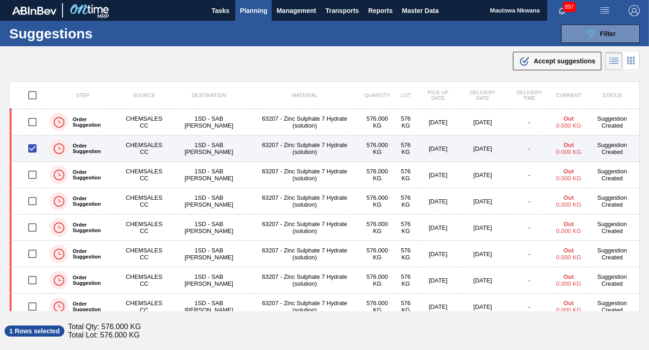
click at [296, 144] on td "63207 - Zinc Sulphate 7 Hydrate (solution)" at bounding box center [304, 149] width 111 height 26
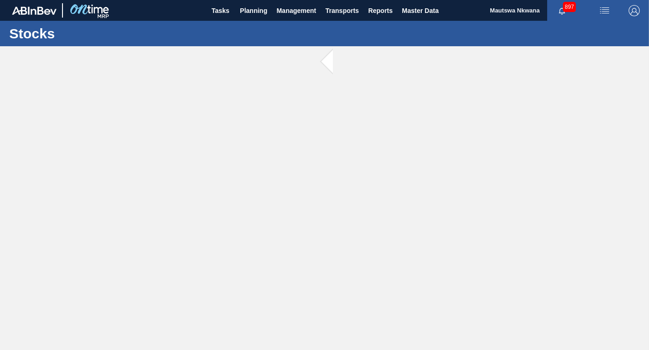
click at [516, 180] on main "Tasks Planning Management Transports Reports Master Data Mautswa Nkwana 897 Mar…" at bounding box center [324, 175] width 649 height 350
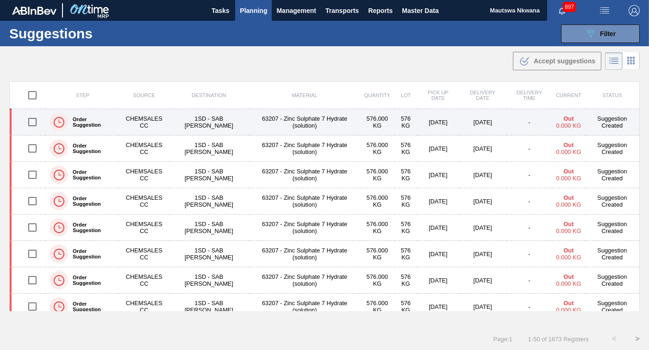
click at [31, 121] on input "checkbox" at bounding box center [32, 121] width 19 height 19
checkbox input "true"
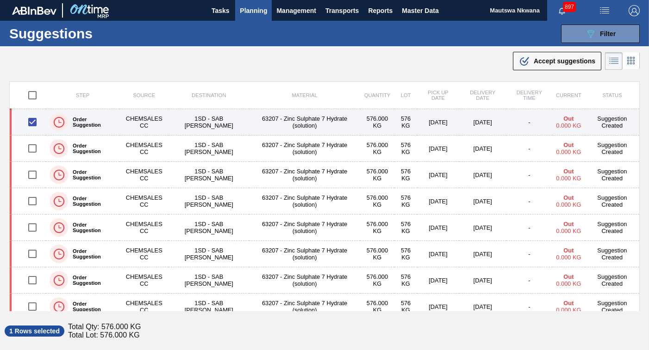
click at [307, 119] on td "63207 - Zinc Sulphate 7 Hydrate (solution)" at bounding box center [304, 122] width 111 height 26
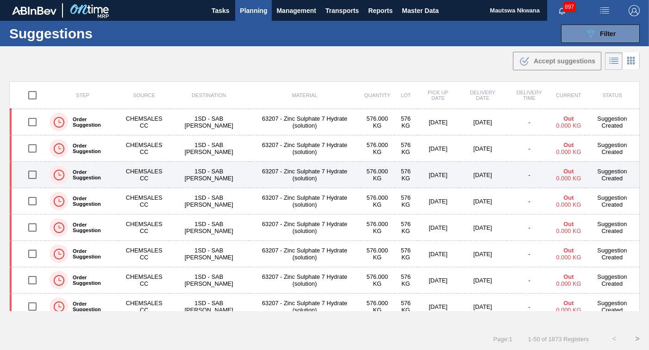
click at [35, 174] on input "checkbox" at bounding box center [32, 174] width 19 height 19
checkbox input "true"
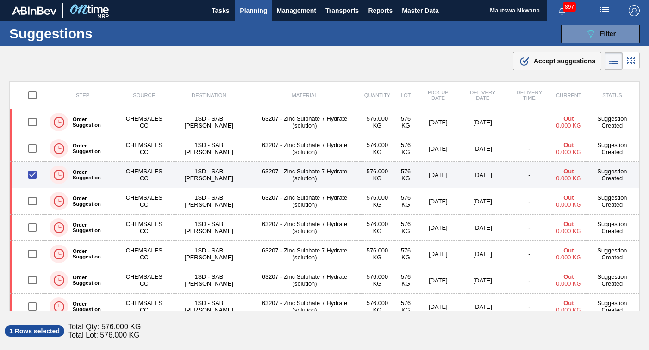
click at [212, 164] on td "1SD - SAB [PERSON_NAME]" at bounding box center [208, 175] width 81 height 26
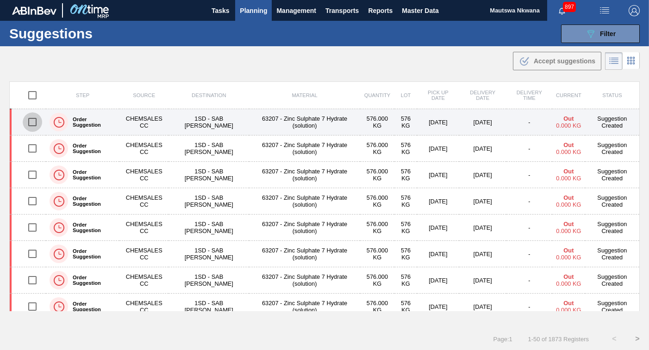
click at [33, 122] on input "checkbox" at bounding box center [32, 121] width 19 height 19
checkbox input "true"
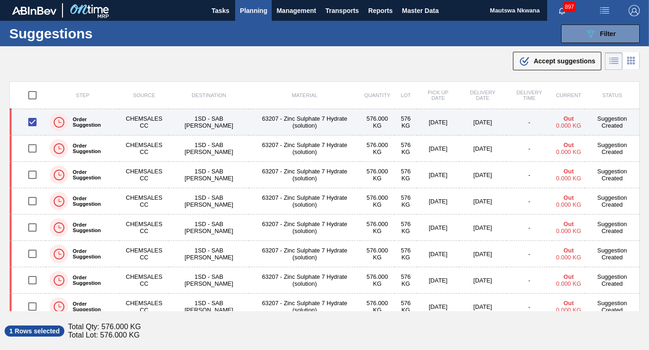
click at [298, 116] on td "63207 - Zinc Sulphate 7 Hydrate (solution)" at bounding box center [304, 122] width 111 height 26
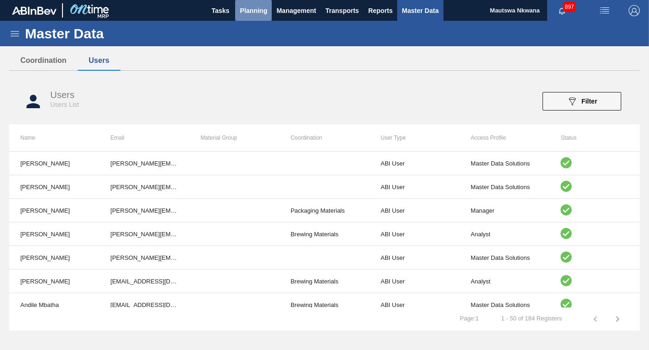
click at [259, 7] on span "Planning" at bounding box center [253, 10] width 27 height 11
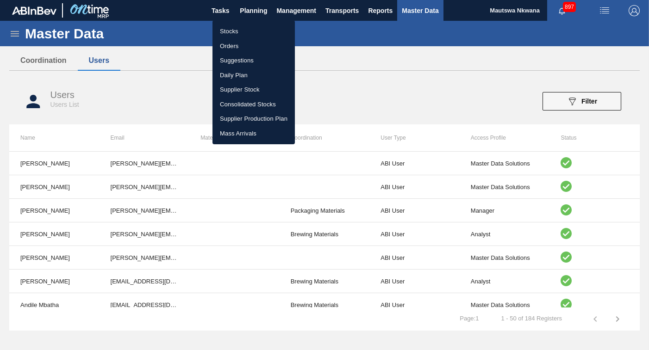
click at [228, 58] on li "Suggestions" at bounding box center [253, 60] width 82 height 15
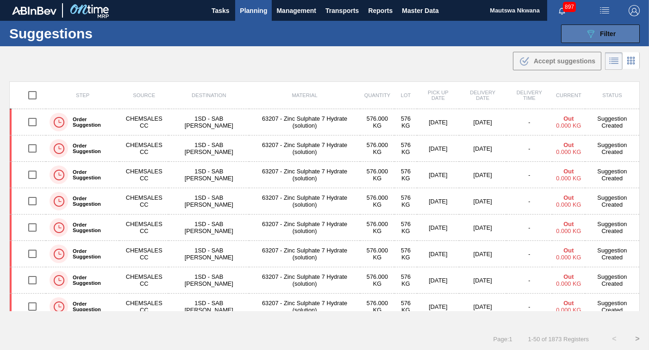
click at [616, 34] on button "089F7B8B-B2A5-4AFE-B5C0-19BA573D28AC Filter" at bounding box center [600, 34] width 79 height 19
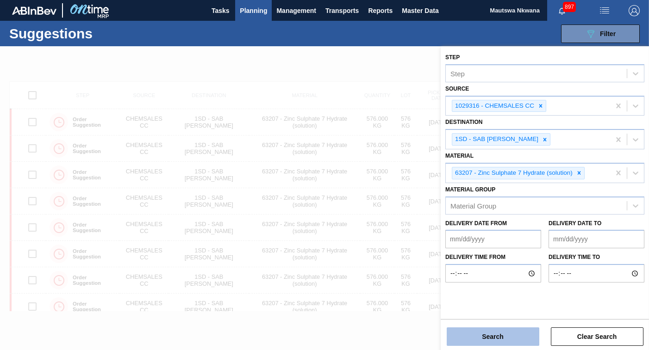
click at [493, 335] on button "Search" at bounding box center [493, 337] width 93 height 19
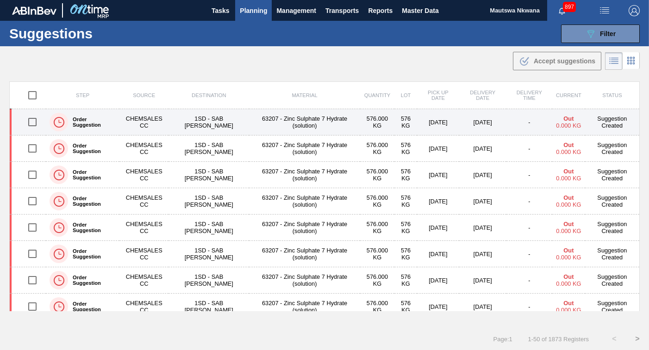
click at [29, 121] on input "checkbox" at bounding box center [32, 121] width 19 height 19
checkbox input "true"
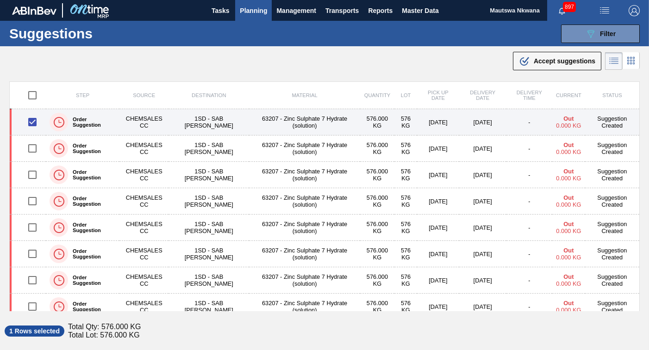
click at [196, 120] on td "1SD - SAB [PERSON_NAME]" at bounding box center [208, 122] width 81 height 26
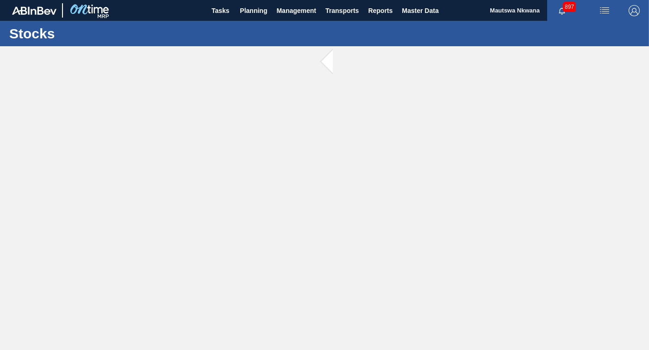
click at [313, 255] on main "Tasks Planning Management Transports Reports Master Data Mautswa Nkwana 897 Mar…" at bounding box center [324, 175] width 649 height 350
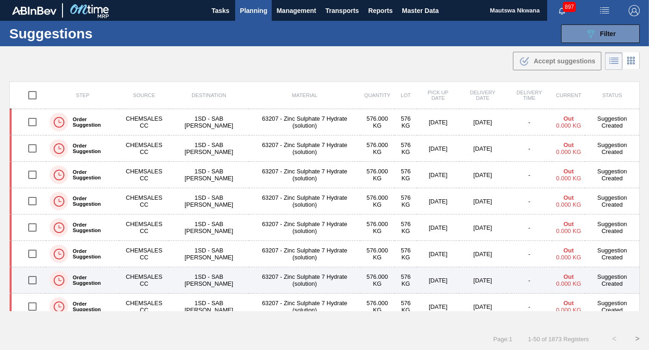
click at [31, 278] on input "checkbox" at bounding box center [32, 280] width 19 height 19
checkbox input "true"
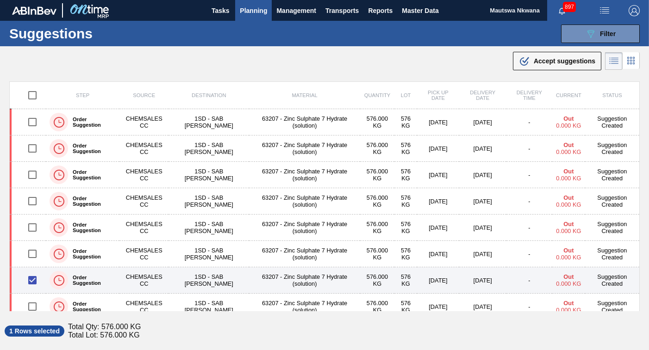
click at [302, 275] on td "63207 - Zinc Sulphate 7 Hydrate (solution)" at bounding box center [304, 281] width 111 height 26
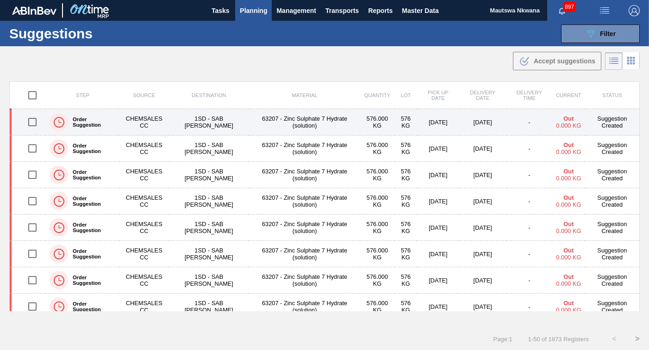
click at [34, 121] on input "checkbox" at bounding box center [32, 121] width 19 height 19
checkbox input "true"
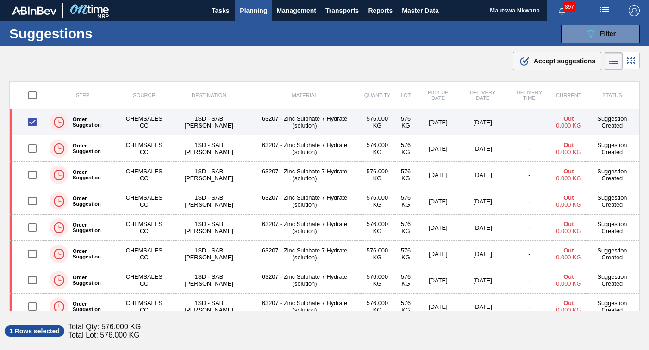
click at [277, 119] on td "63207 - Zinc Sulphate 7 Hydrate (solution)" at bounding box center [304, 122] width 111 height 26
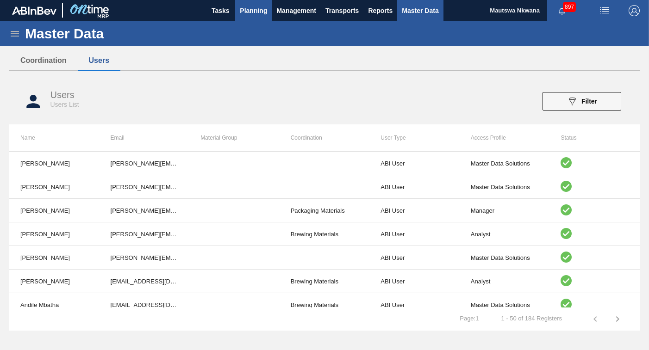
click at [247, 8] on span "Planning" at bounding box center [253, 10] width 27 height 11
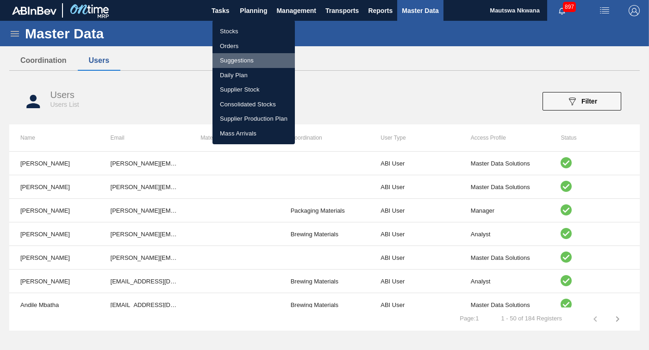
click at [226, 57] on li "Suggestions" at bounding box center [253, 60] width 82 height 15
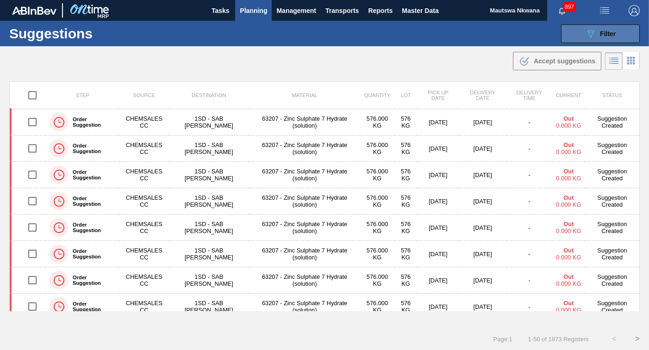
click at [606, 32] on span "Filter" at bounding box center [608, 33] width 16 height 7
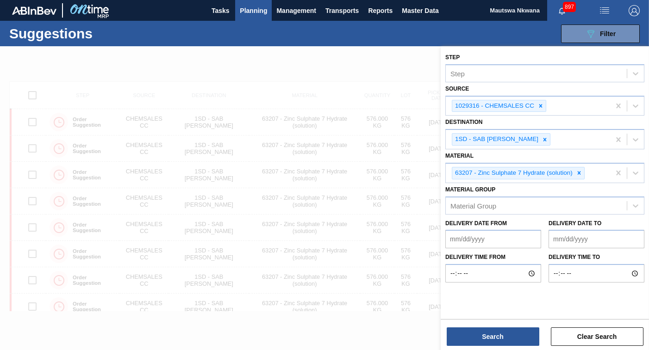
click at [397, 170] on div at bounding box center [324, 221] width 649 height 350
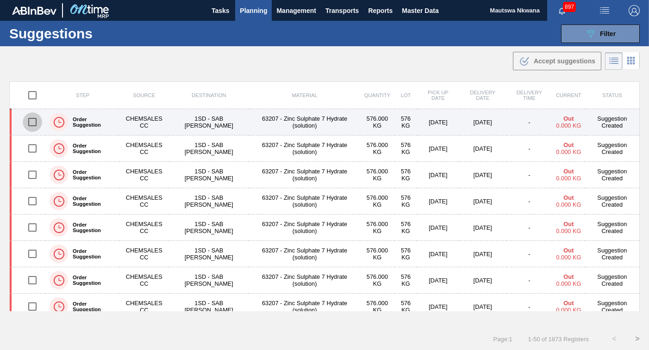
click at [30, 119] on input "checkbox" at bounding box center [32, 121] width 19 height 19
checkbox input "true"
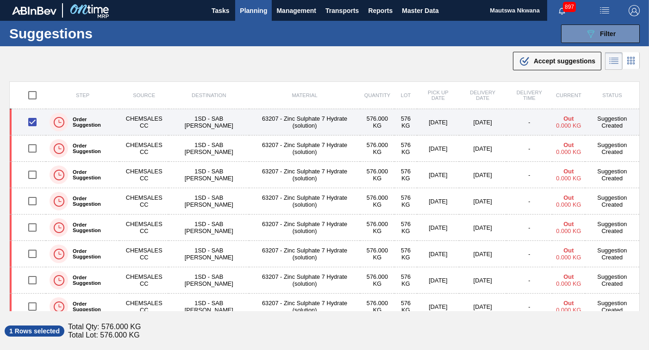
click at [203, 124] on td "1SD - SAB [PERSON_NAME]" at bounding box center [208, 122] width 81 height 26
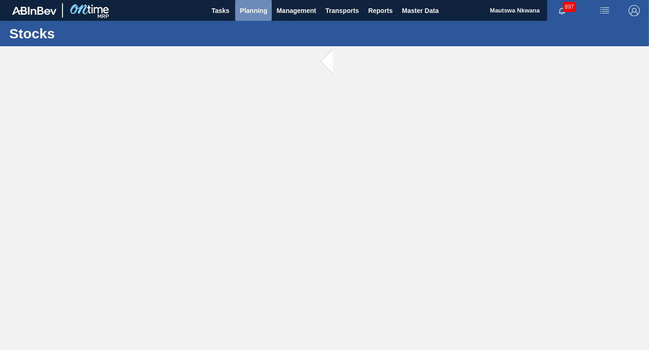
click at [254, 11] on span "Planning" at bounding box center [253, 10] width 27 height 11
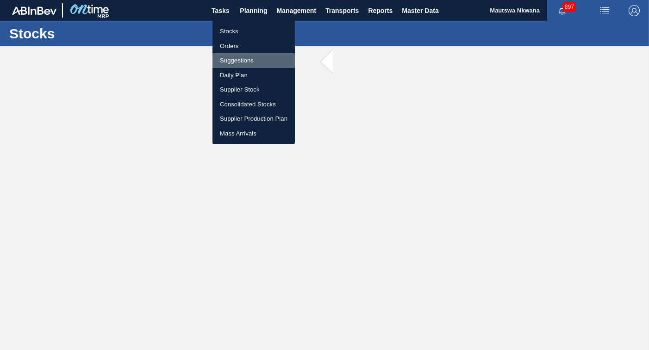
click at [239, 57] on li "Suggestions" at bounding box center [253, 60] width 82 height 15
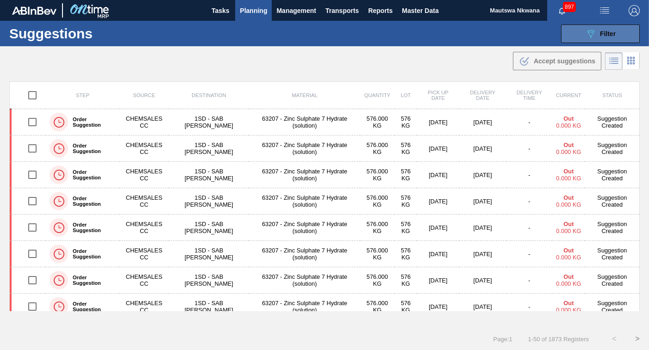
click at [611, 35] on span "Filter" at bounding box center [608, 33] width 16 height 7
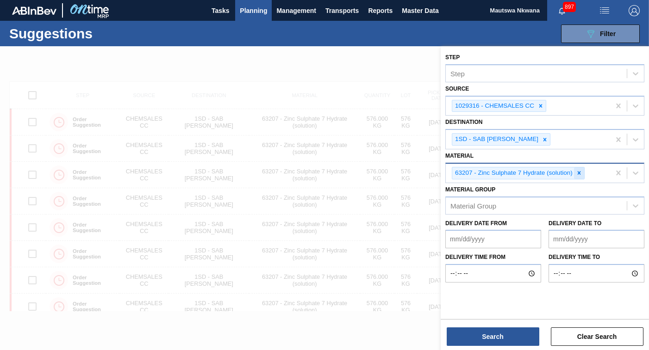
click at [579, 171] on icon at bounding box center [579, 173] width 6 height 6
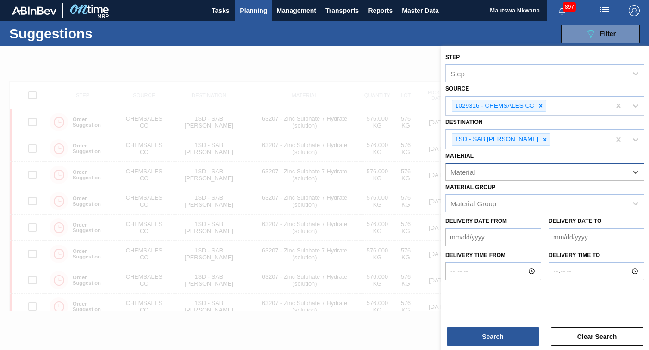
click at [574, 174] on div "Material" at bounding box center [536, 171] width 181 height 13
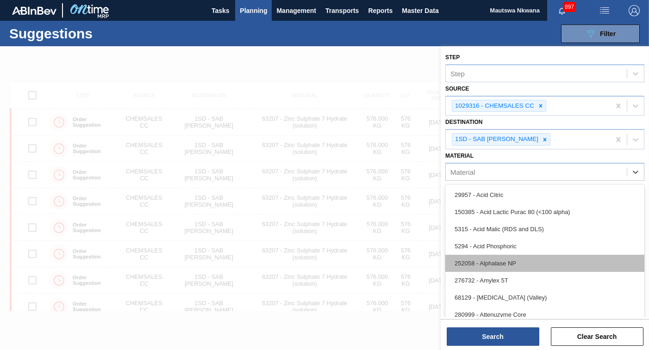
click at [494, 261] on div "252058 - Alphalase NP" at bounding box center [544, 263] width 199 height 17
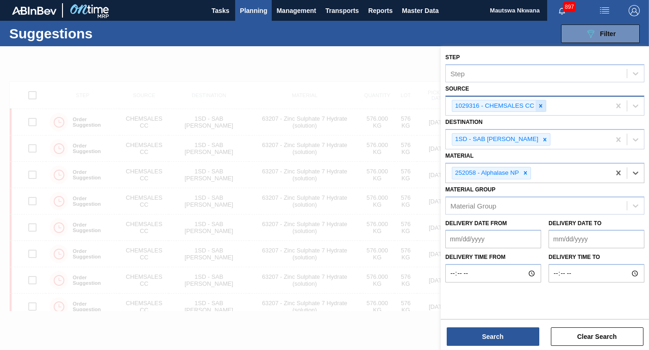
click at [538, 105] on icon at bounding box center [540, 106] width 6 height 6
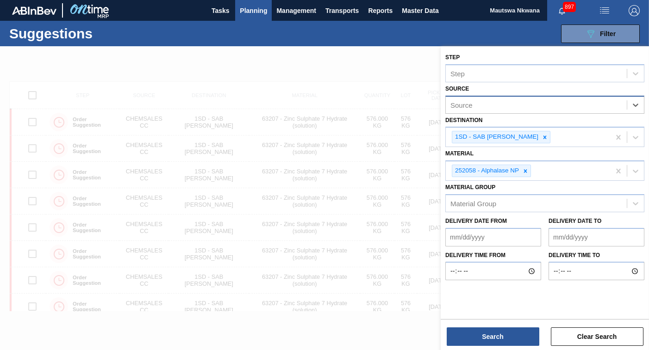
click at [538, 105] on div "Source" at bounding box center [536, 104] width 181 height 13
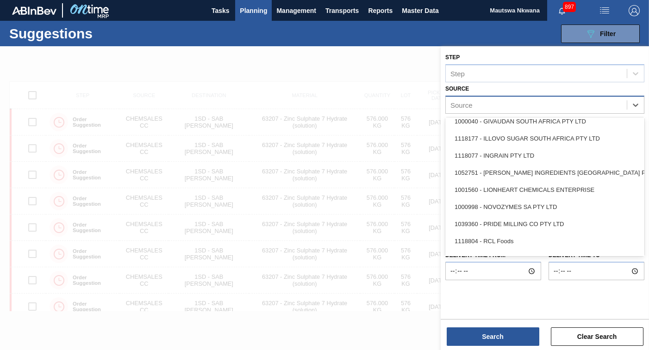
scroll to position [100, 0]
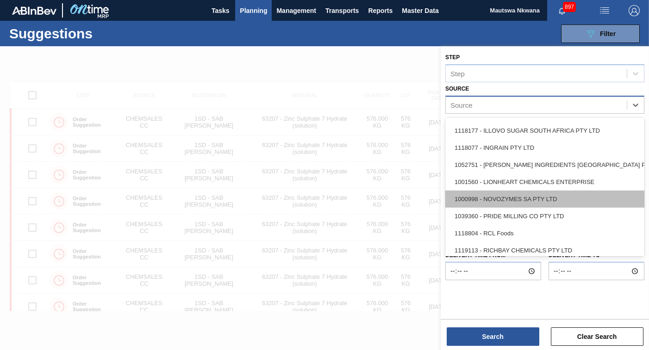
click at [499, 198] on div "1000998 - NOVOZYMES SA PTY LTD" at bounding box center [544, 199] width 199 height 17
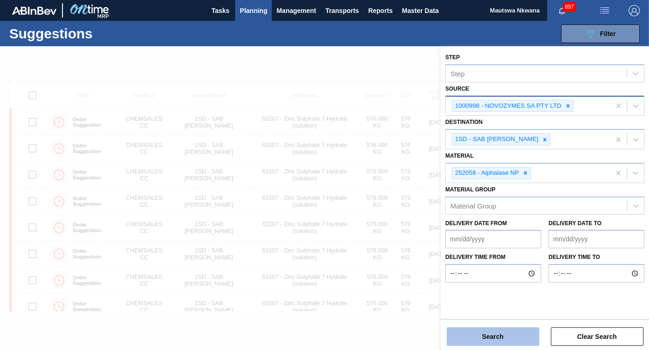
click at [498, 333] on button "Search" at bounding box center [493, 337] width 93 height 19
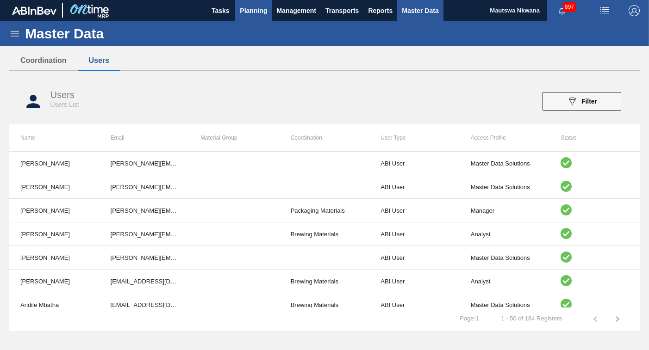
click at [251, 9] on span "Planning" at bounding box center [253, 10] width 27 height 11
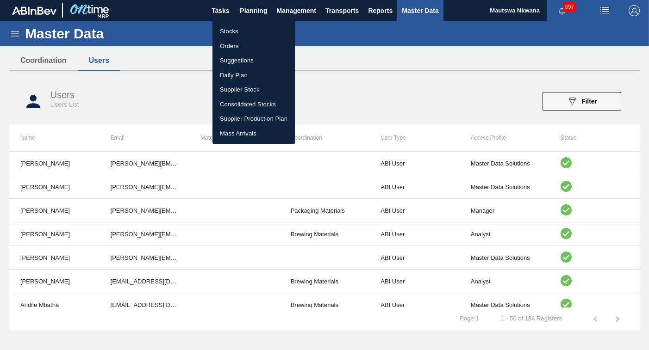
click at [230, 62] on li "Suggestions" at bounding box center [253, 60] width 82 height 15
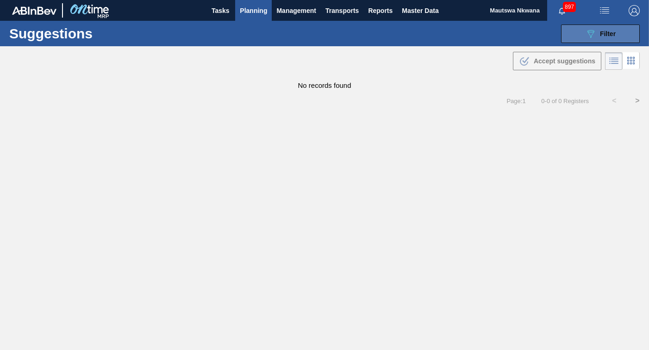
click at [610, 31] on span "Filter" at bounding box center [608, 33] width 16 height 7
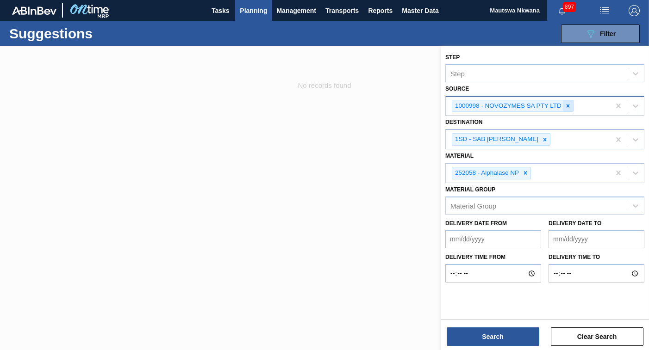
click at [567, 106] on icon at bounding box center [568, 106] width 6 height 6
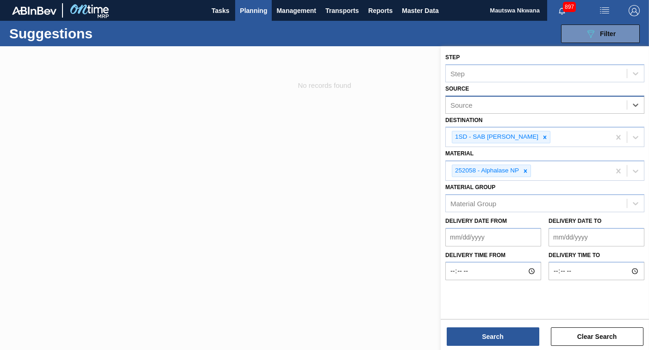
click at [501, 101] on div "Source" at bounding box center [536, 104] width 181 height 13
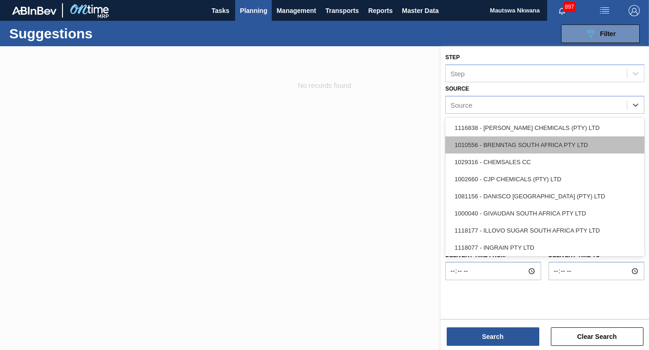
click at [493, 148] on div "1010556 - BRENNTAG SOUTH AFRICA PTY LTD" at bounding box center [544, 145] width 199 height 17
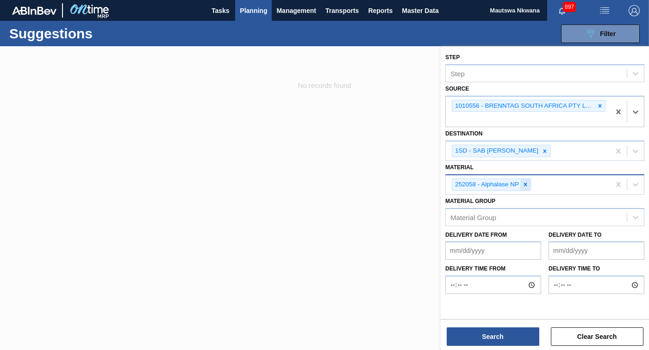
click at [527, 185] on icon at bounding box center [525, 184] width 6 height 6
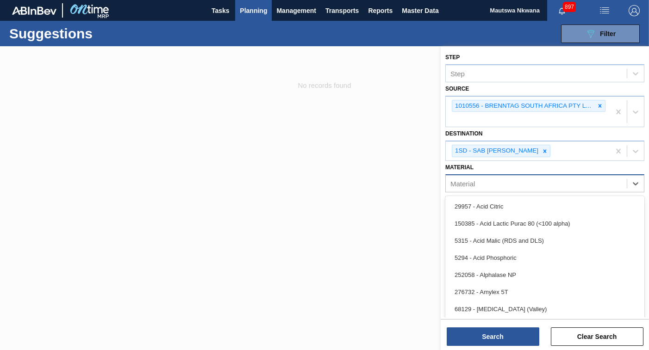
click at [527, 185] on div "Material" at bounding box center [536, 183] width 181 height 13
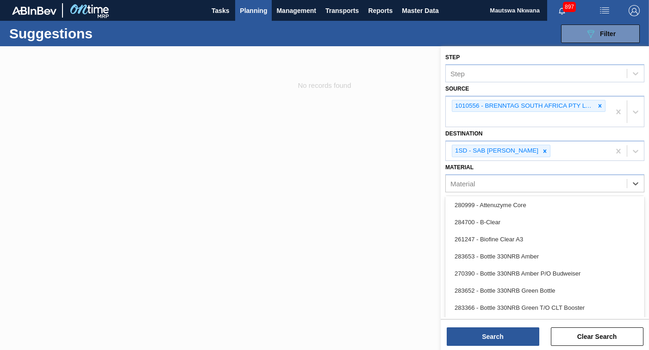
scroll to position [127, 0]
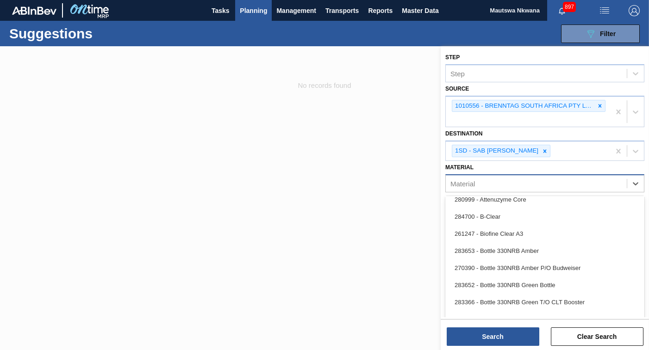
click at [483, 183] on div "Material" at bounding box center [536, 183] width 181 height 13
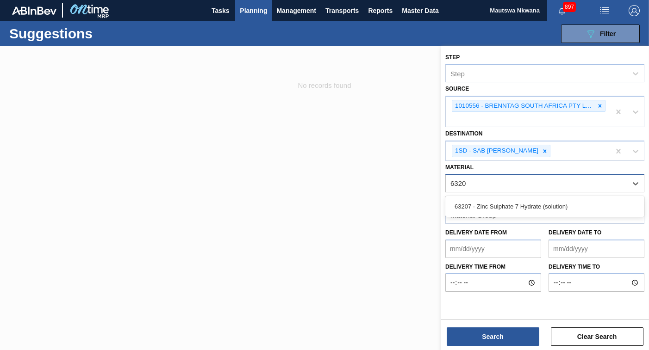
type input "63207"
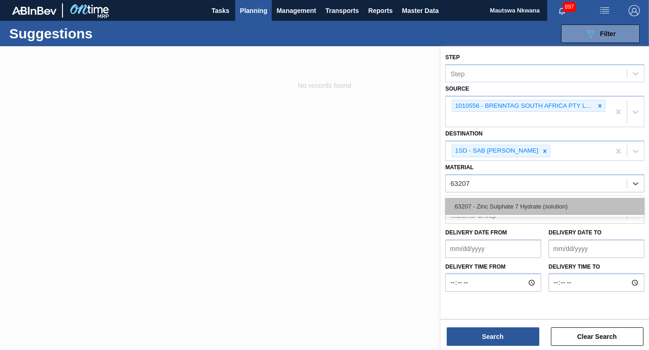
click at [487, 202] on div "63207 - Zinc Sulphate 7 Hydrate (solution)" at bounding box center [544, 206] width 199 height 17
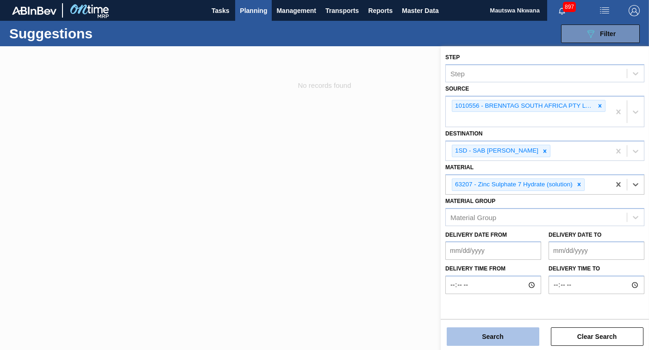
click at [508, 336] on button "Search" at bounding box center [493, 337] width 93 height 19
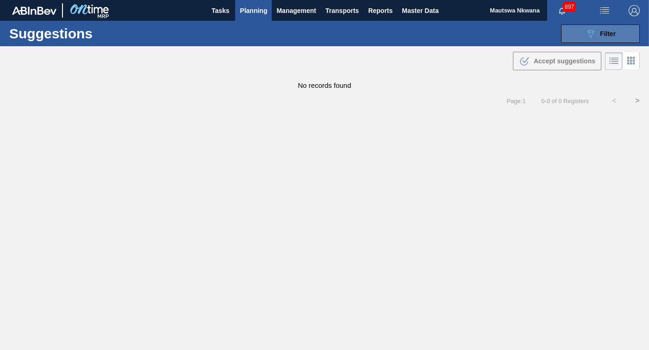
click at [605, 35] on span "Filter" at bounding box center [608, 33] width 16 height 7
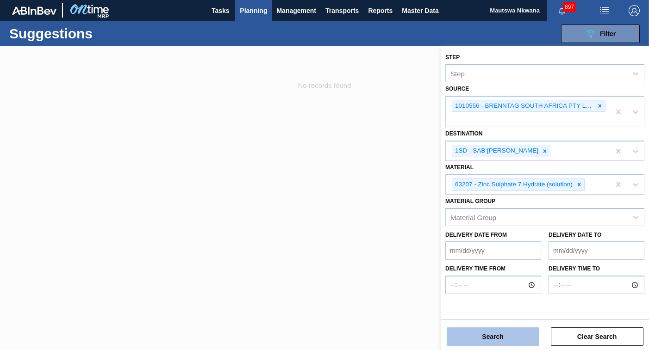
click at [491, 337] on button "Search" at bounding box center [493, 337] width 93 height 19
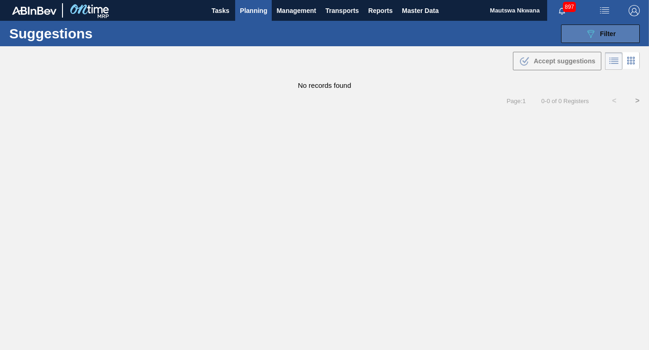
click at [609, 34] on span "Filter" at bounding box center [608, 33] width 16 height 7
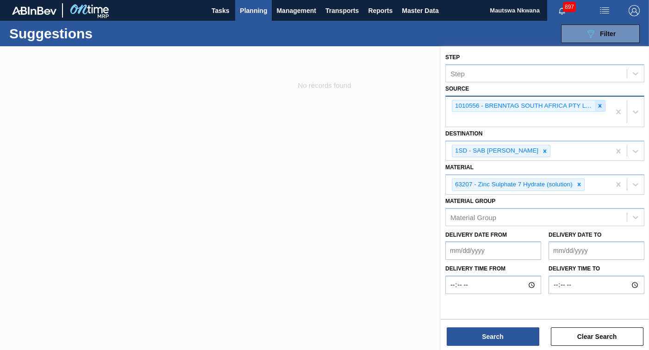
click at [601, 106] on icon at bounding box center [600, 106] width 6 height 6
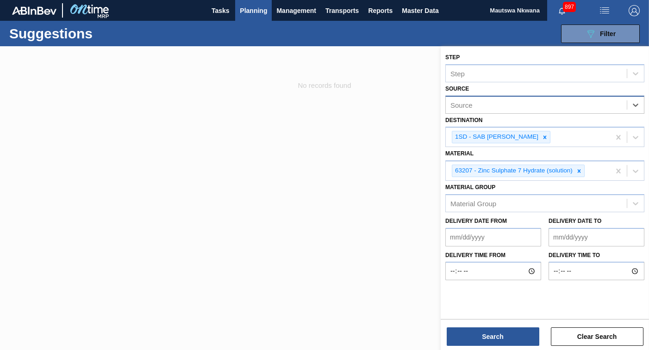
click at [561, 112] on div "Source" at bounding box center [544, 105] width 199 height 18
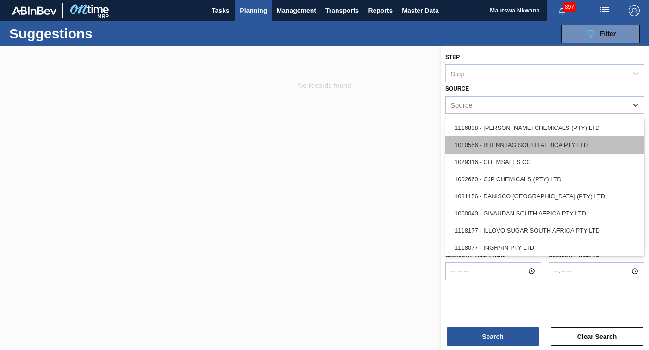
click at [522, 147] on div "1010556 - BRENNTAG SOUTH AFRICA PTY LTD" at bounding box center [544, 145] width 199 height 17
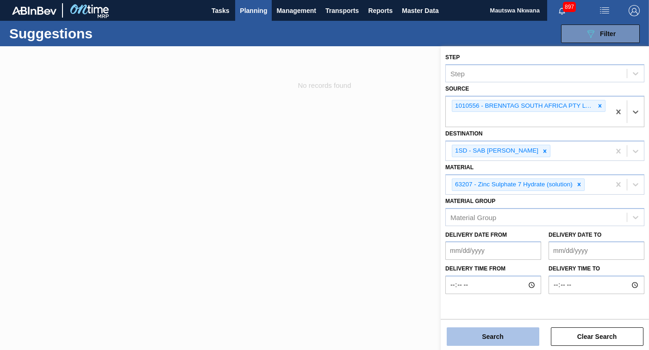
click at [486, 328] on button "Search" at bounding box center [493, 337] width 93 height 19
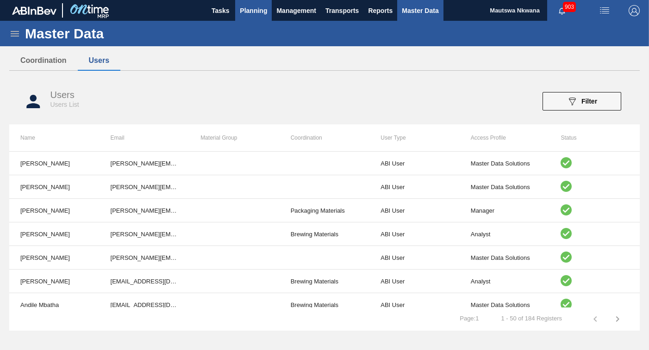
click at [261, 6] on span "Planning" at bounding box center [253, 10] width 27 height 11
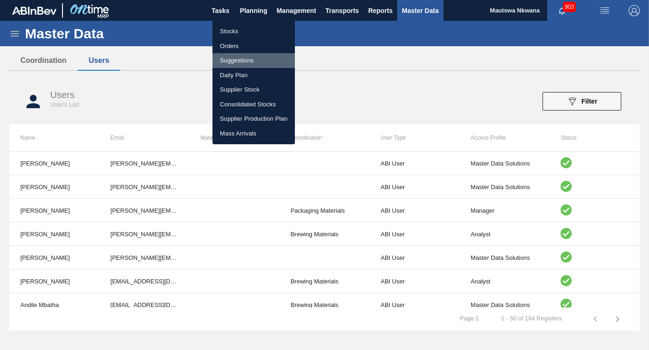
click at [233, 59] on li "Suggestions" at bounding box center [253, 60] width 82 height 15
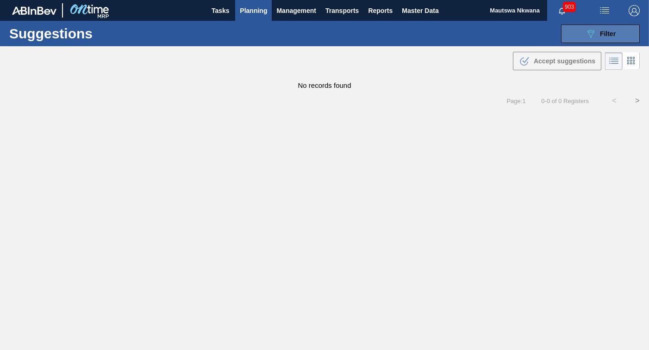
click at [607, 31] on span "Filter" at bounding box center [608, 33] width 16 height 7
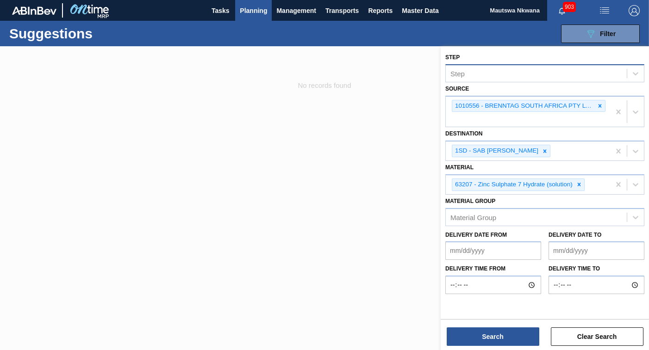
click at [514, 78] on div "Step" at bounding box center [536, 73] width 181 height 13
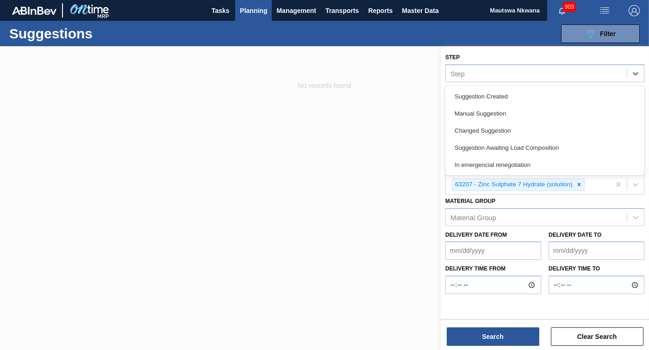
click at [381, 128] on div at bounding box center [324, 221] width 649 height 350
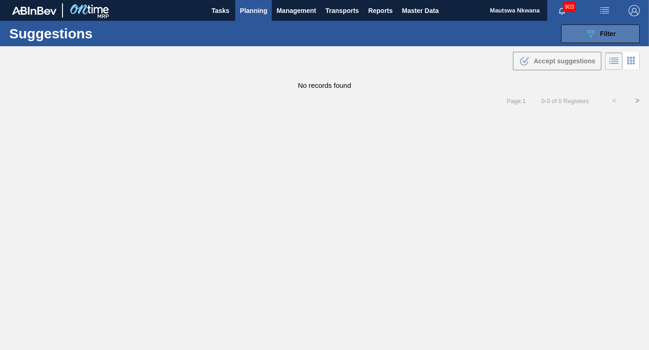
click at [600, 34] on span "Filter" at bounding box center [608, 33] width 16 height 7
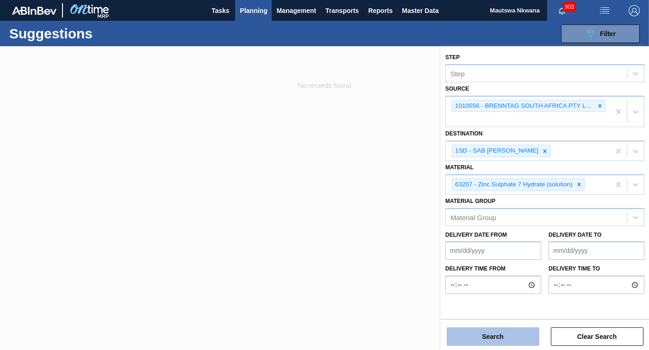
click at [494, 334] on button "Search" at bounding box center [493, 337] width 93 height 19
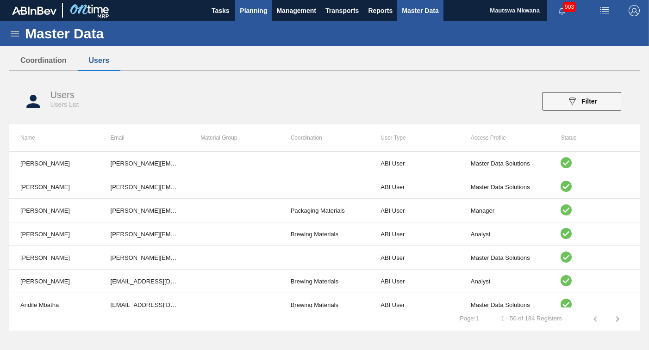
click at [252, 7] on span "Planning" at bounding box center [253, 10] width 27 height 11
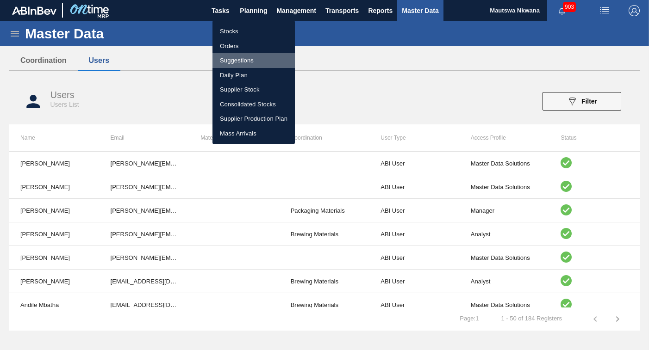
click at [229, 59] on li "Suggestions" at bounding box center [253, 60] width 82 height 15
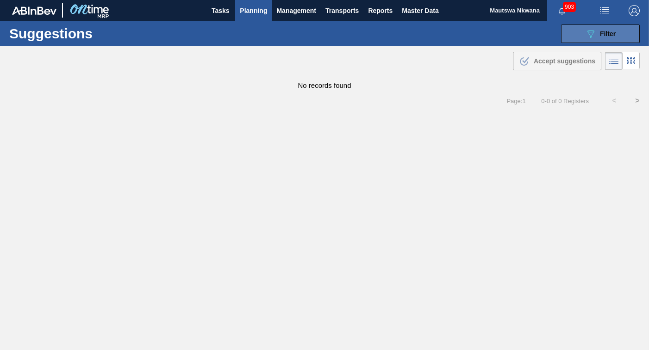
click at [611, 31] on span "Filter" at bounding box center [608, 33] width 16 height 7
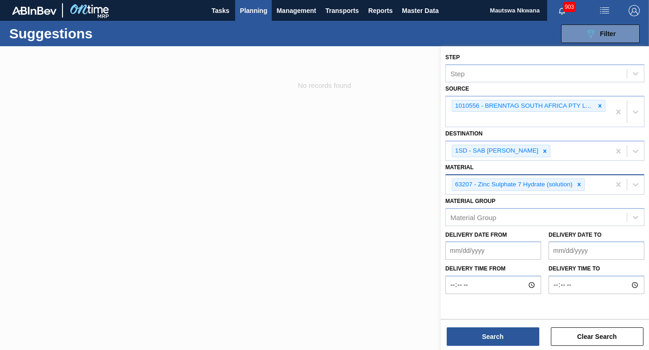
click at [579, 184] on icon at bounding box center [579, 184] width 6 height 6
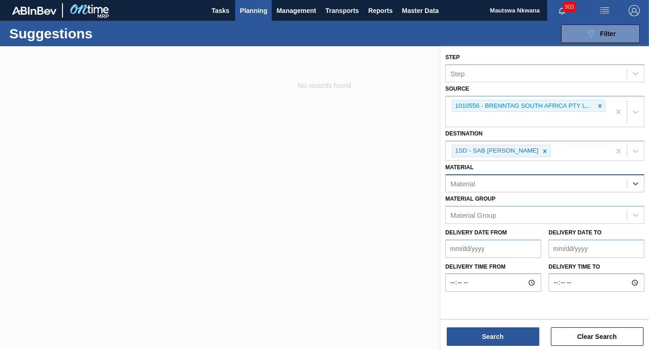
click at [579, 183] on div "Material" at bounding box center [536, 183] width 181 height 13
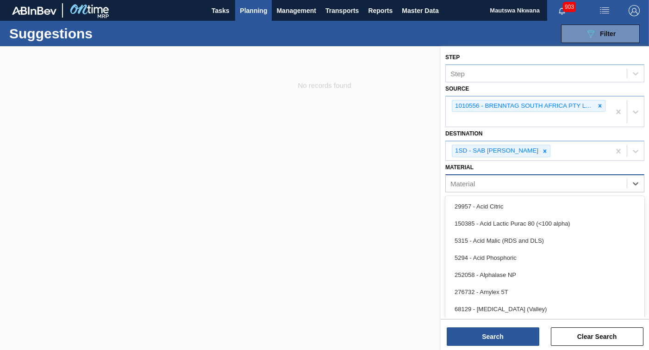
click at [493, 186] on div "Material" at bounding box center [536, 183] width 181 height 13
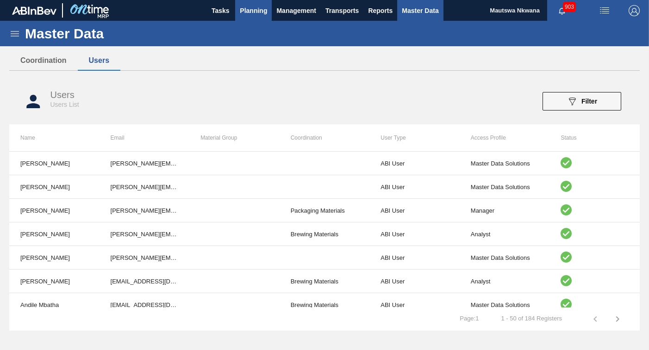
click at [253, 9] on span "Planning" at bounding box center [253, 10] width 27 height 11
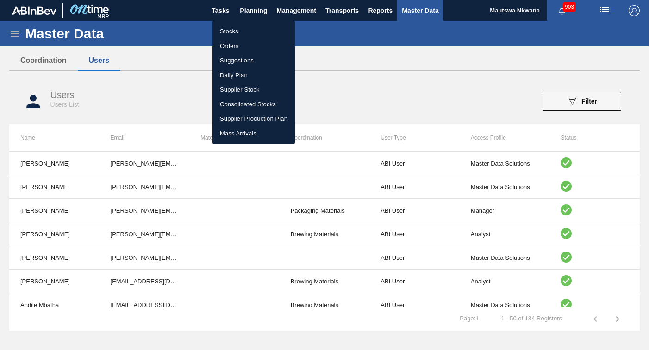
click at [487, 107] on div at bounding box center [324, 175] width 649 height 350
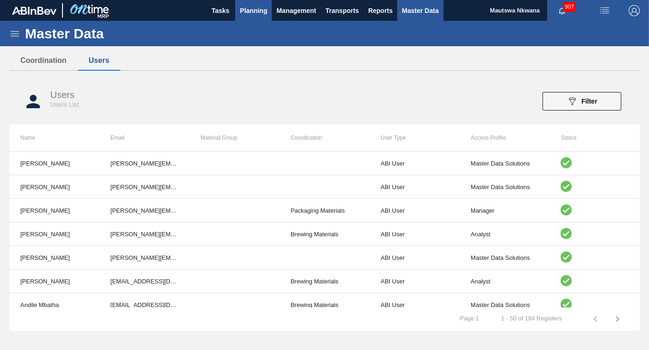
click at [252, 8] on span "Planning" at bounding box center [253, 10] width 27 height 11
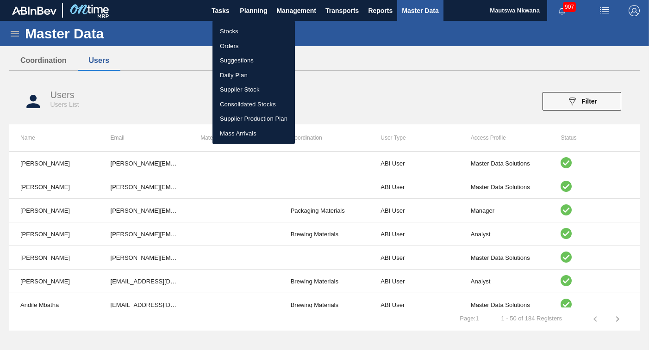
click at [230, 60] on li "Suggestions" at bounding box center [253, 60] width 82 height 15
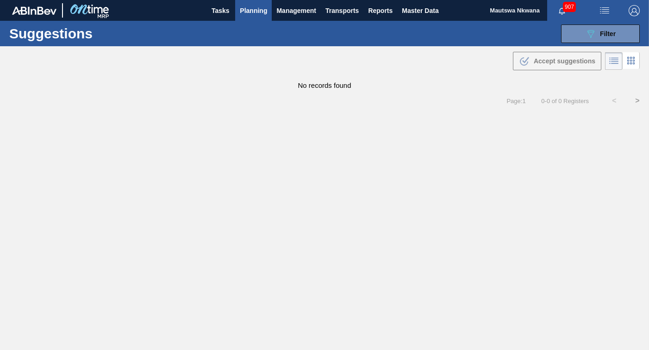
click at [253, 7] on span "Planning" at bounding box center [253, 10] width 27 height 11
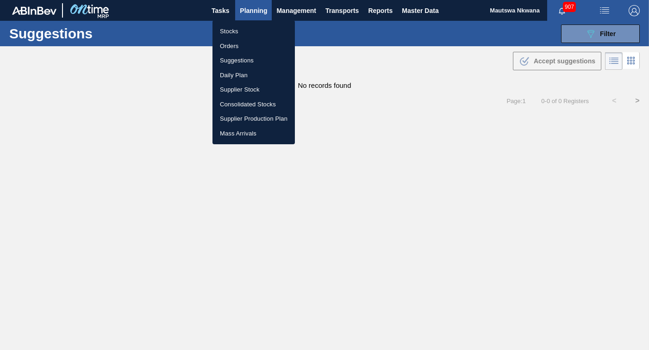
click at [242, 59] on li "Suggestions" at bounding box center [253, 60] width 82 height 15
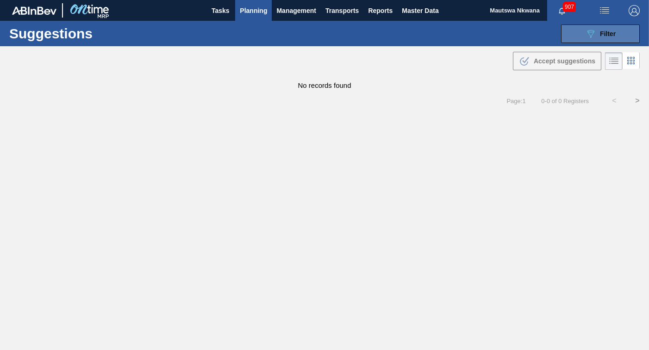
click at [594, 32] on icon at bounding box center [590, 34] width 7 height 8
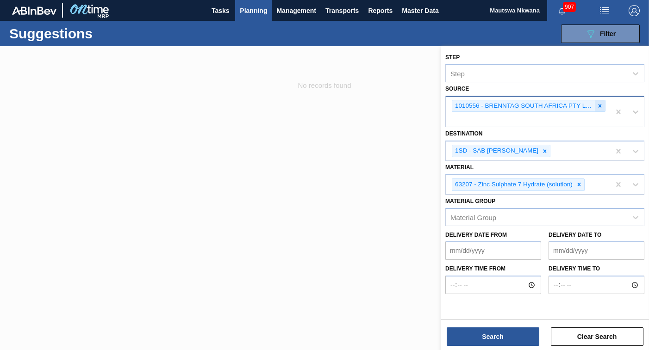
click at [600, 104] on icon at bounding box center [600, 106] width 6 height 6
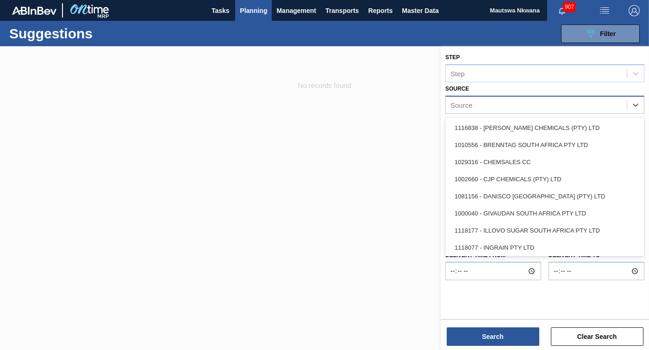
click at [478, 100] on div "Source" at bounding box center [536, 104] width 181 height 13
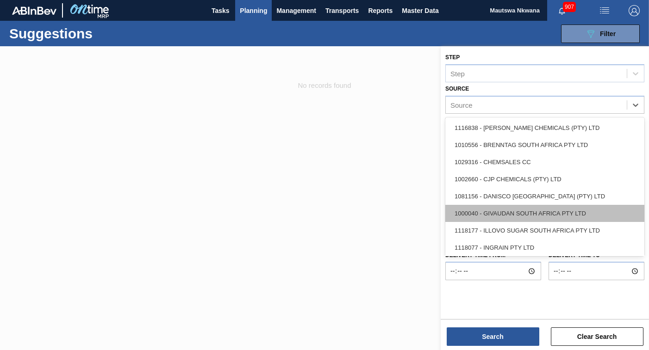
click at [510, 212] on div "1000040 - GIVAUDAN SOUTH AFRICA PTY LTD" at bounding box center [544, 213] width 199 height 17
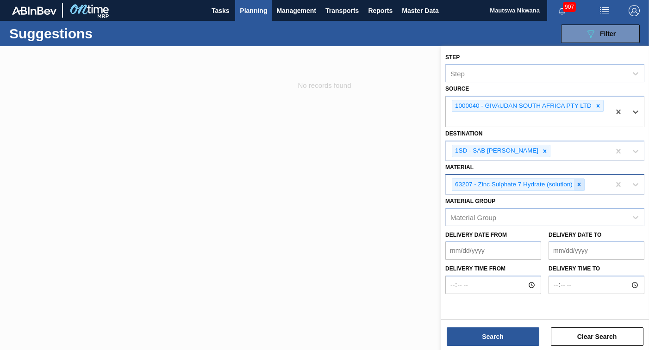
click at [576, 186] on icon at bounding box center [579, 184] width 6 height 6
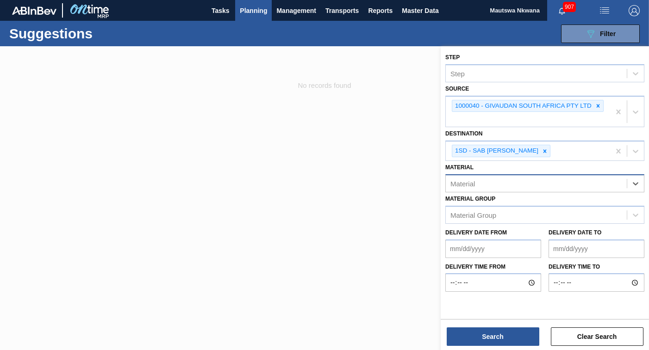
click at [537, 182] on div "Material" at bounding box center [536, 183] width 181 height 13
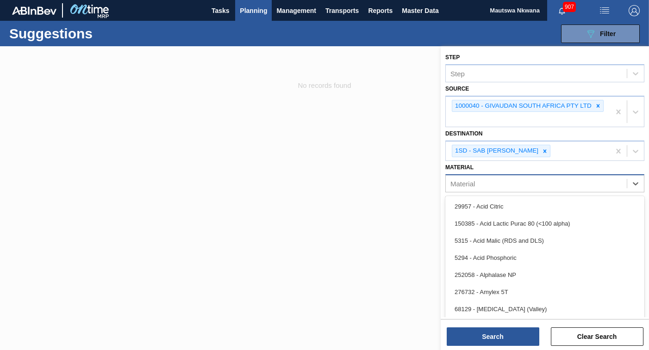
click at [483, 185] on div "Material" at bounding box center [536, 183] width 181 height 13
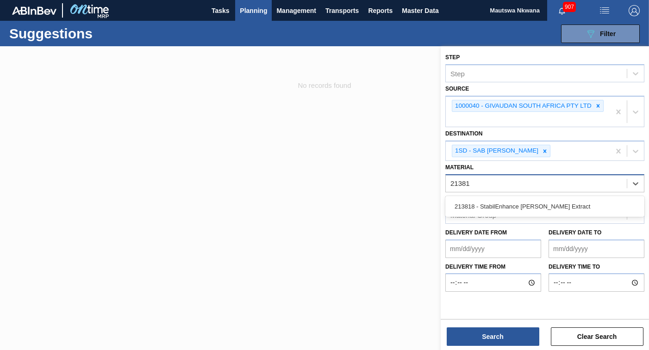
type input "213818"
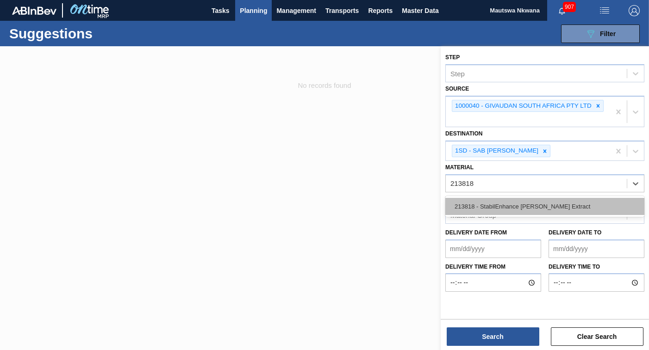
click at [498, 209] on div "213818 - StabilEnhance [PERSON_NAME] Extract" at bounding box center [544, 206] width 199 height 17
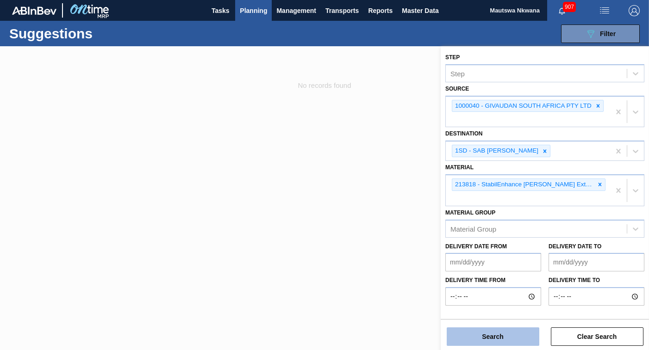
click at [502, 331] on button "Search" at bounding box center [493, 337] width 93 height 19
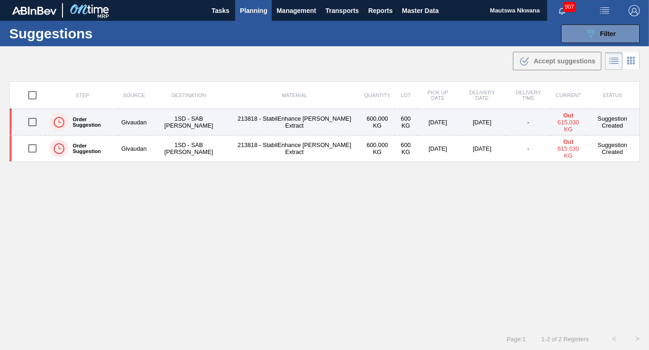
drag, startPoint x: 35, startPoint y: 120, endPoint x: 42, endPoint y: 121, distance: 7.4
click at [35, 120] on input "checkbox" at bounding box center [32, 121] width 19 height 19
checkbox input "true"
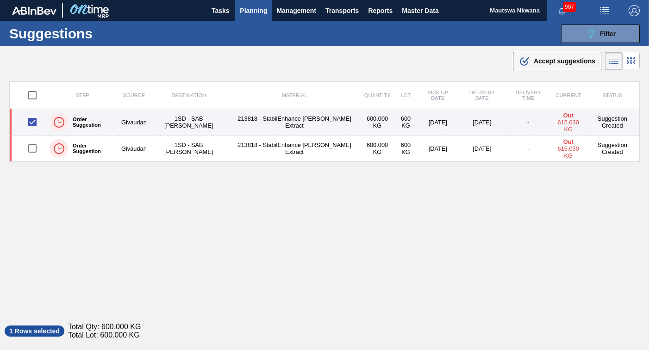
click at [168, 124] on td "1SD - SAB [PERSON_NAME]" at bounding box center [189, 122] width 80 height 26
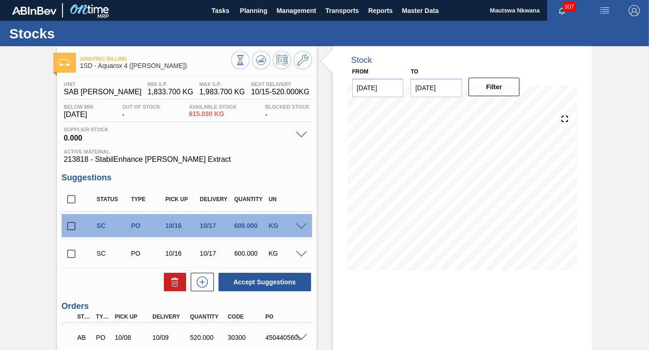
click at [69, 254] on input "checkbox" at bounding box center [71, 253] width 19 height 19
click at [303, 254] on span at bounding box center [301, 254] width 11 height 7
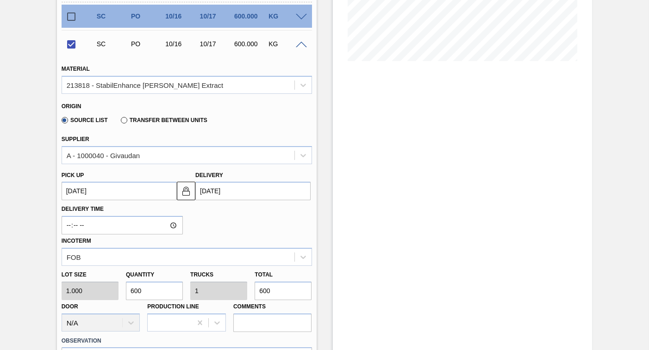
scroll to position [231, 0]
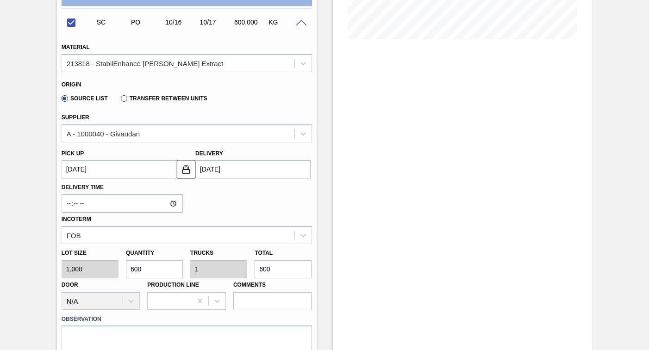
click at [103, 170] on up3277682724 "[DATE]" at bounding box center [119, 169] width 115 height 19
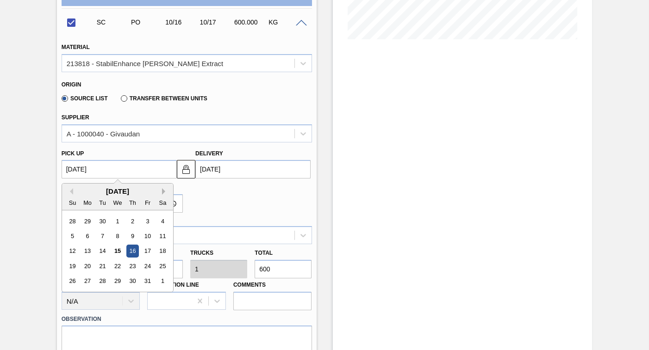
click at [162, 192] on button "Next Month" at bounding box center [165, 191] width 6 height 6
click at [86, 236] on div "5" at bounding box center [87, 236] width 12 height 12
checkbox input "false"
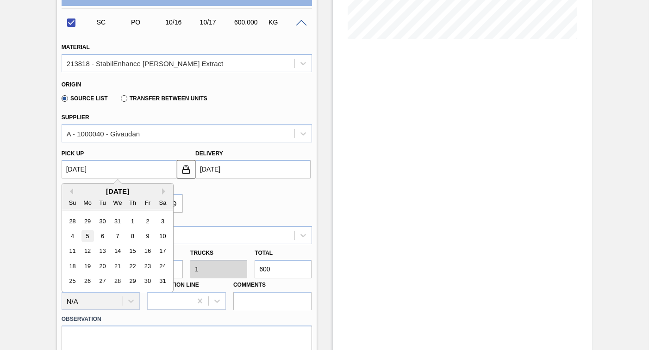
type up3277682724 "01/05/2026"
type input "01/06/2026"
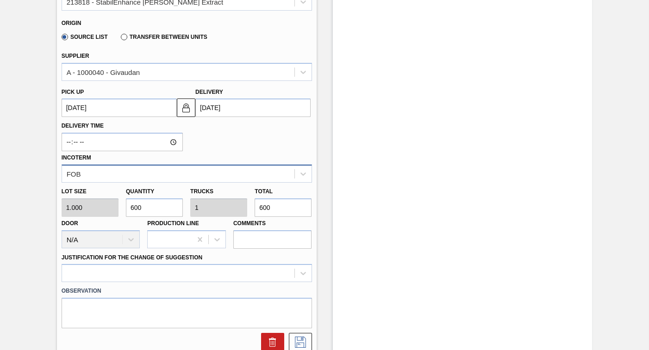
scroll to position [357, 0]
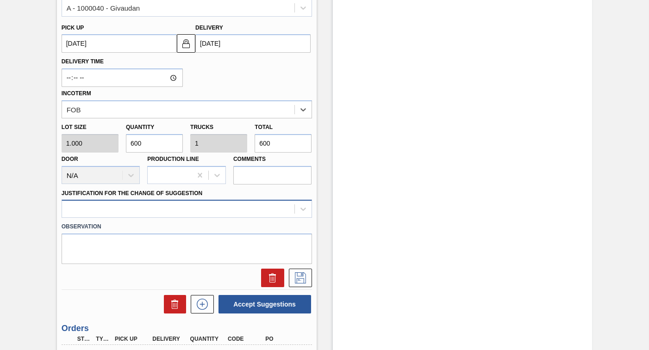
click at [117, 211] on div at bounding box center [187, 209] width 250 height 18
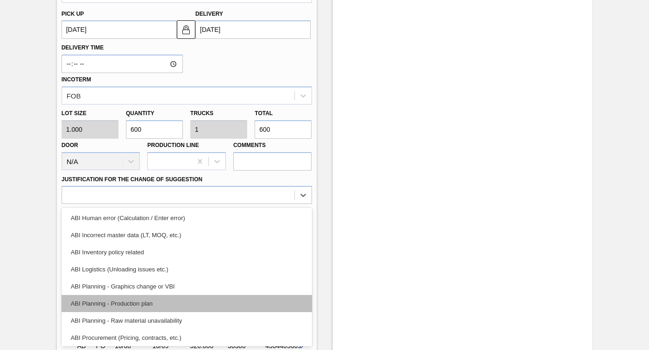
click at [113, 304] on div "ABI Planning - Production plan" at bounding box center [187, 303] width 250 height 17
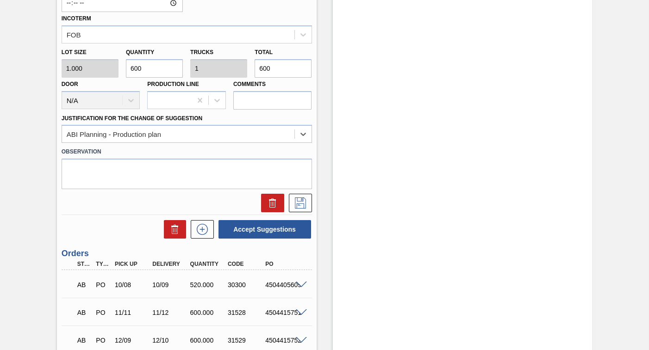
scroll to position [443, 0]
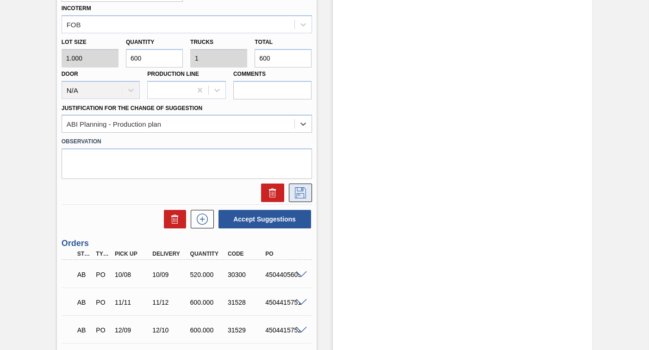
click at [297, 191] on icon at bounding box center [300, 192] width 15 height 11
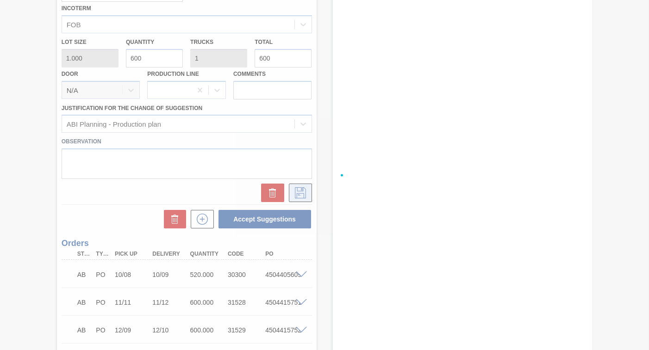
checkbox input "true"
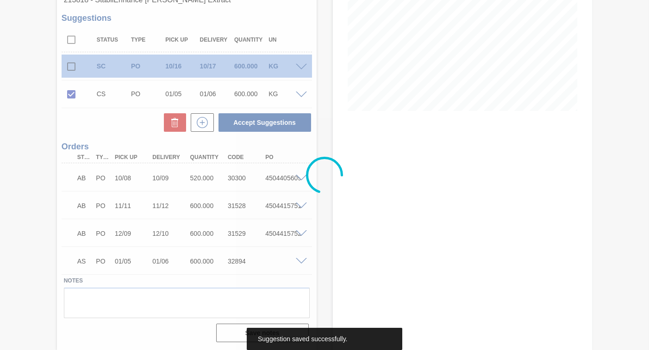
scroll to position [160, 0]
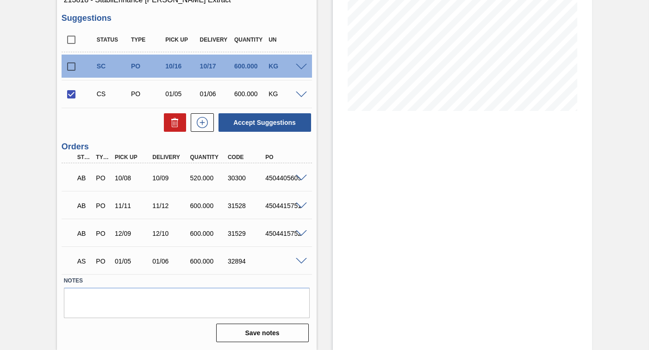
click at [302, 262] on span at bounding box center [301, 261] width 11 height 7
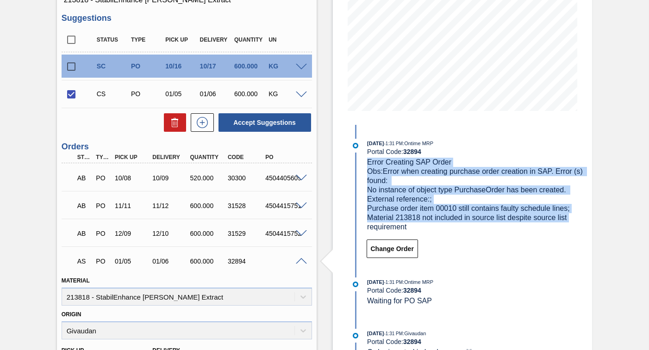
drag, startPoint x: 647, startPoint y: 158, endPoint x: 648, endPoint y: 210, distance: 52.3
click at [648, 210] on main "Tasks Planning Management Transports Reports Master Data Mautswa Nkwana 907 Mar…" at bounding box center [324, 175] width 649 height 350
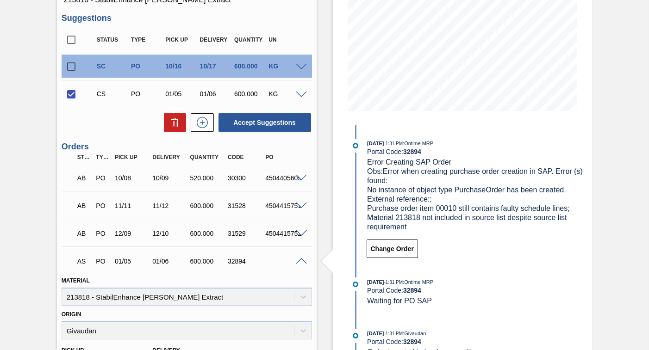
drag, startPoint x: 648, startPoint y: 210, endPoint x: 556, endPoint y: 270, distance: 109.4
click at [556, 270] on div "10/14/2025 - 1:31 PM : Ontime MRP Portal Code: 32894 Error Creating SAP Order O…" at bounding box center [468, 350] width 238 height 450
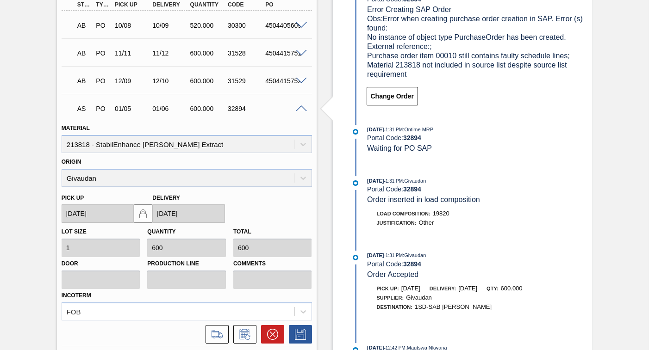
scroll to position [321, 0]
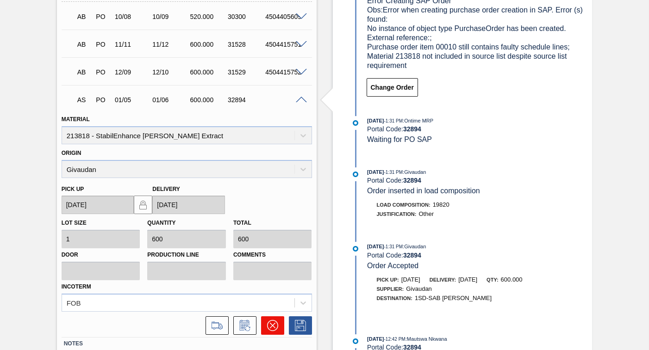
click at [272, 327] on icon at bounding box center [272, 325] width 11 height 11
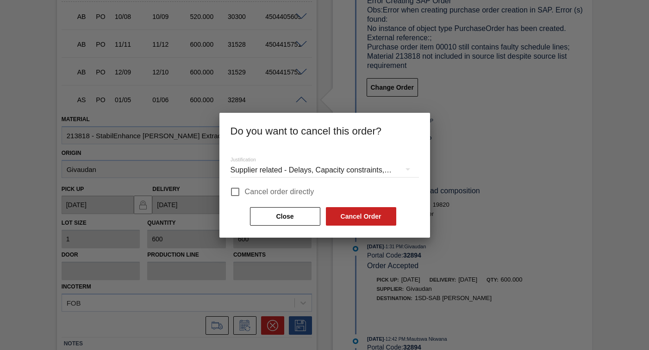
click at [236, 193] on input "Cancel order directly" at bounding box center [234, 191] width 19 height 19
checkbox input "true"
click at [350, 211] on button "Cancel Order" at bounding box center [361, 216] width 70 height 19
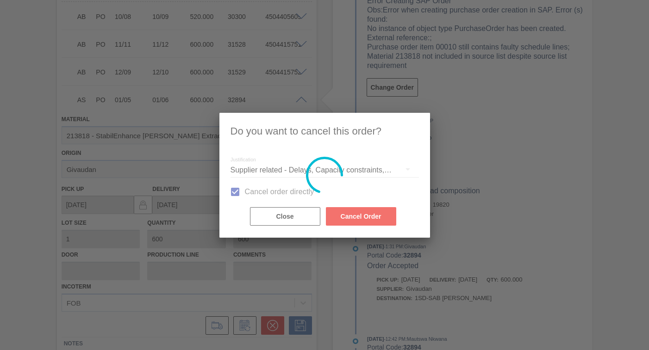
scroll to position [132, 0]
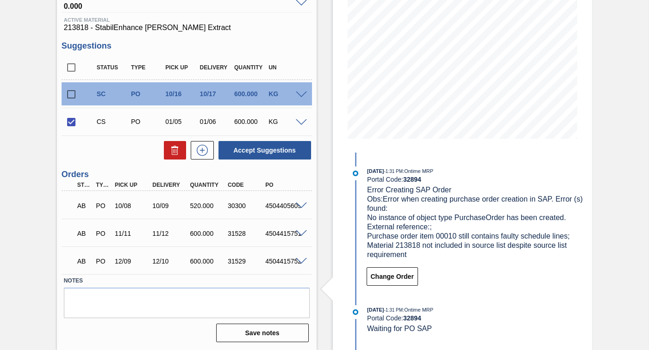
click at [299, 122] on span at bounding box center [301, 122] width 11 height 7
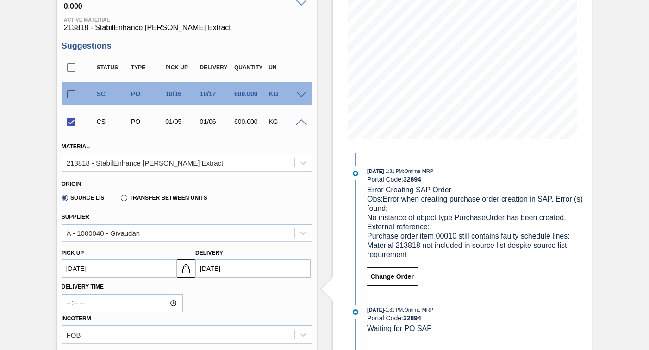
scroll to position [511, 0]
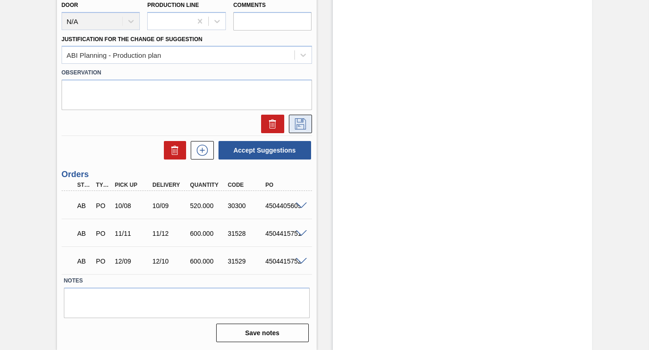
click at [299, 122] on icon at bounding box center [300, 123] width 15 height 11
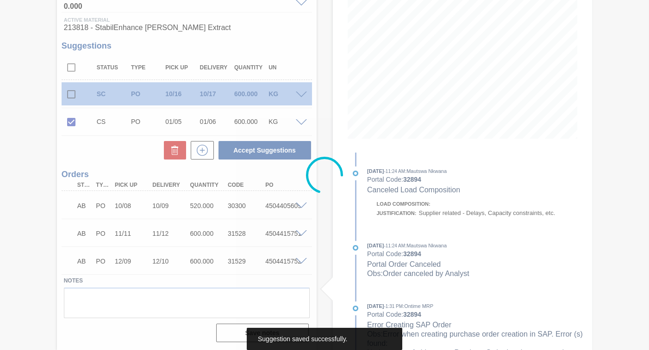
scroll to position [132, 0]
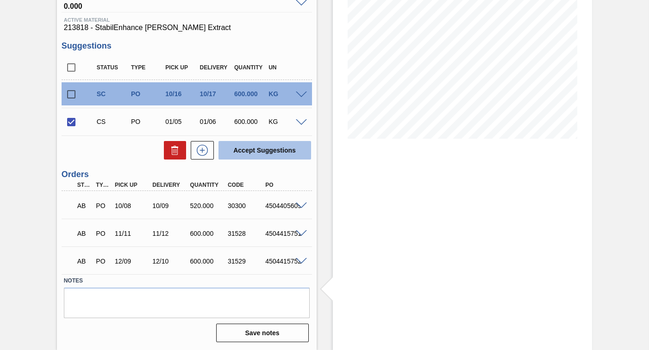
click at [261, 149] on button "Accept Suggestions" at bounding box center [264, 150] width 93 height 19
checkbox input "false"
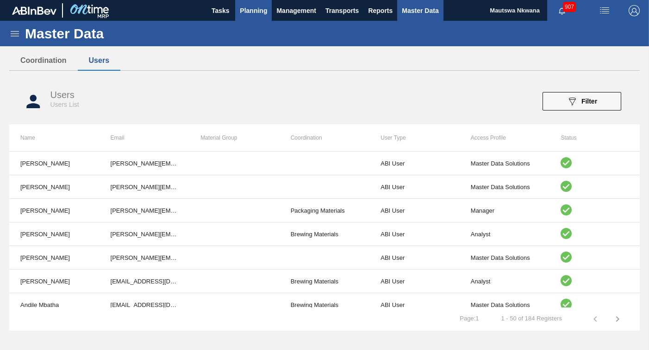
click at [253, 12] on span "Planning" at bounding box center [253, 10] width 27 height 11
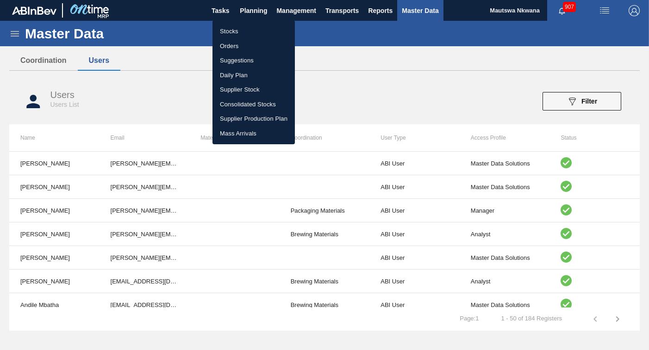
click at [238, 59] on li "Suggestions" at bounding box center [253, 60] width 82 height 15
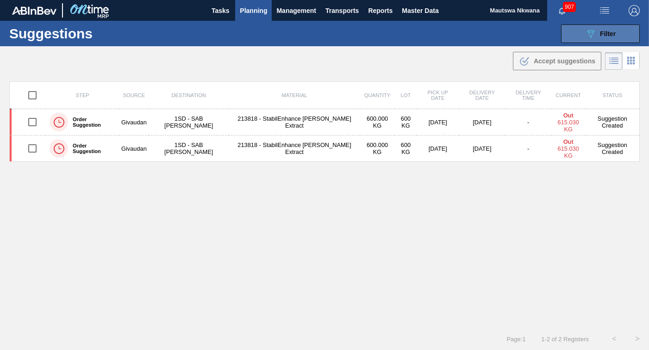
click at [604, 29] on div "089F7B8B-B2A5-4AFE-B5C0-19BA573D28AC Filter" at bounding box center [600, 33] width 31 height 11
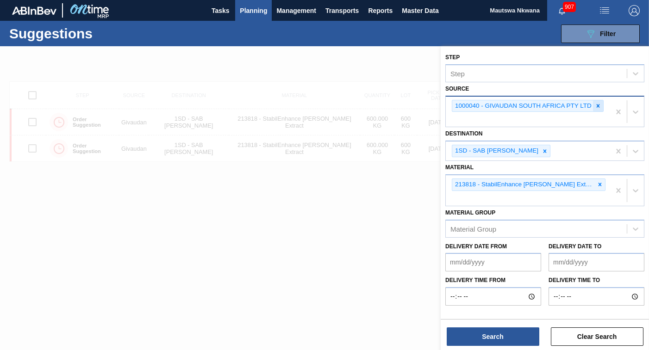
click at [601, 106] on icon at bounding box center [598, 106] width 6 height 6
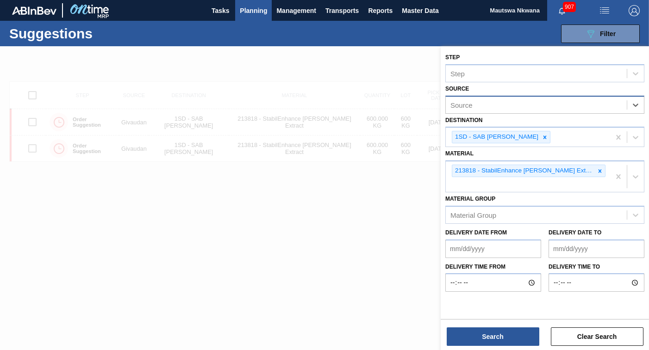
click at [528, 104] on div "Source" at bounding box center [536, 104] width 181 height 13
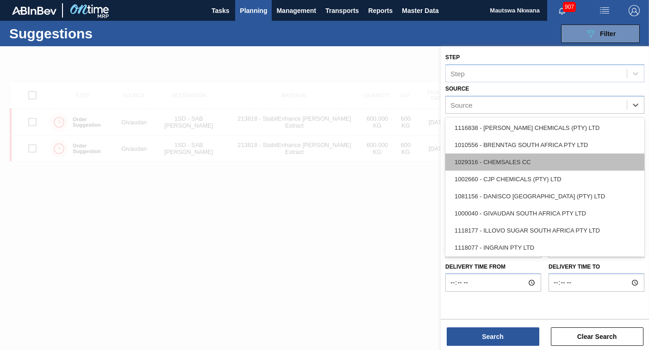
click at [509, 162] on div "1029316 - CHEMSALES CC" at bounding box center [544, 162] width 199 height 17
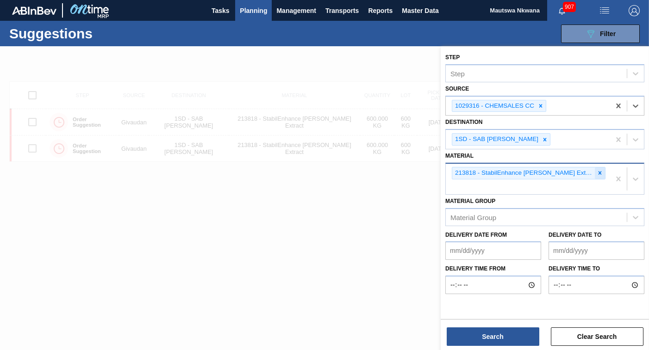
click at [598, 172] on icon at bounding box center [599, 173] width 3 height 3
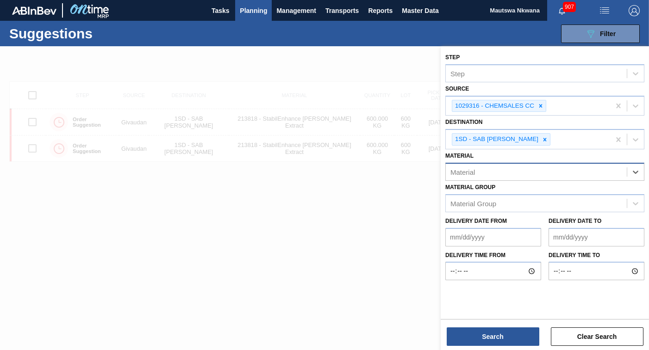
click at [545, 174] on div "Material" at bounding box center [536, 171] width 181 height 13
type input "63207"
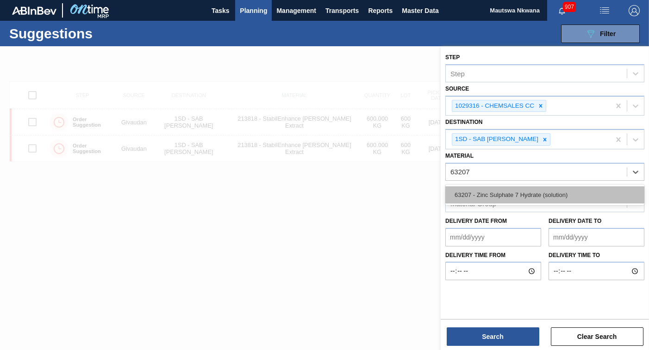
click at [501, 193] on div "63207 - Zinc Sulphate 7 Hydrate (solution)" at bounding box center [544, 195] width 199 height 17
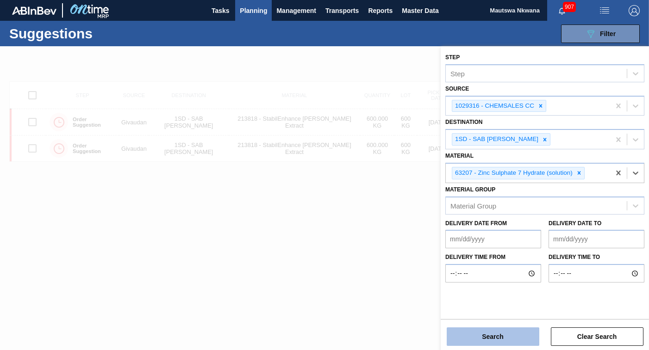
click at [494, 335] on button "Search" at bounding box center [493, 337] width 93 height 19
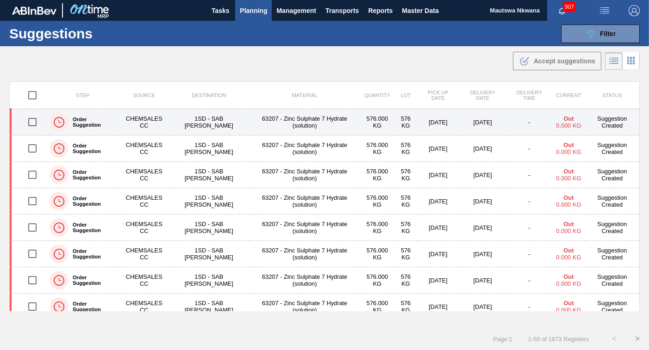
click at [32, 123] on input "checkbox" at bounding box center [32, 121] width 19 height 19
checkbox input "true"
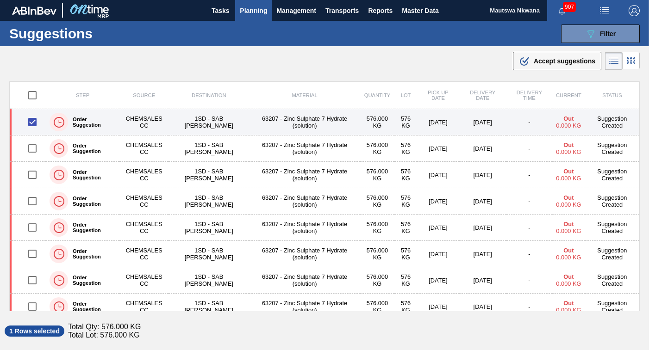
click at [306, 119] on td "63207 - Zinc Sulphate 7 Hydrate (solution)" at bounding box center [304, 122] width 111 height 26
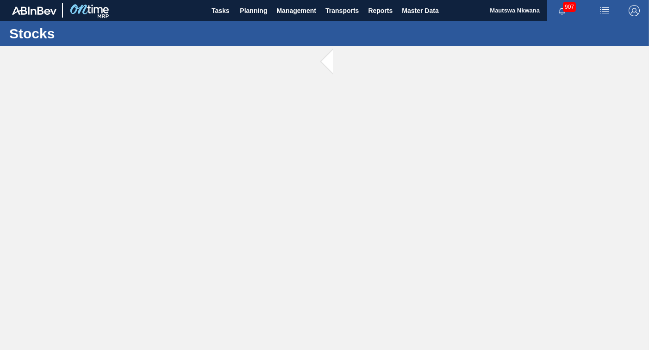
click at [570, 334] on main "Tasks Planning Management Transports Reports Master Data Mautswa Nkwana 907 Mar…" at bounding box center [324, 175] width 649 height 350
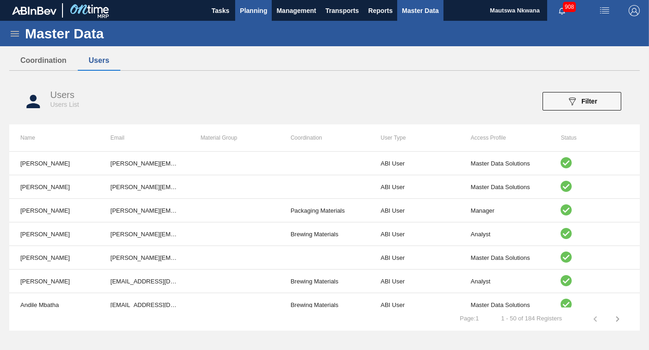
click at [262, 7] on span "Planning" at bounding box center [253, 10] width 27 height 11
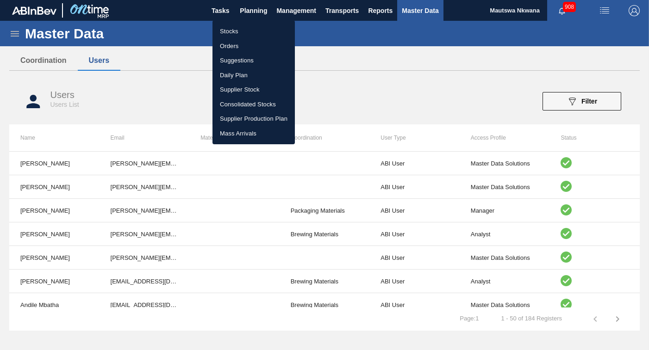
click at [237, 32] on li "Stocks" at bounding box center [253, 31] width 82 height 15
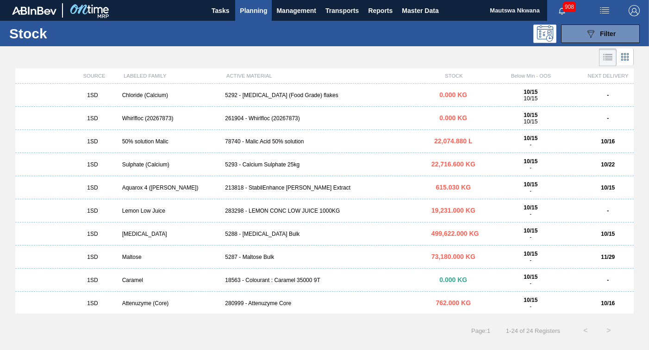
click at [245, 8] on span "Planning" at bounding box center [253, 10] width 27 height 11
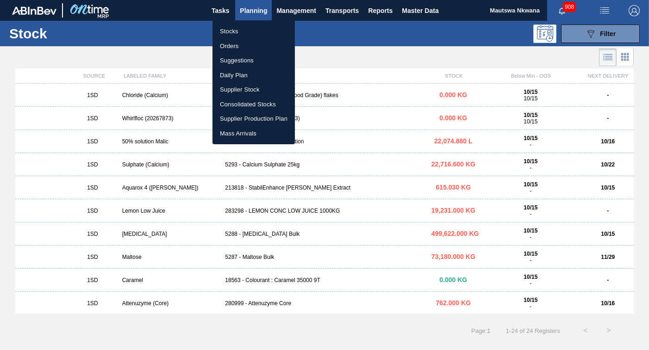
click at [235, 74] on li "Daily Plan" at bounding box center [253, 75] width 82 height 15
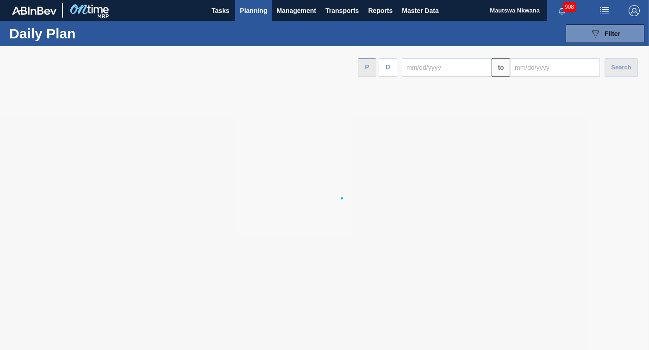
type input "[DATE]"
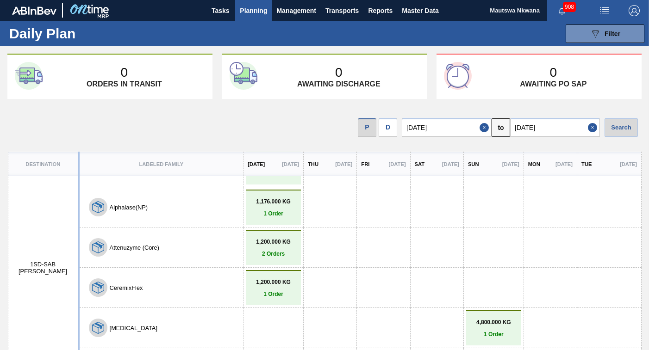
click at [250, 10] on span "Planning" at bounding box center [253, 10] width 27 height 11
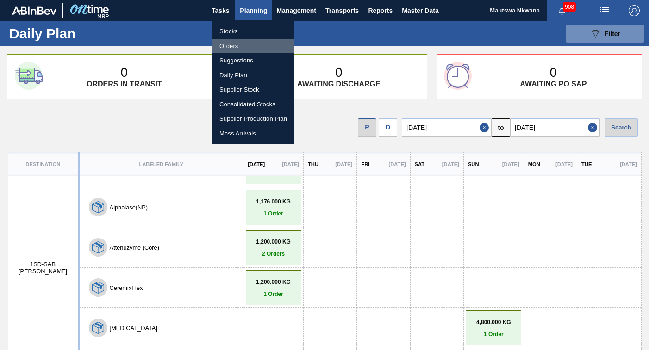
click at [227, 44] on li "Orders" at bounding box center [253, 46] width 82 height 15
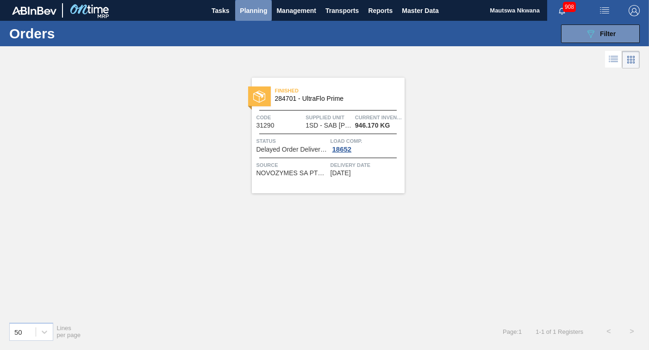
click at [250, 8] on span "Planning" at bounding box center [253, 10] width 27 height 11
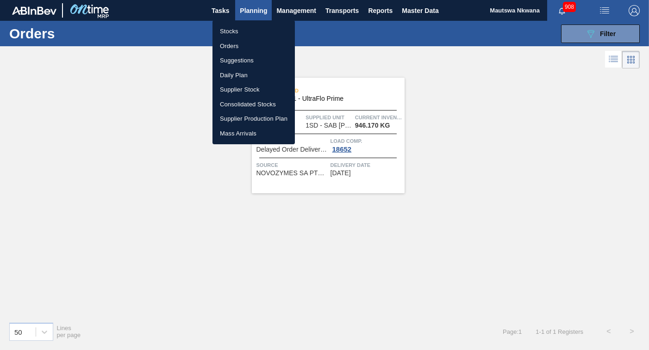
click at [236, 86] on li "Supplier Stock" at bounding box center [253, 89] width 82 height 15
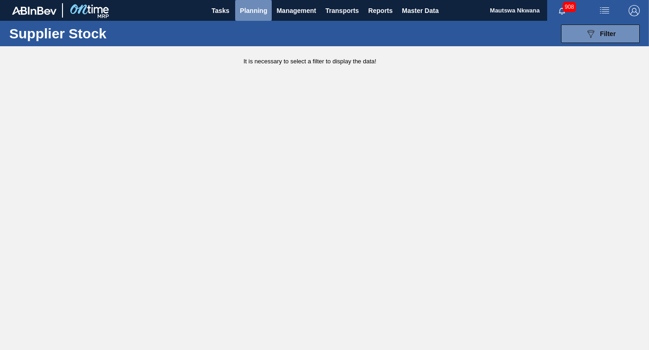
click at [257, 9] on span "Planning" at bounding box center [253, 10] width 27 height 11
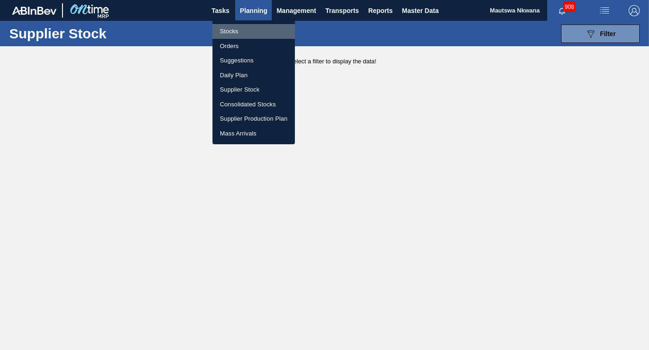
click at [227, 29] on li "Stocks" at bounding box center [253, 31] width 82 height 15
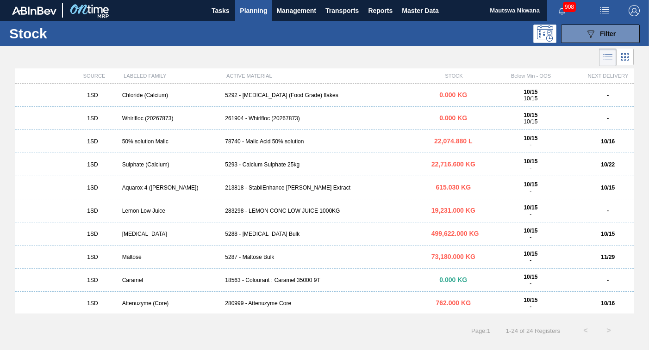
click at [255, 6] on span "Planning" at bounding box center [253, 10] width 27 height 11
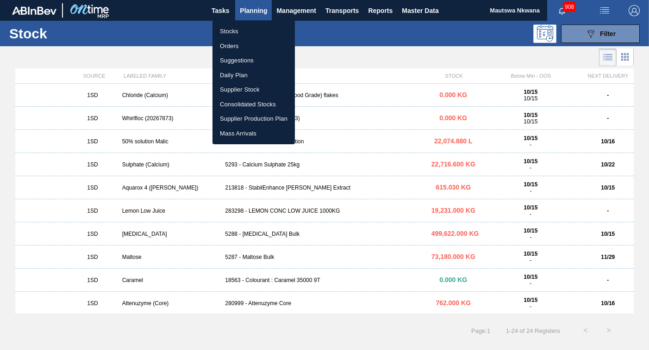
click at [227, 44] on li "Orders" at bounding box center [253, 46] width 82 height 15
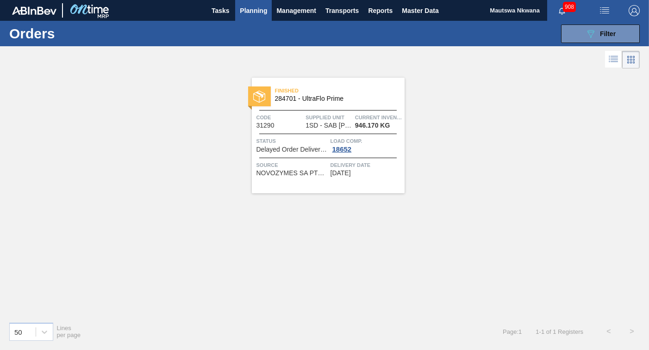
click at [246, 10] on span "Planning" at bounding box center [253, 10] width 27 height 11
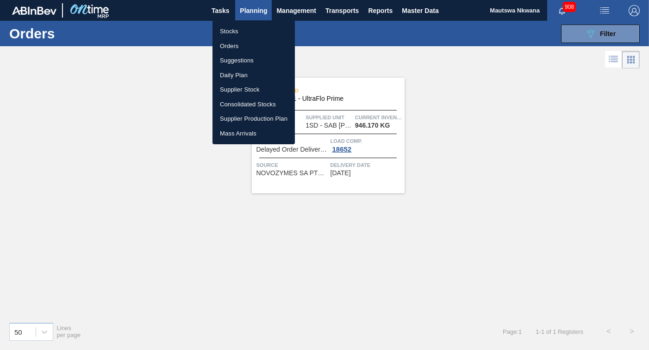
click at [227, 30] on li "Stocks" at bounding box center [253, 31] width 82 height 15
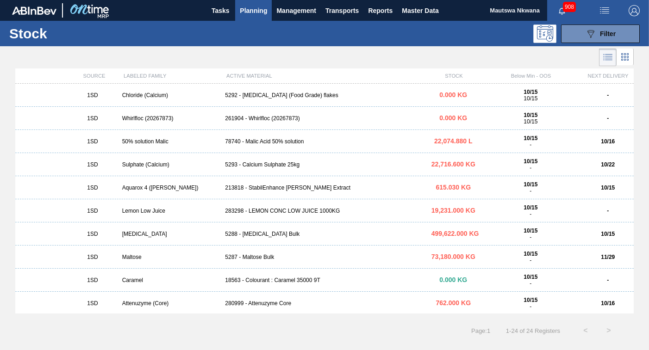
click at [253, 9] on span "Planning" at bounding box center [253, 10] width 27 height 11
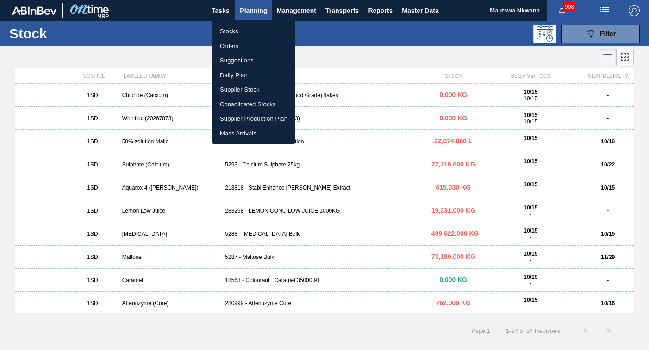
click at [232, 72] on li "Daily Plan" at bounding box center [253, 75] width 82 height 15
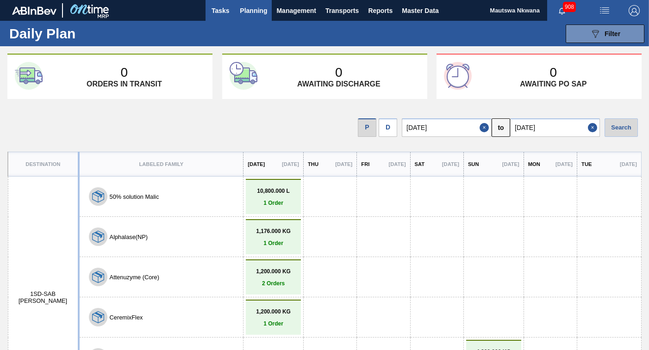
click at [221, 9] on span "Tasks" at bounding box center [220, 10] width 20 height 11
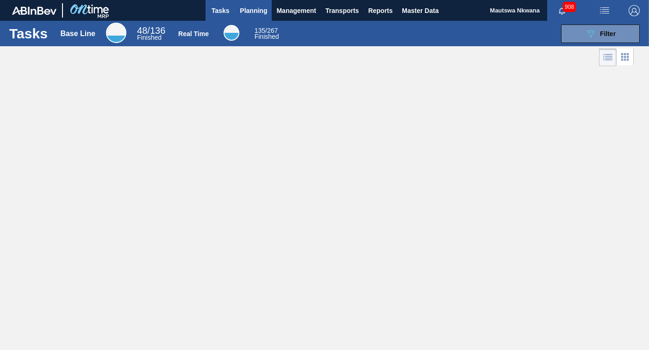
click at [267, 10] on span "Planning" at bounding box center [253, 10] width 27 height 11
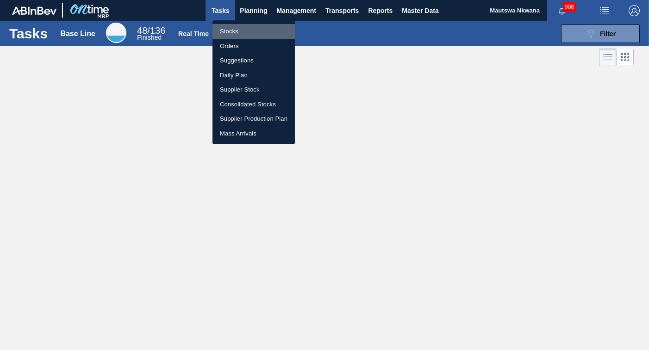
click at [228, 30] on li "Stocks" at bounding box center [253, 31] width 82 height 15
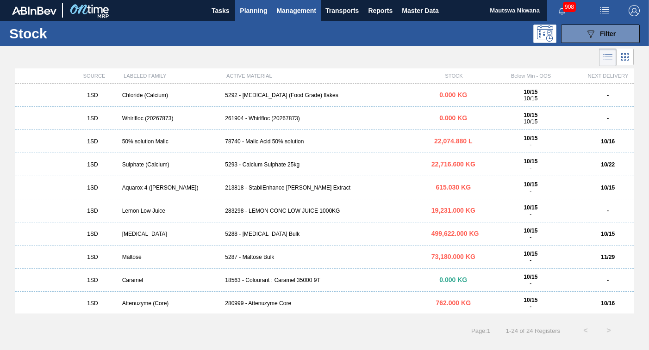
click at [289, 6] on span "Management" at bounding box center [296, 10] width 40 height 11
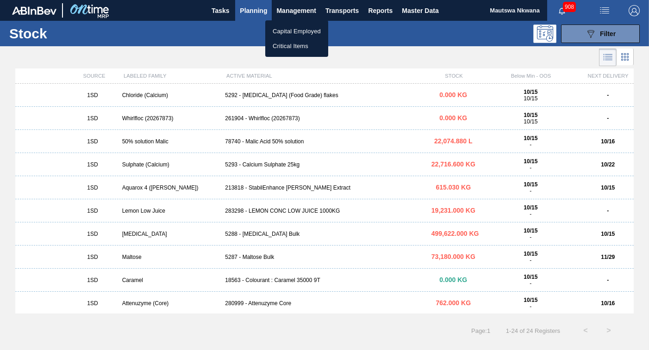
click at [254, 15] on div at bounding box center [324, 175] width 649 height 350
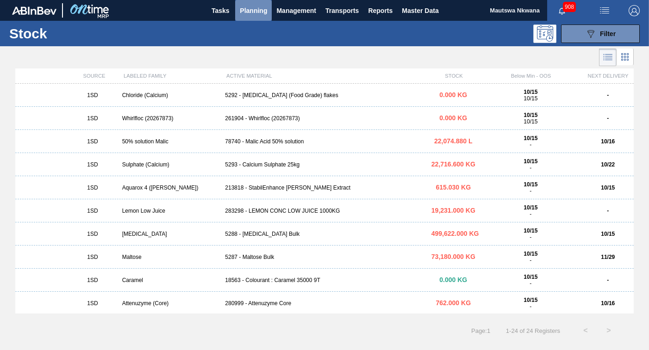
click at [253, 7] on span "Planning" at bounding box center [253, 10] width 27 height 11
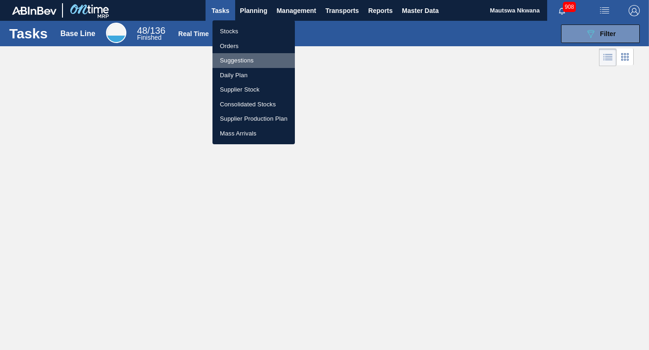
click at [243, 56] on li "Suggestions" at bounding box center [253, 60] width 82 height 15
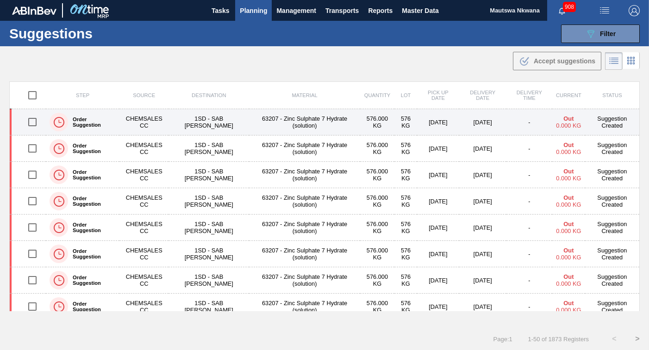
click at [31, 120] on input "checkbox" at bounding box center [32, 121] width 19 height 19
checkbox input "true"
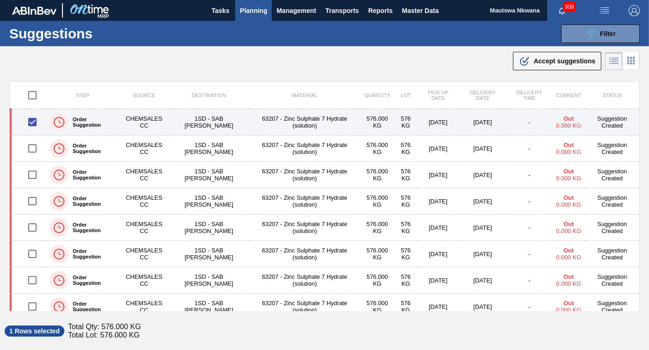
click at [208, 122] on td "1SD - SAB [PERSON_NAME]" at bounding box center [208, 122] width 81 height 26
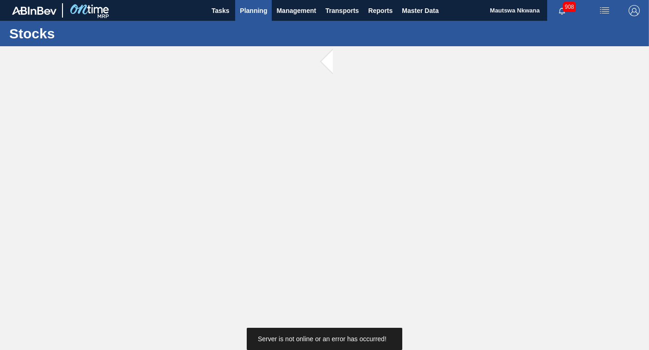
click at [243, 9] on span "Planning" at bounding box center [253, 10] width 27 height 11
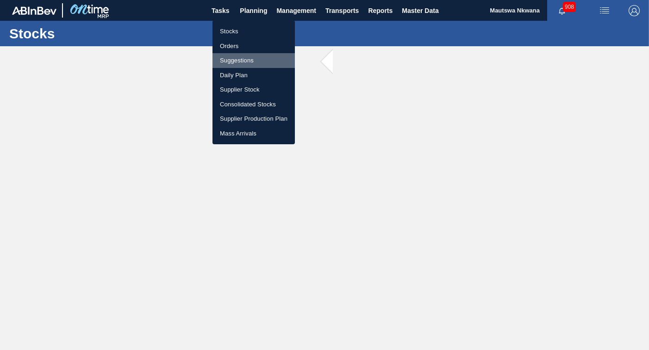
click at [240, 64] on li "Suggestions" at bounding box center [253, 60] width 82 height 15
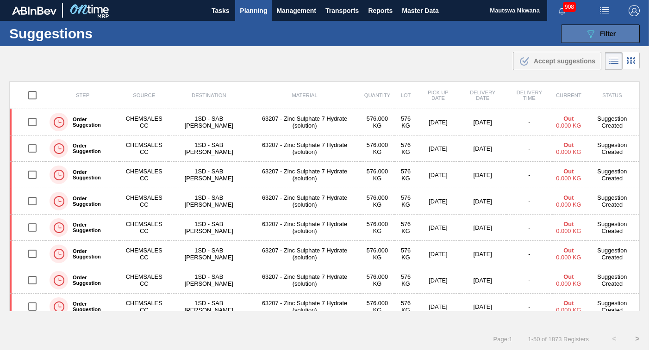
drag, startPoint x: 605, startPoint y: 31, endPoint x: 599, endPoint y: 31, distance: 5.6
click at [604, 31] on span "Filter" at bounding box center [608, 33] width 16 height 7
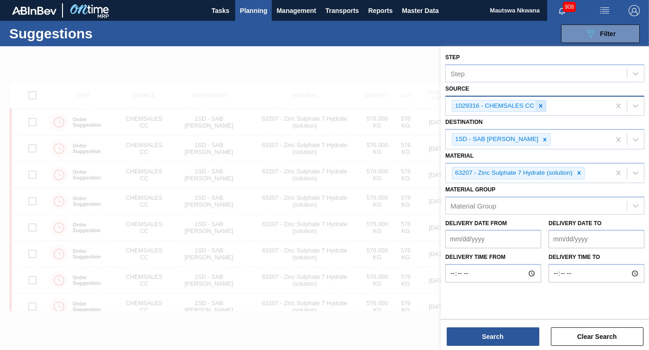
click at [541, 106] on icon at bounding box center [540, 105] width 3 height 3
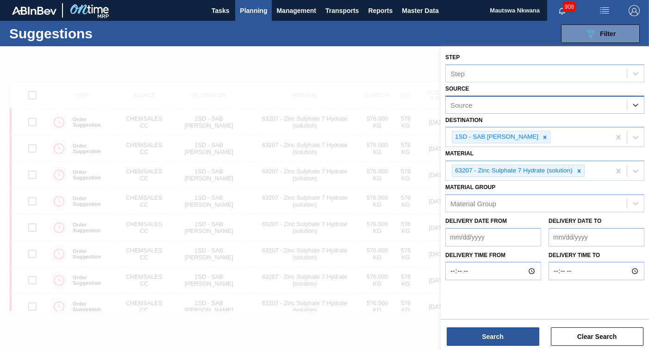
click at [551, 110] on div "Source" at bounding box center [536, 104] width 181 height 13
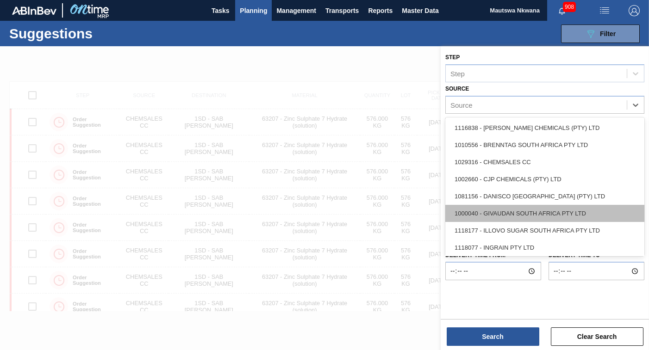
click at [517, 212] on div "1000040 - GIVAUDAN SOUTH AFRICA PTY LTD" at bounding box center [544, 213] width 199 height 17
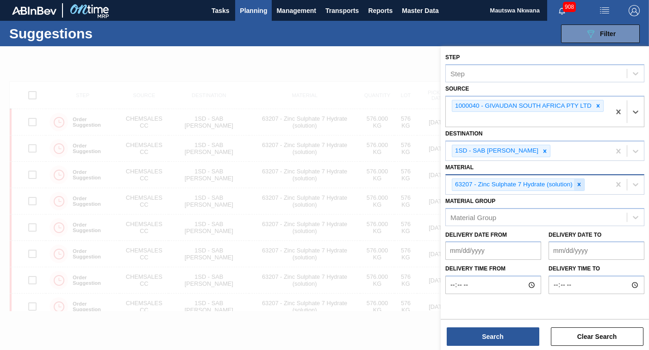
click at [580, 183] on icon at bounding box center [579, 184] width 6 height 6
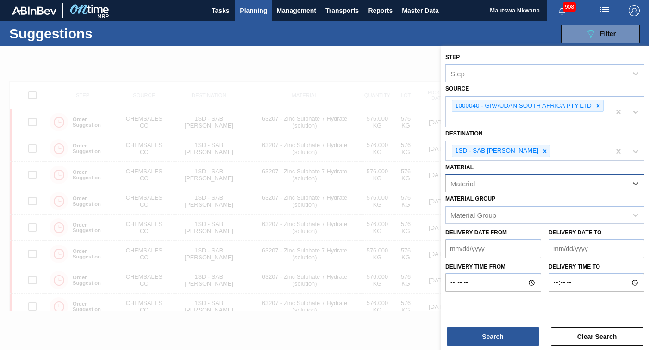
click at [499, 188] on div "Material" at bounding box center [536, 183] width 181 height 13
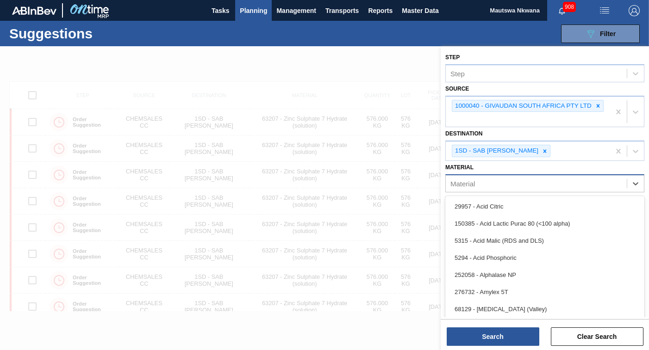
click at [490, 187] on div "Material" at bounding box center [536, 183] width 181 height 13
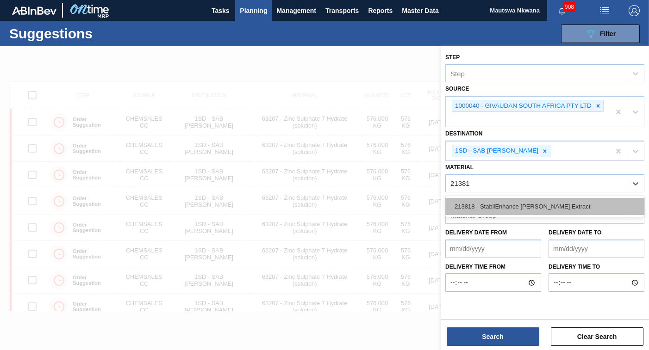
type input "213818"
click at [531, 206] on div "213818 - StabilEnhance [PERSON_NAME] Extract" at bounding box center [544, 206] width 199 height 17
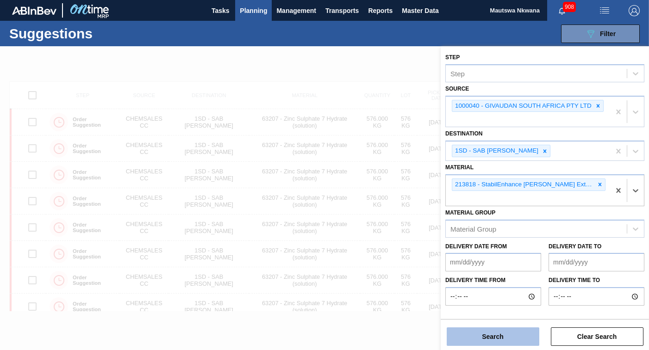
click at [490, 335] on button "Search" at bounding box center [493, 337] width 93 height 19
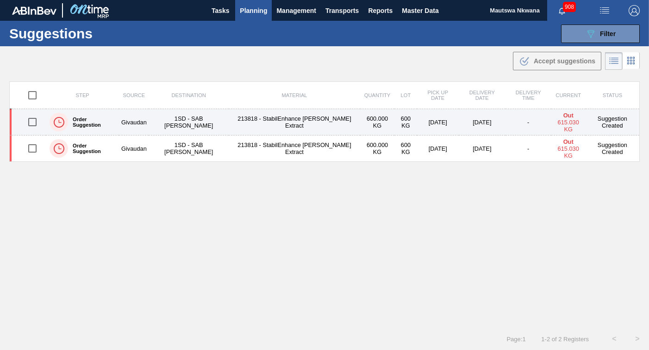
click at [32, 122] on input "checkbox" at bounding box center [32, 121] width 19 height 19
checkbox input "true"
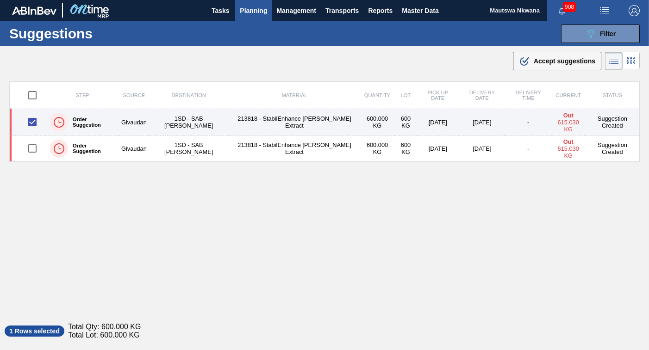
click at [226, 123] on td "1SD - SAB [PERSON_NAME]" at bounding box center [189, 122] width 80 height 26
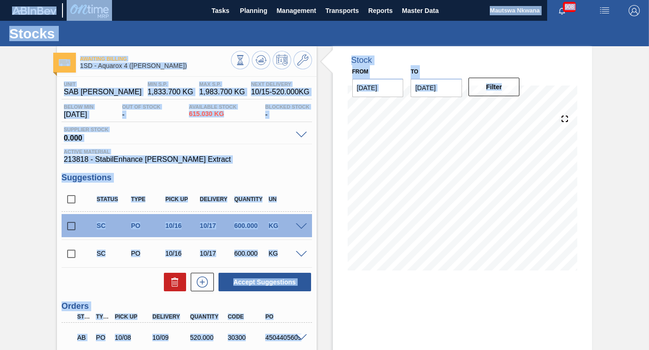
drag, startPoint x: 647, startPoint y: 156, endPoint x: 658, endPoint y: 185, distance: 31.5
click at [648, 0] on html "Tasks Planning Management Transports Reports Master Data Mautswa Nkwana 908 Mar…" at bounding box center [324, 0] width 649 height 0
drag, startPoint x: 658, startPoint y: 185, endPoint x: 623, endPoint y: 207, distance: 41.6
click at [623, 207] on div "Awaiting Billing 1SD - Aquarox 4 ([PERSON_NAME]) Unit SAB Rosslyn Brewery MIN S…" at bounding box center [324, 278] width 649 height 464
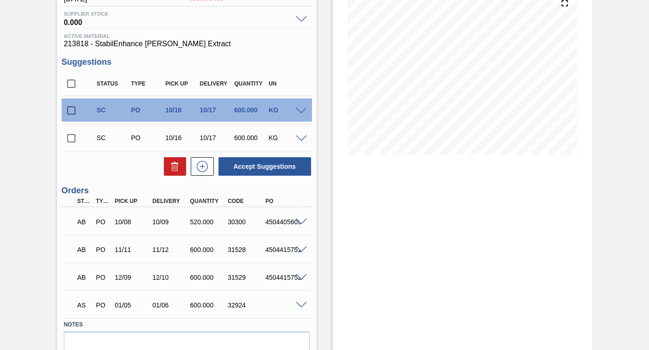
scroll to position [160, 0]
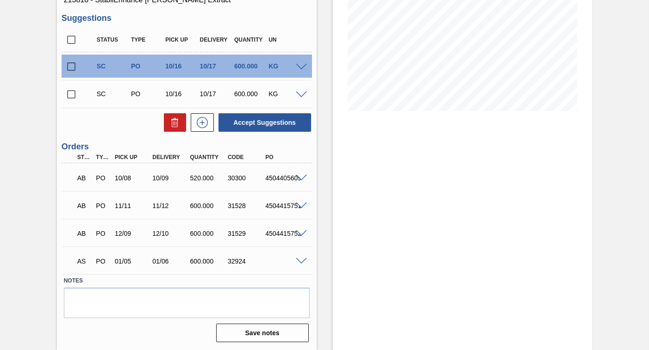
click at [304, 260] on span at bounding box center [301, 261] width 11 height 7
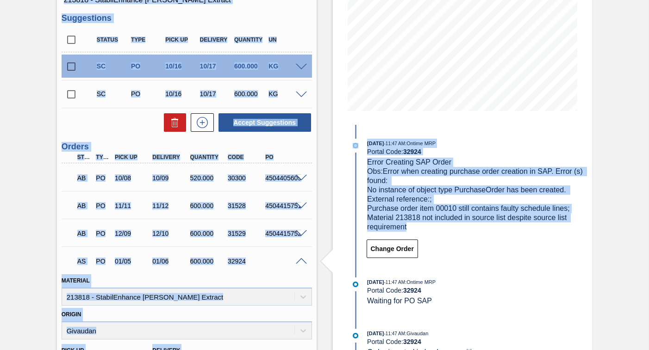
drag, startPoint x: 647, startPoint y: 231, endPoint x: 653, endPoint y: 284, distance: 53.6
click at [648, 0] on html "Tasks Planning Management Transports Reports Master Data Mautswa Nkwana 908 Mar…" at bounding box center [324, 0] width 649 height 0
drag, startPoint x: 653, startPoint y: 284, endPoint x: 627, endPoint y: 270, distance: 29.6
click at [623, 279] on div "Awaiting Billing 1SD - Aquarox 4 ([PERSON_NAME]) Unit SAB Rosslyn Brewery MIN S…" at bounding box center [324, 231] width 649 height 688
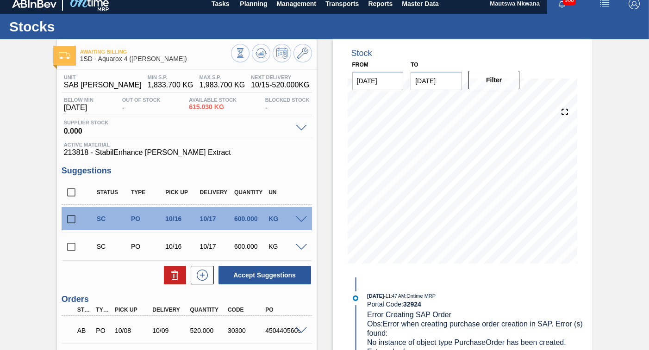
scroll to position [0, 0]
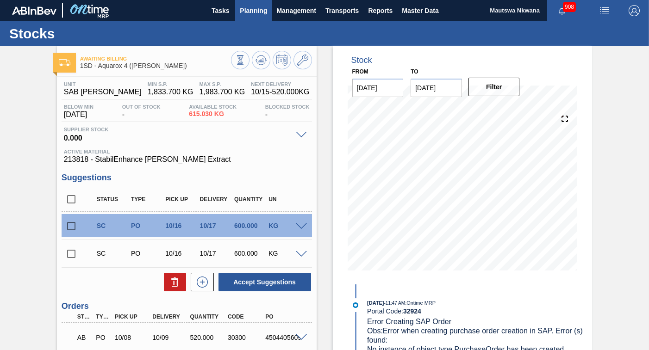
click at [249, 10] on span "Planning" at bounding box center [253, 10] width 27 height 11
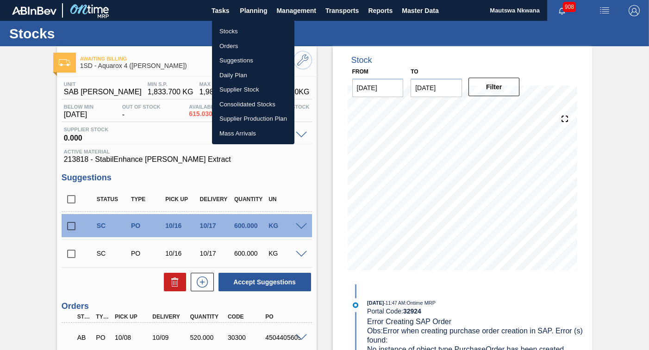
click at [233, 60] on li "Suggestions" at bounding box center [253, 60] width 82 height 15
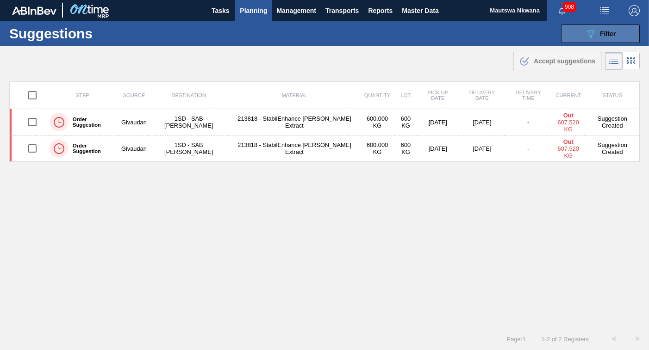
click at [596, 30] on div "089F7B8B-B2A5-4AFE-B5C0-19BA573D28AC Filter" at bounding box center [600, 33] width 31 height 11
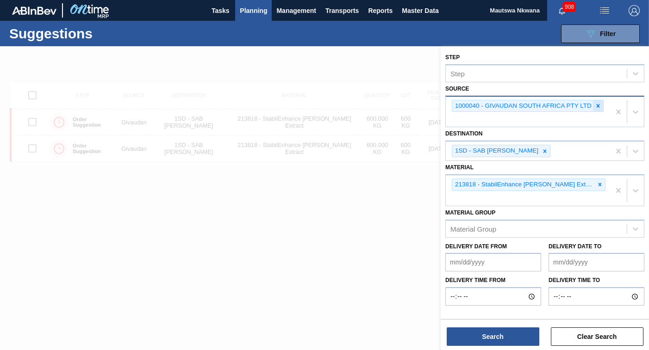
click at [597, 105] on icon at bounding box center [598, 105] width 3 height 3
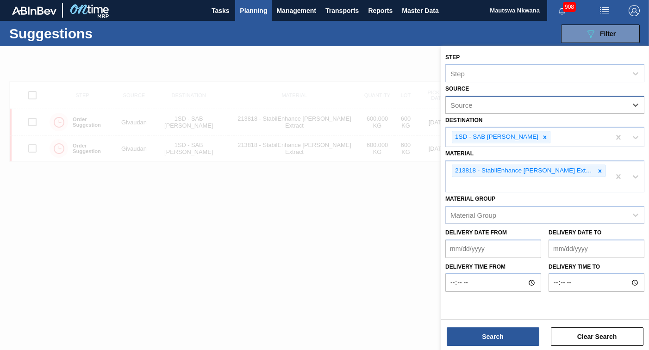
click at [556, 105] on div "Source" at bounding box center [536, 104] width 181 height 13
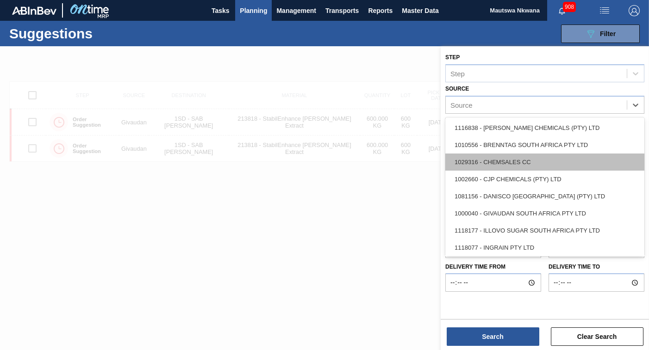
click at [503, 159] on div "1029316 - CHEMSALES CC" at bounding box center [544, 162] width 199 height 17
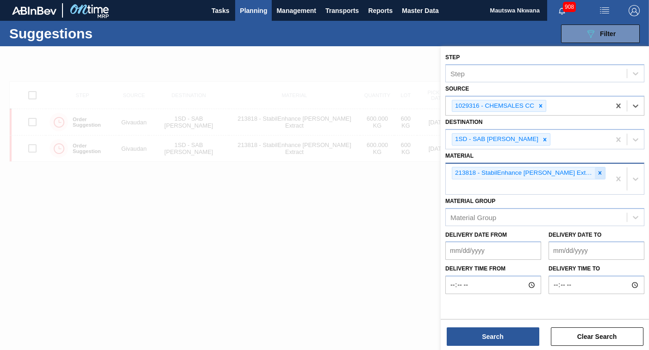
click at [597, 173] on icon at bounding box center [600, 173] width 6 height 6
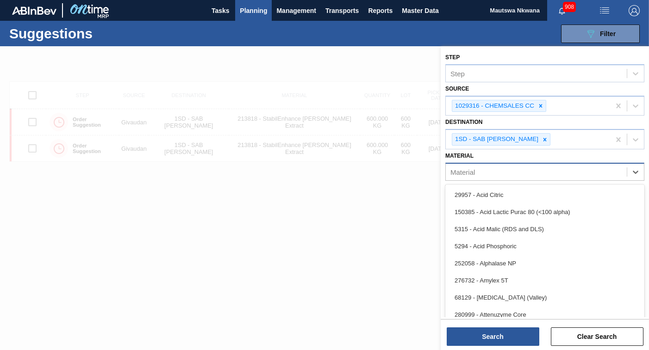
click at [520, 172] on div "Material" at bounding box center [536, 171] width 181 height 13
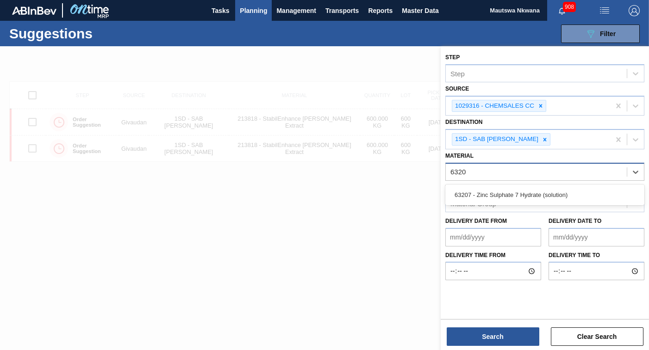
type input "63207"
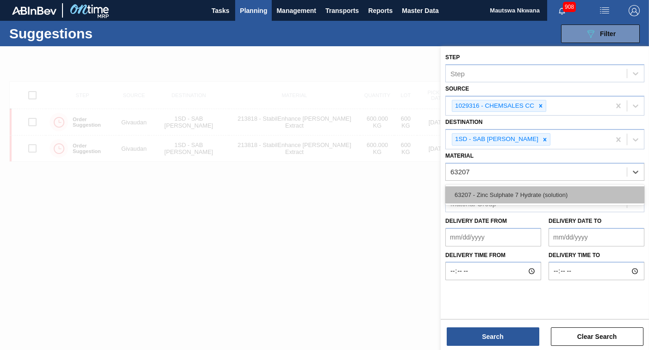
click at [499, 193] on div "63207 - Zinc Sulphate 7 Hydrate (solution)" at bounding box center [544, 195] width 199 height 17
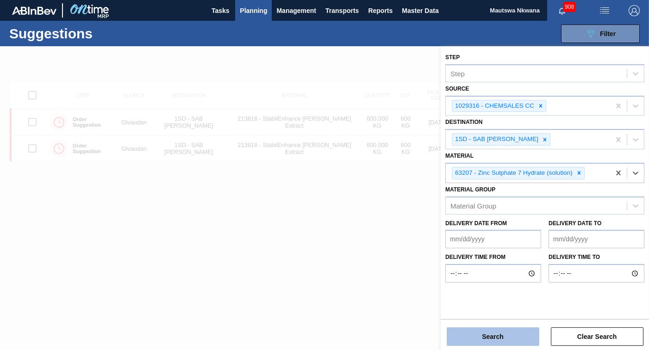
click at [494, 329] on button "Search" at bounding box center [493, 337] width 93 height 19
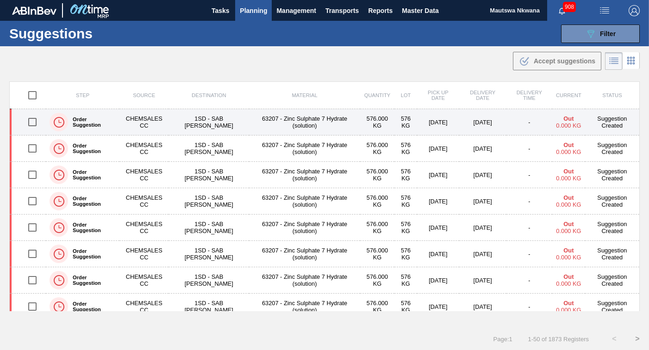
click at [34, 120] on input "checkbox" at bounding box center [32, 121] width 19 height 19
checkbox input "true"
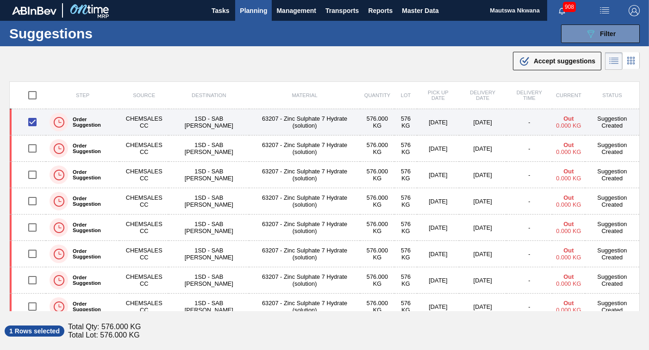
click at [281, 119] on td "63207 - Zinc Sulphate 7 Hydrate (solution)" at bounding box center [304, 122] width 111 height 26
